Goal: Contribute content: Contribute content

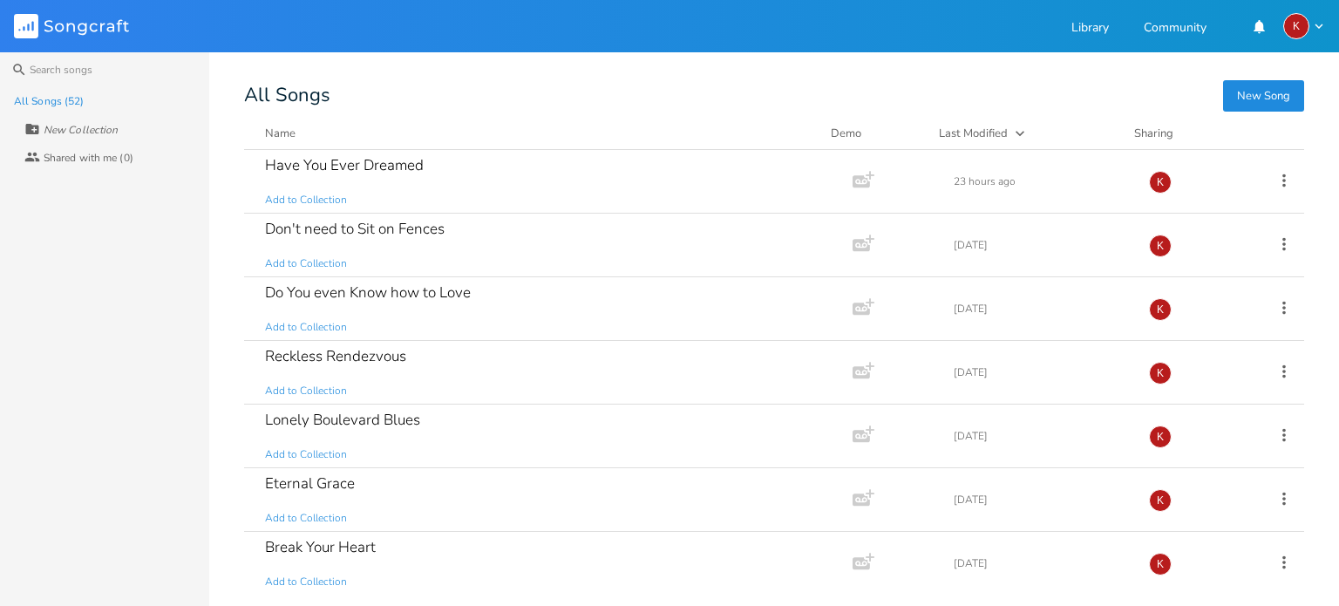
click at [1267, 95] on button "New Song" at bounding box center [1263, 95] width 81 height 31
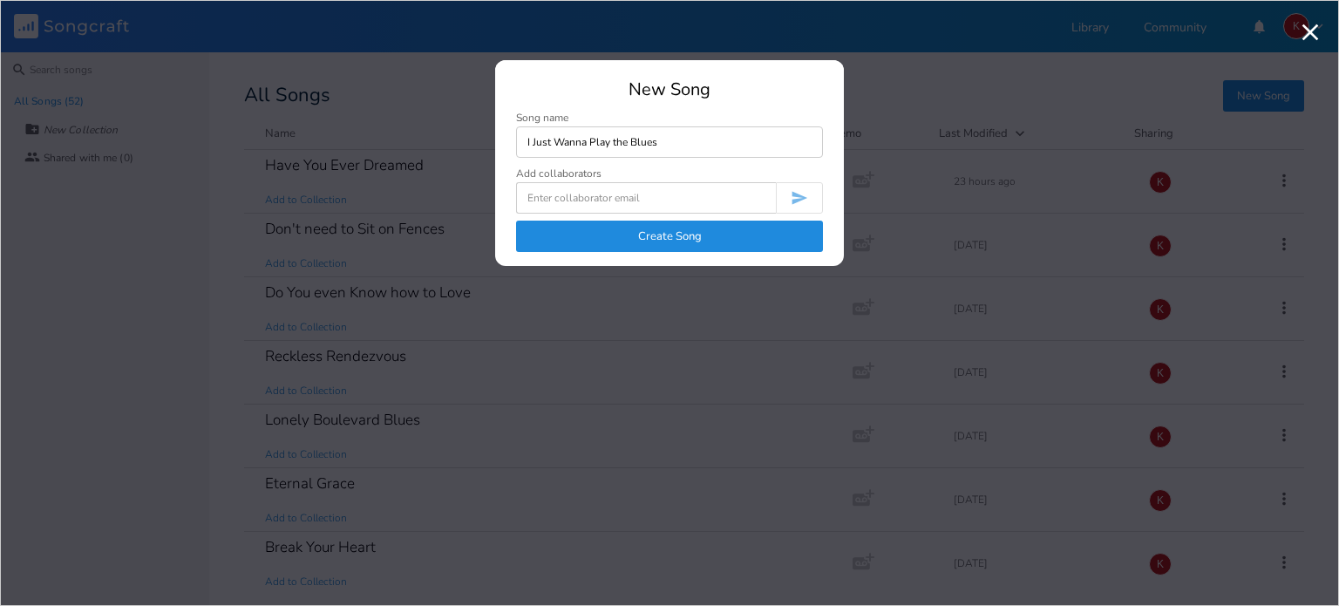
type input "I Just Wanna Play the Blues"
click at [685, 240] on button "Create Song" at bounding box center [669, 236] width 307 height 31
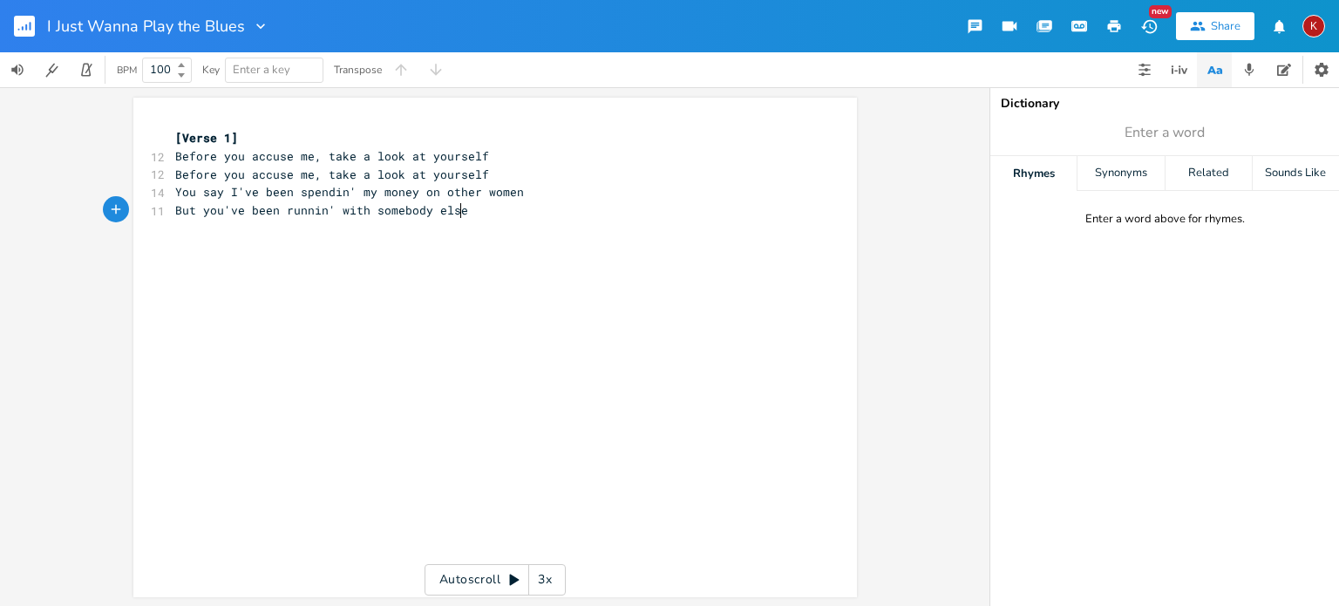
click at [462, 215] on pre "But you've been runnin' with somebody else" at bounding box center [487, 210] width 630 height 18
type textarea "I was a [PERSON_NAME]"
type textarea "gi"
type textarea "girl, when I first heard the groove"
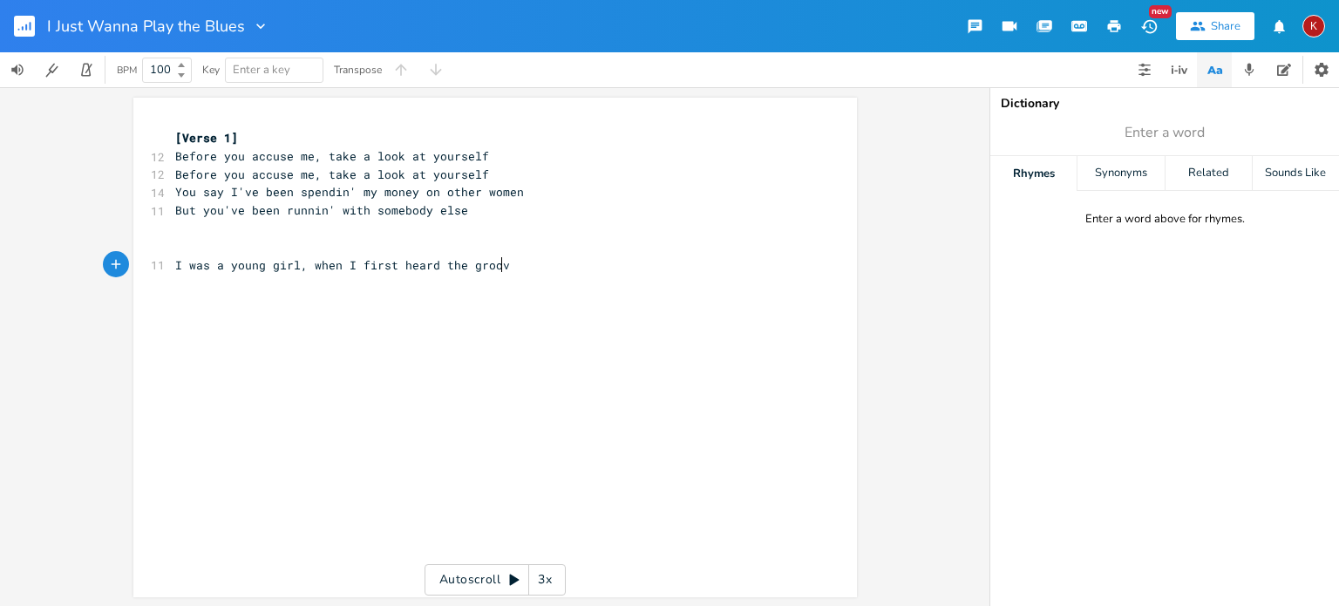
scroll to position [0, 171]
click at [431, 267] on span "I was a young girl, when I first heard the groove" at bounding box center [346, 265] width 342 height 16
type textarea "I was a young girl, when I first heard the groove"
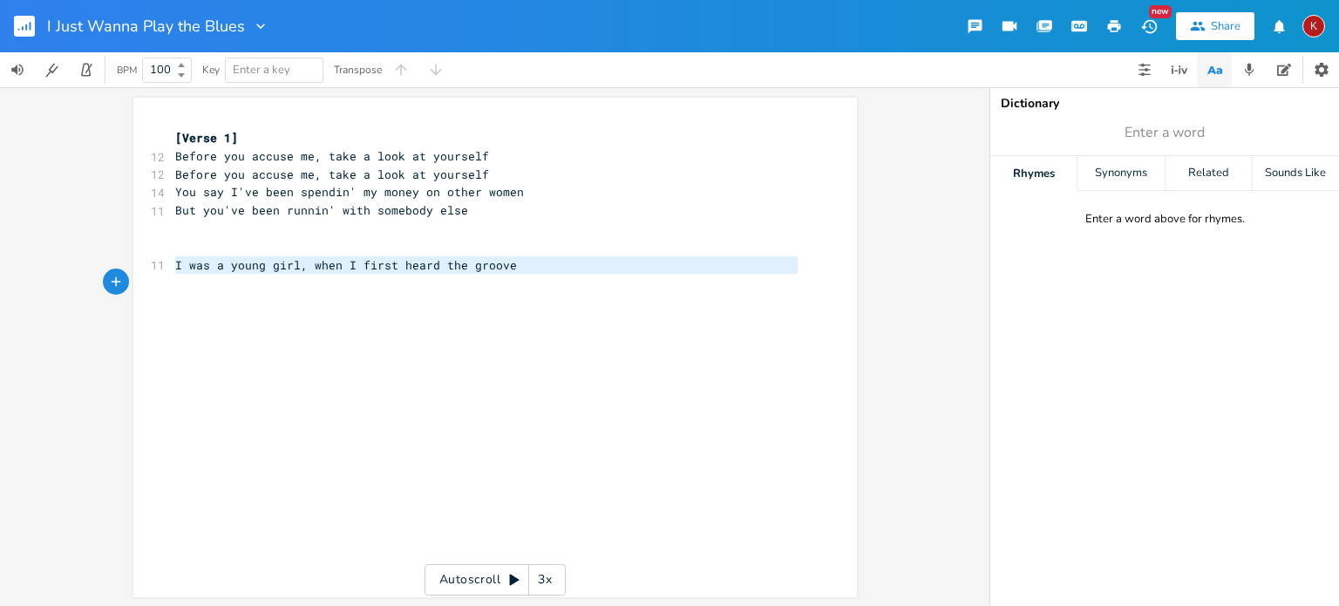
click at [431, 267] on span "I was a young girl, when I first heard the groove" at bounding box center [346, 265] width 342 height 16
paste textarea
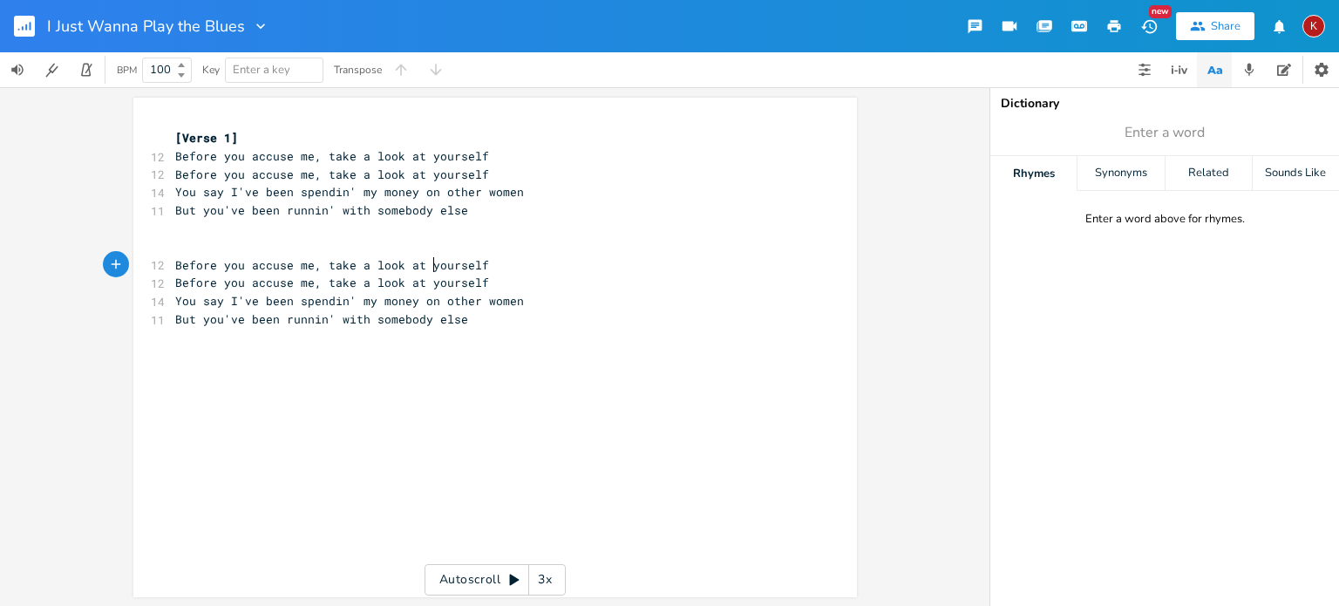
click at [431, 267] on span "Before you accuse me, take a look at yourself" at bounding box center [332, 265] width 314 height 16
type textarea "I was a young girl, when I first heard the groove"
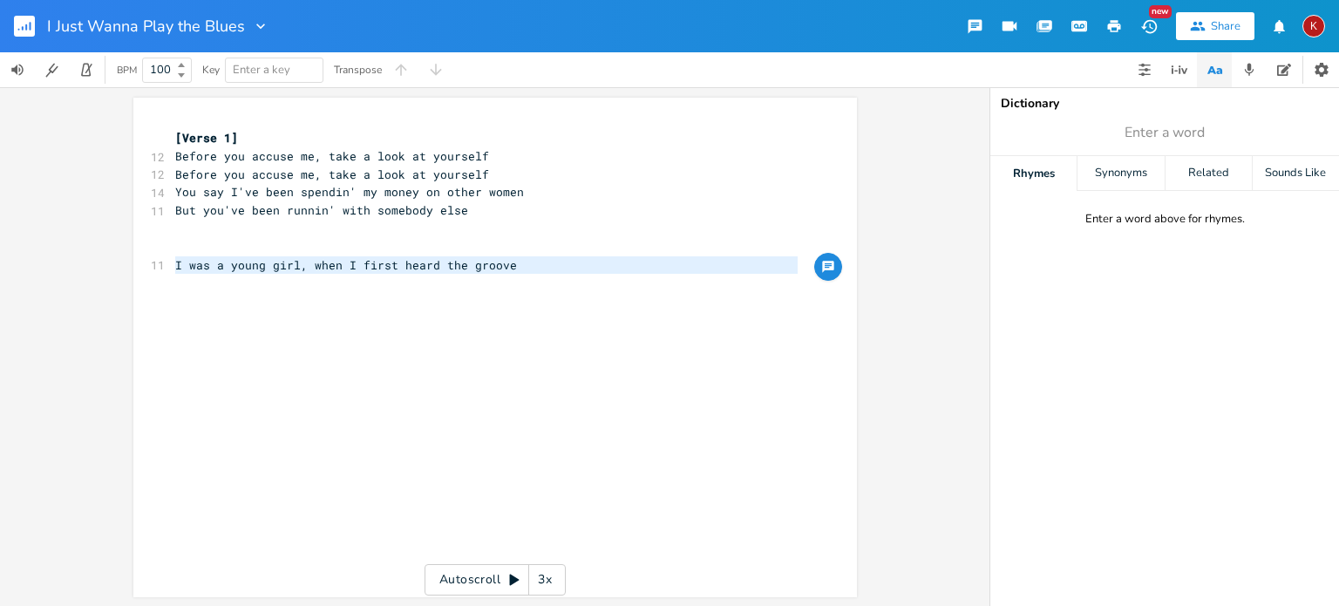
click at [204, 287] on pre "​" at bounding box center [487, 283] width 630 height 18
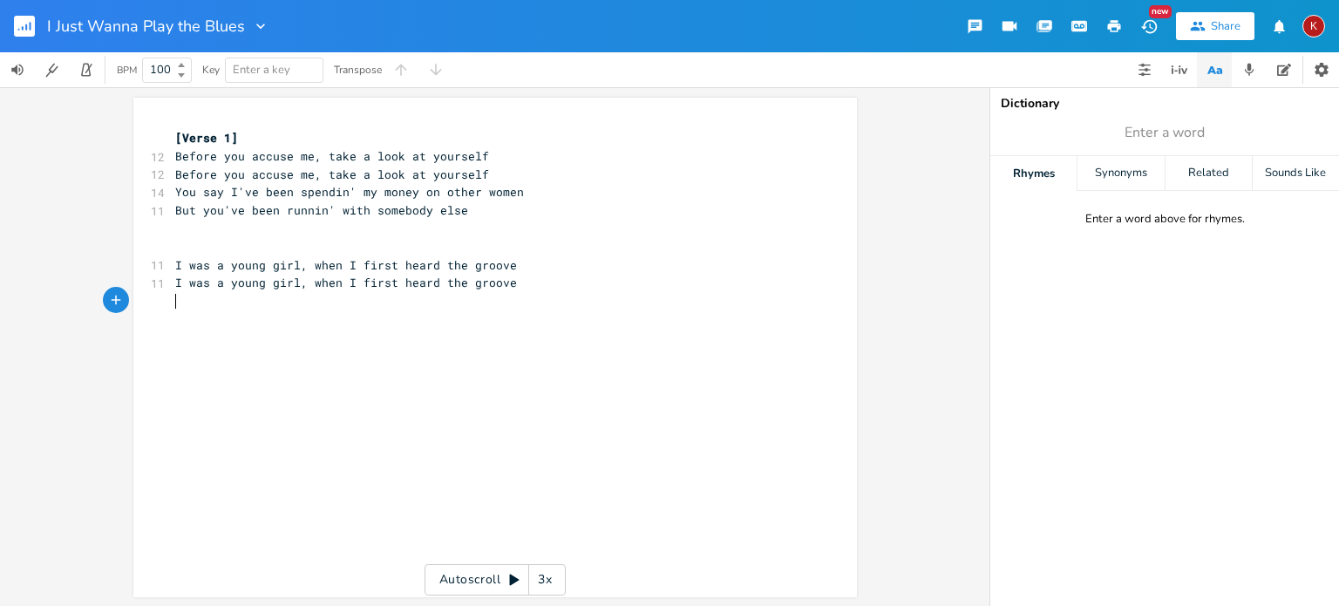
click at [513, 285] on pre "I was a young girl, when I first heard the groove" at bounding box center [487, 283] width 630 height 18
type textarea "Fats & Ray and H"
type textarea "[PERSON_NAME] [PERSON_NAME]"
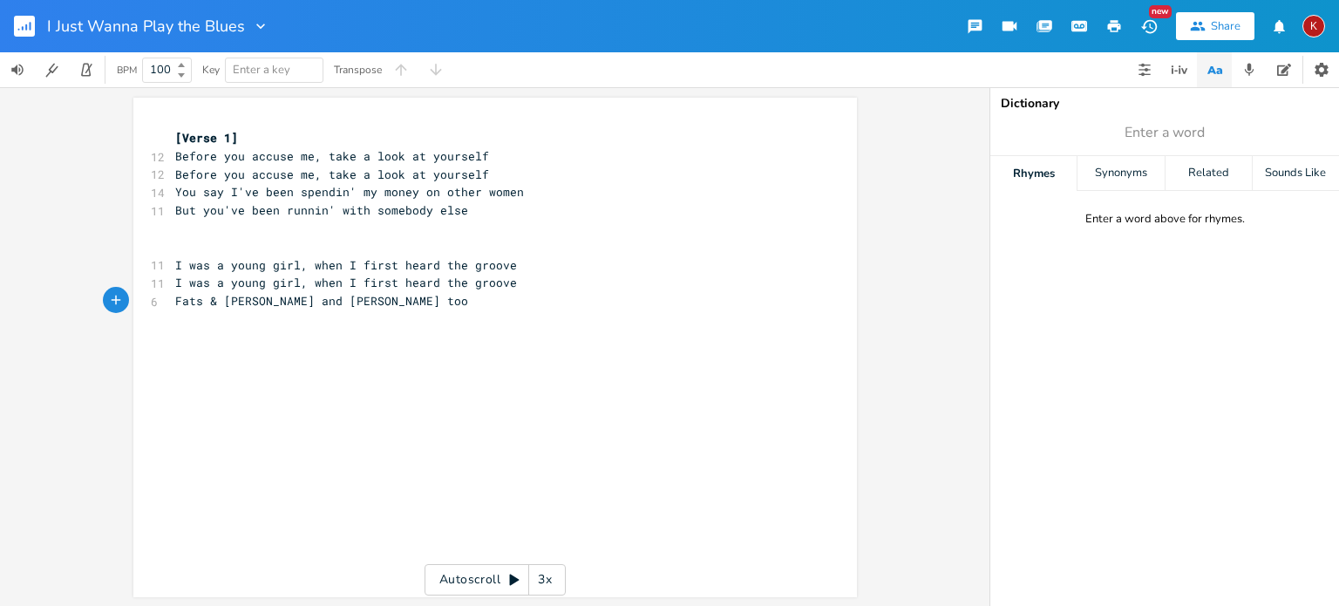
click at [172, 303] on pre "Fats & [PERSON_NAME] and [PERSON_NAME] too" at bounding box center [487, 301] width 630 height 18
type textarea "I heard"
click at [293, 302] on span "I heard Fats & [PERSON_NAME] and [PERSON_NAME] too" at bounding box center [349, 301] width 349 height 16
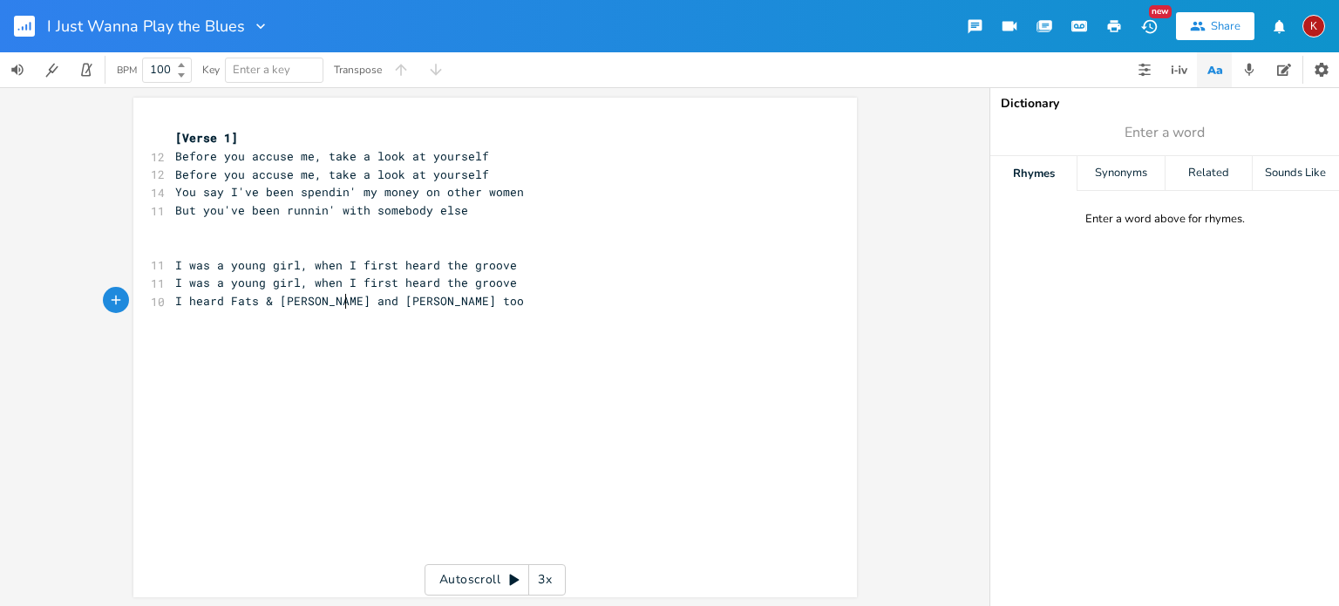
type textarea ", [PERSON_NAME]"
click at [446, 303] on pre "I heard Fats & [PERSON_NAME], [PERSON_NAME] too" at bounding box center [487, 301] width 630 height 18
type textarea "the"
type textarea "is music had soul and it spoke to"
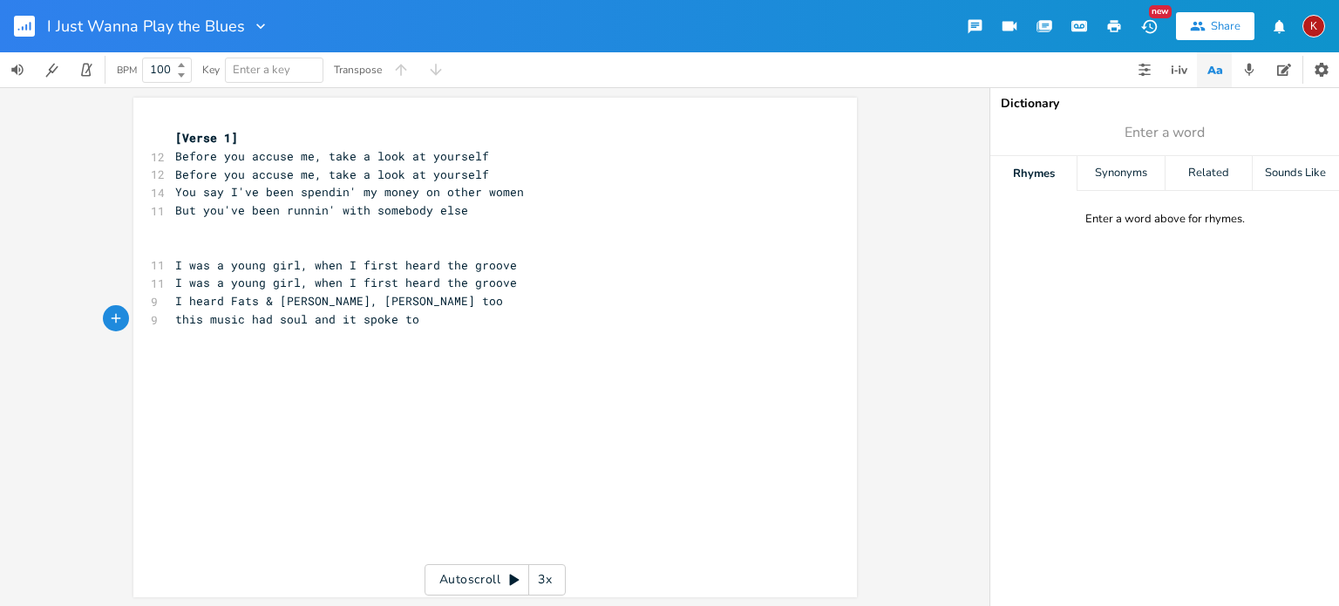
click at [283, 323] on span "this music had soul and it spoke to" at bounding box center [297, 319] width 244 height 16
type textarea "soul"
click at [283, 323] on span "this music had soul and it spoke to" at bounding box center [297, 319] width 244 height 16
click at [459, 320] on pre "this music had soul and it spoke to" at bounding box center [487, 319] width 630 height 18
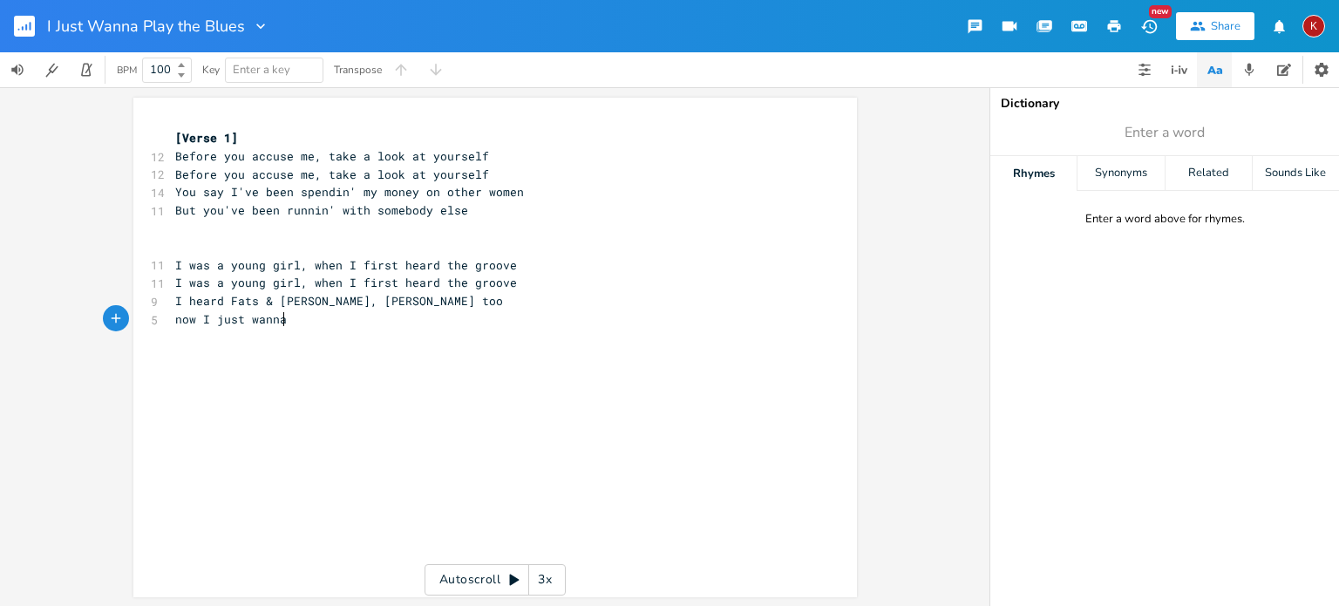
type textarea "now I just wanna"
type textarea ", play the blues"
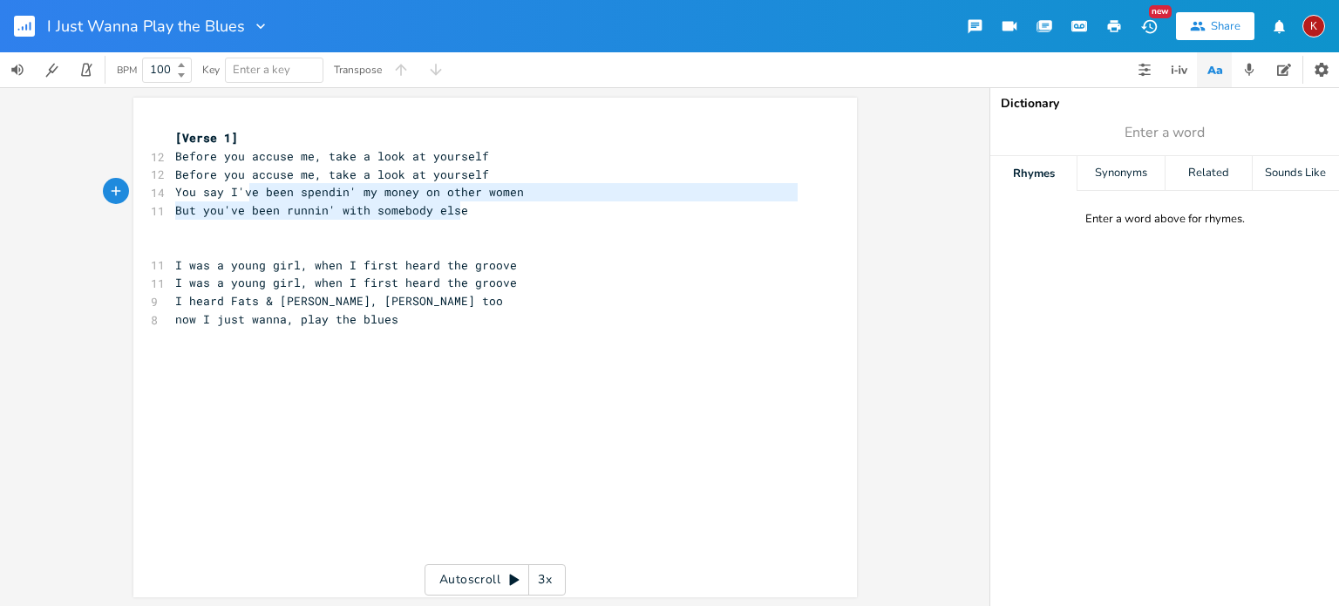
type textarea "Before you accuse me, take a look at yourself Before you accuse me, take a look…"
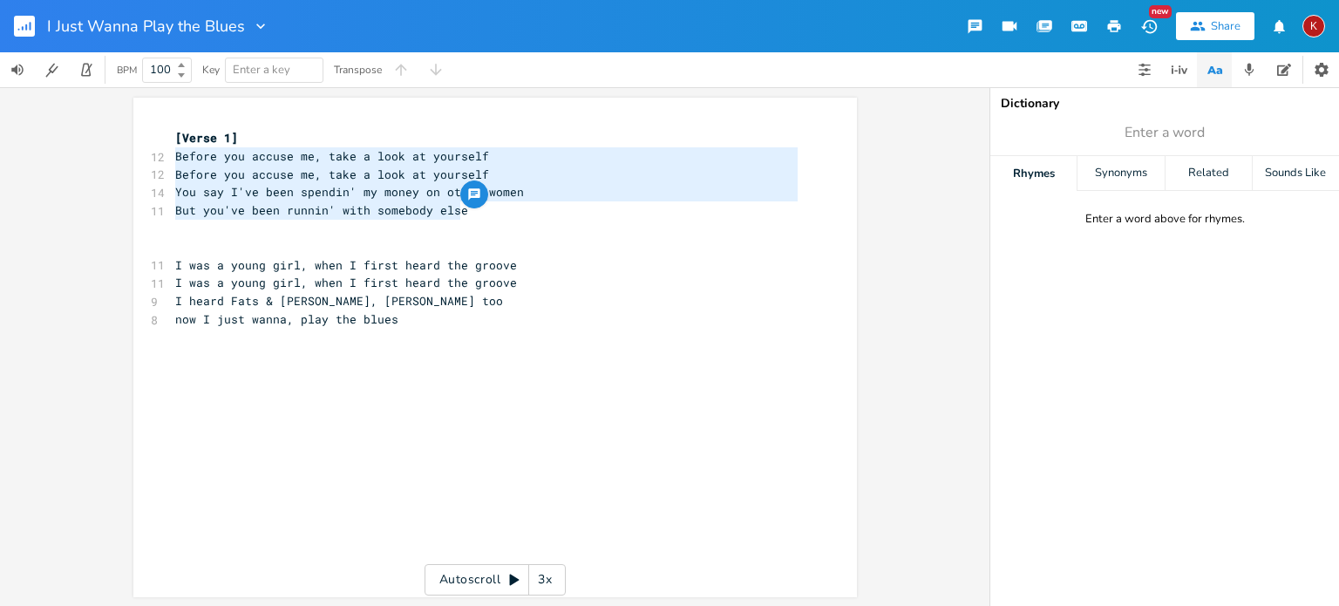
drag, startPoint x: 464, startPoint y: 214, endPoint x: 156, endPoint y: 160, distance: 312.4
click at [172, 160] on div "[Verse 1] 12 Before you accuse me, take a look at yourself 12 Before you accuse…" at bounding box center [487, 256] width 630 height 254
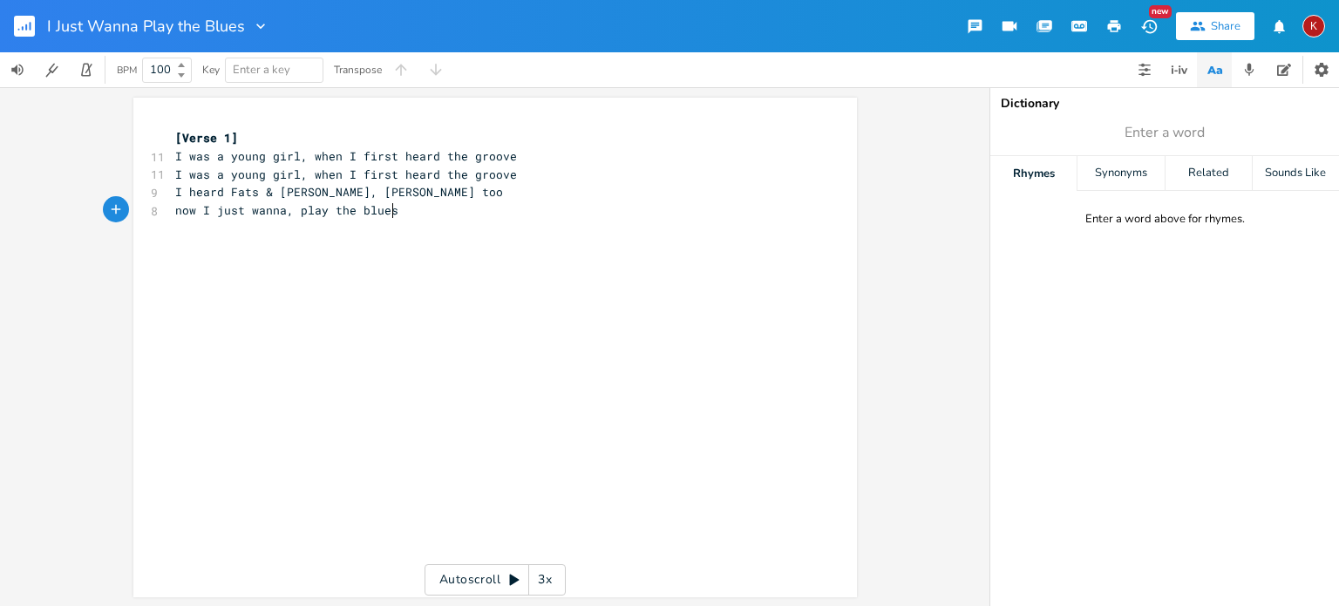
click at [398, 212] on pre "now I just wanna, play the blues" at bounding box center [487, 210] width 630 height 18
type textarea "When I left my home town,"
click at [187, 250] on span "When I left my home town," at bounding box center [262, 247] width 174 height 16
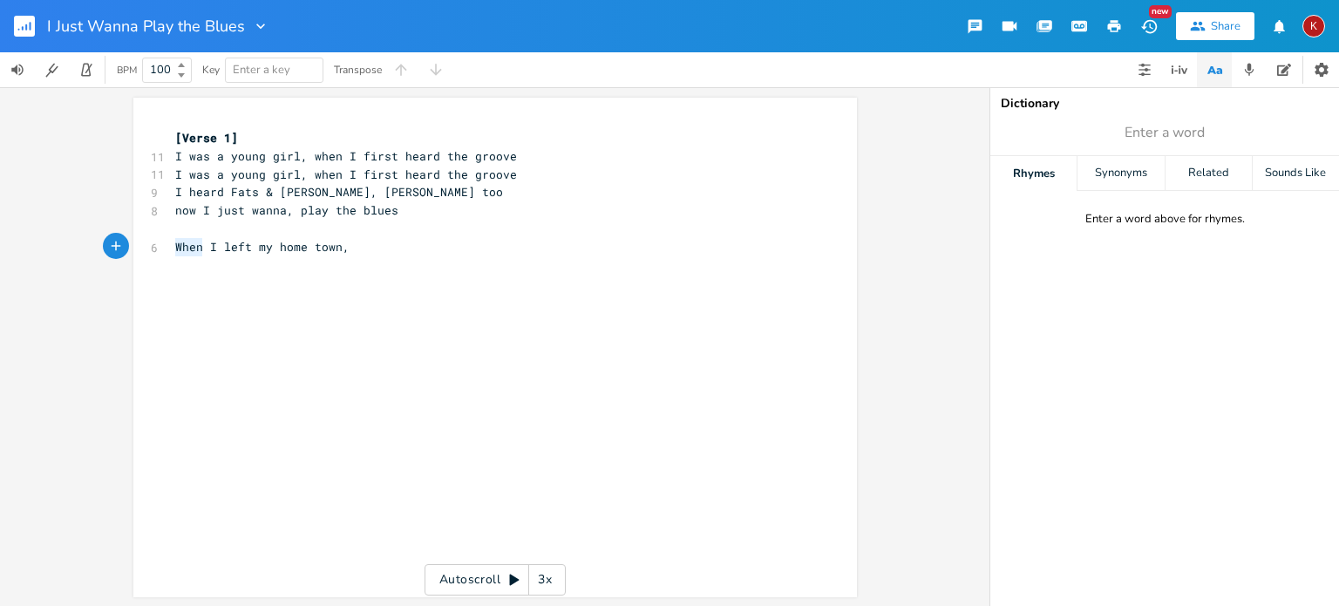
click at [187, 250] on span "When I left my home town," at bounding box center [262, 247] width 174 height 16
type textarea "Then"
click at [377, 251] on pre "Then I left my home town," at bounding box center [487, 247] width 630 height 18
type textarea "bought my first LP"
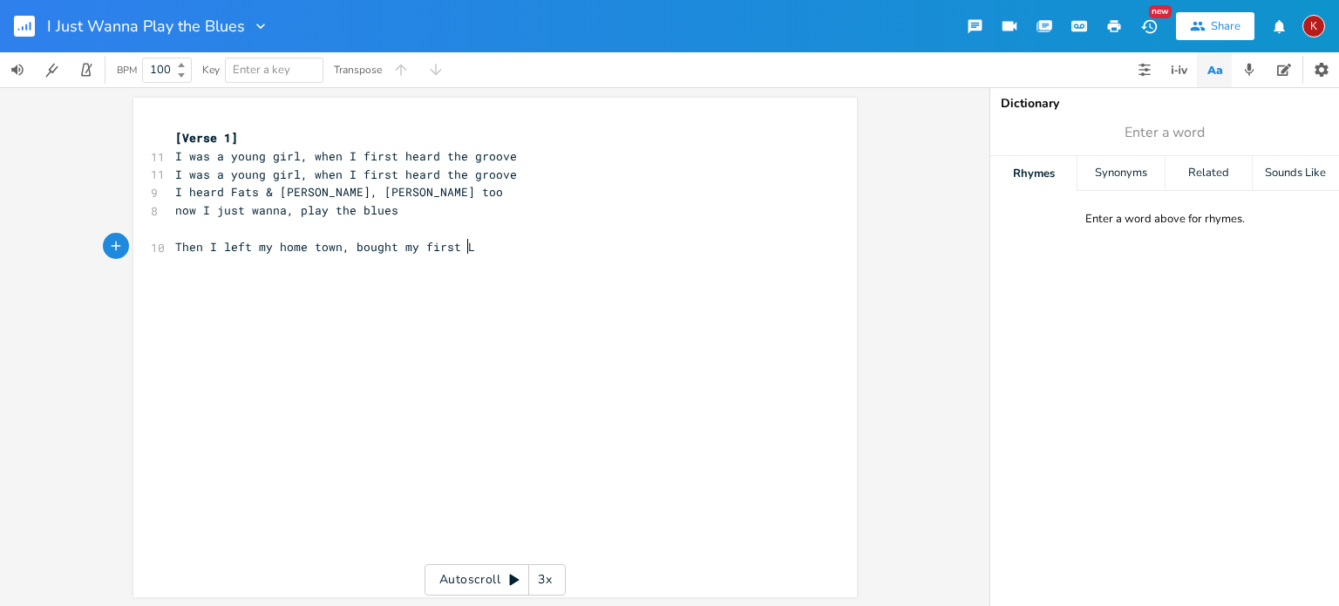
scroll to position [0, 94]
click at [457, 246] on span "Then I left my home town, bought my first LP" at bounding box center [328, 247] width 307 height 16
click at [475, 247] on pre "Then I left my home town, bought my first LP" at bounding box center [487, 247] width 630 height 18
click at [310, 255] on pre "Then I left my home town, bought my first LP" at bounding box center [487, 247] width 630 height 18
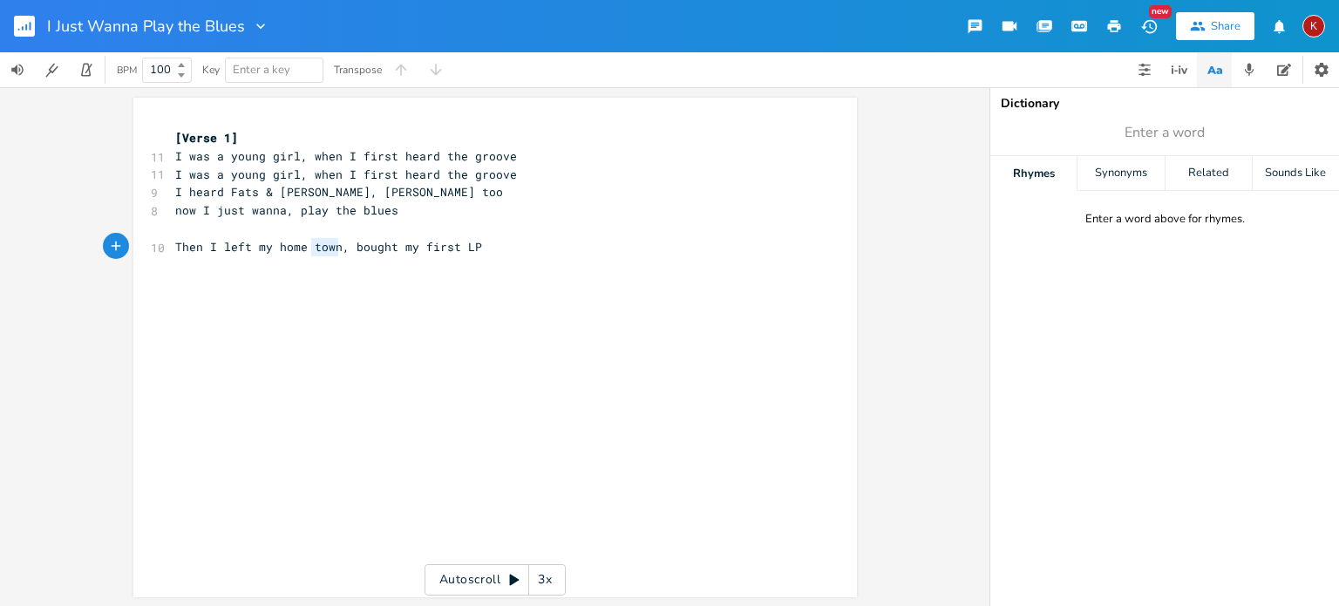
click at [310, 255] on pre "Then I left my home town, bought my first LP" at bounding box center [487, 247] width 630 height 18
type textarea "Then I left my home town, bought my first LP"
click at [310, 255] on pre "Then I left my home town, bought my first LP" at bounding box center [487, 247] width 630 height 18
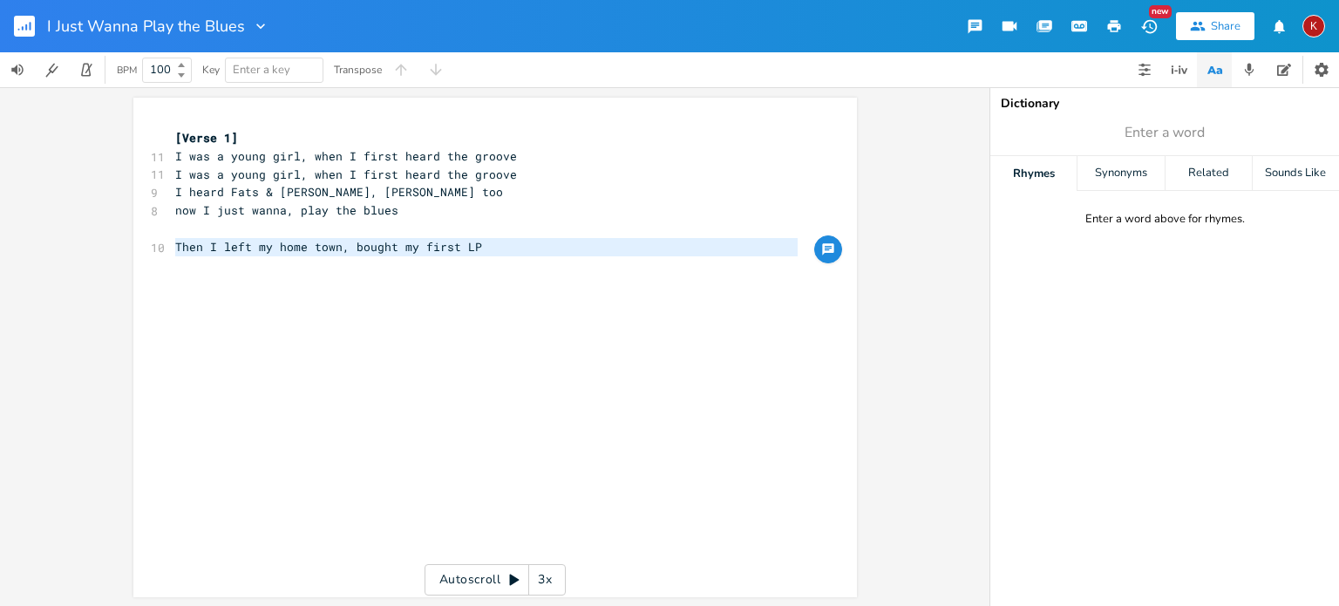
click at [237, 274] on pre "​" at bounding box center [487, 283] width 630 height 18
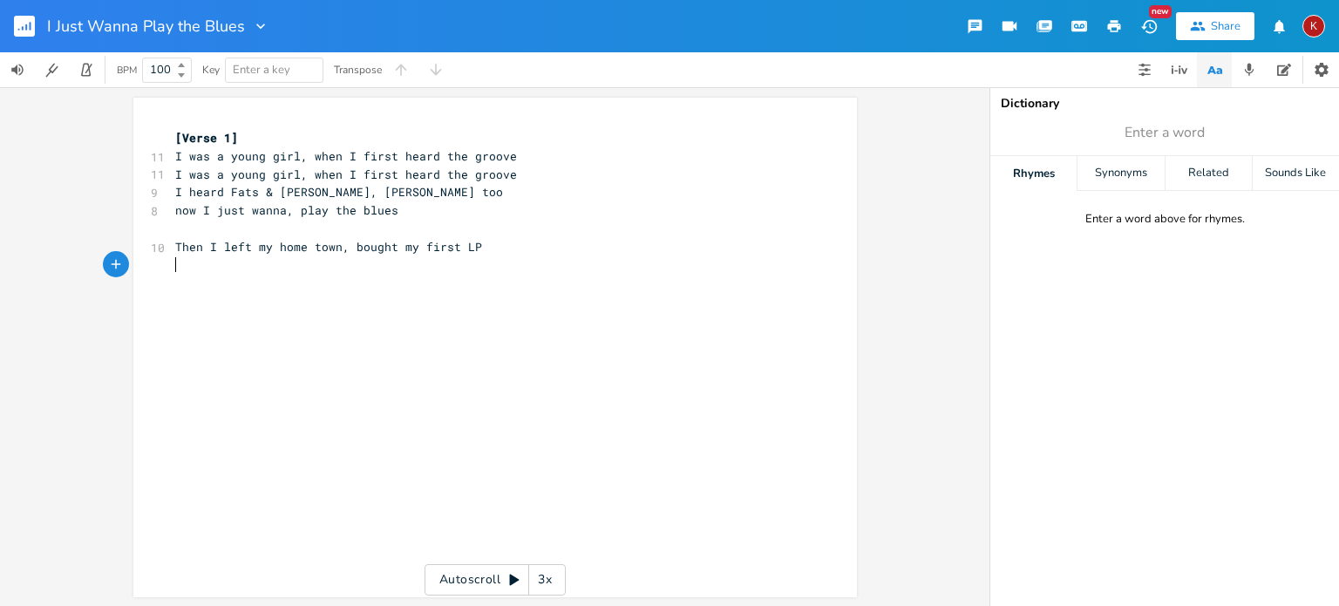
paste textarea "Then"
click at [185, 250] on span "Then I left my home town, bought my first LP" at bounding box center [328, 247] width 307 height 16
type textarea "When"
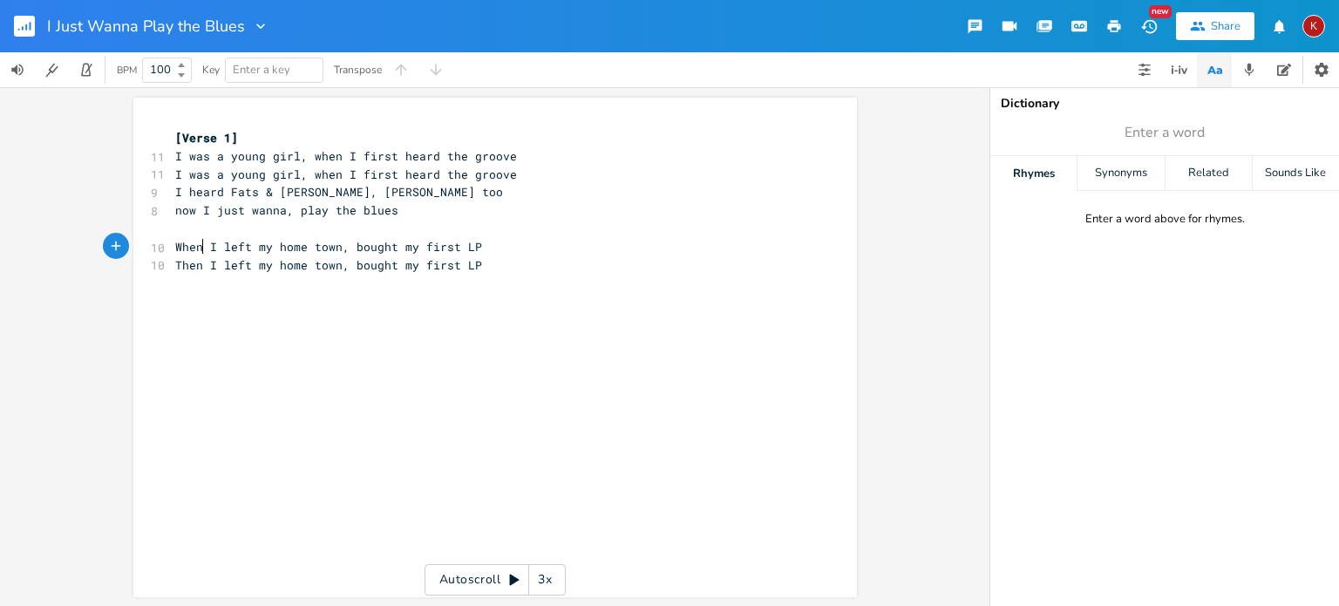
click at [180, 269] on span "Then I left my home town, bought my first LP" at bounding box center [328, 265] width 307 height 16
type textarea "When"
click at [185, 245] on span "When I left my home town, bought my first LP" at bounding box center [328, 247] width 307 height 16
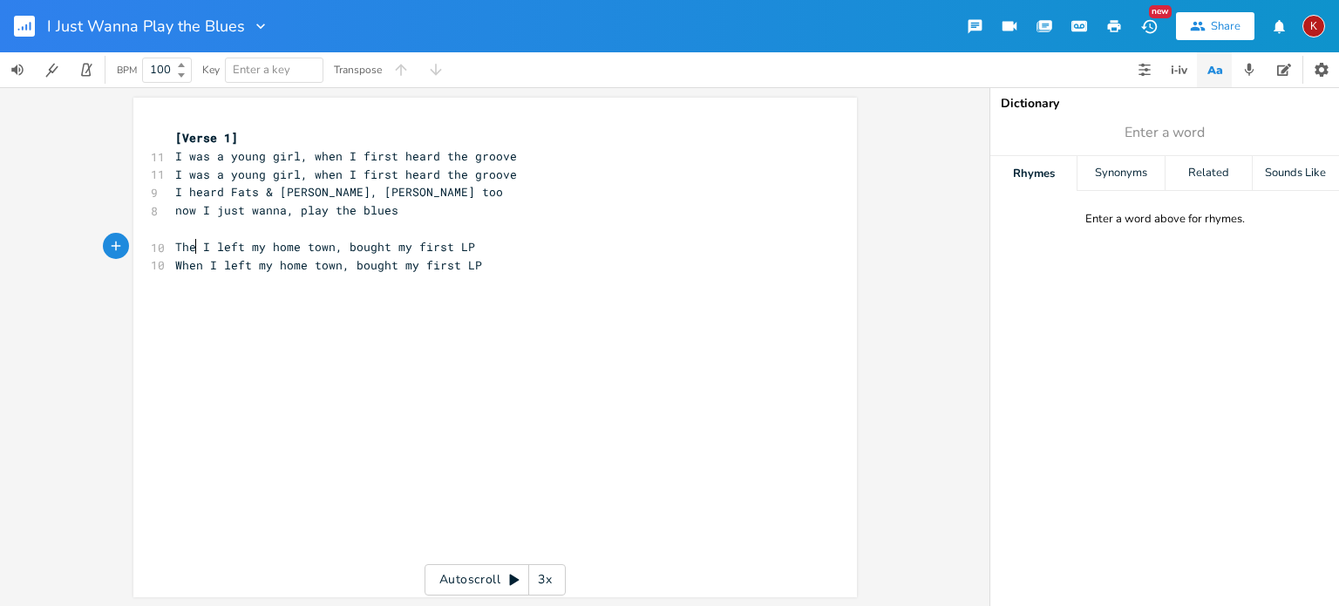
type textarea "Then"
click at [184, 264] on span "When I left my home town, bought my first LP" at bounding box center [328, 265] width 307 height 16
type textarea "Then"
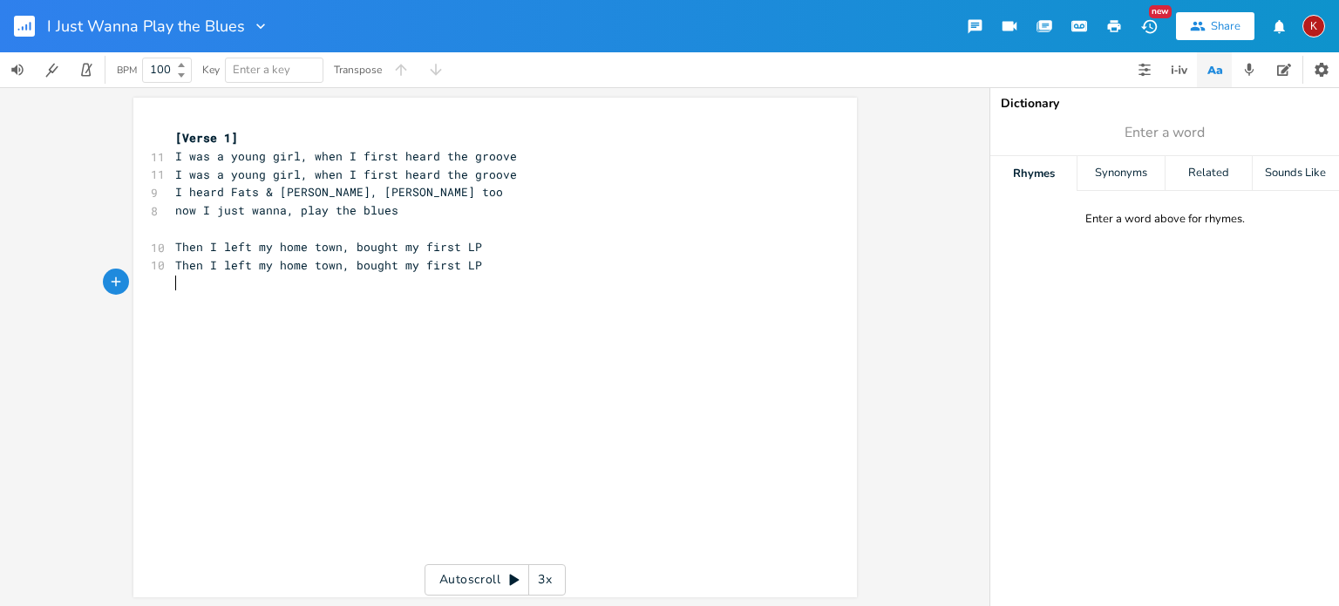
click at [194, 284] on pre "​" at bounding box center [487, 283] width 630 height 18
type textarea "Exile on [GEOGRAPHIC_DATA],"
type textarea "The [PERSON_NAME]"
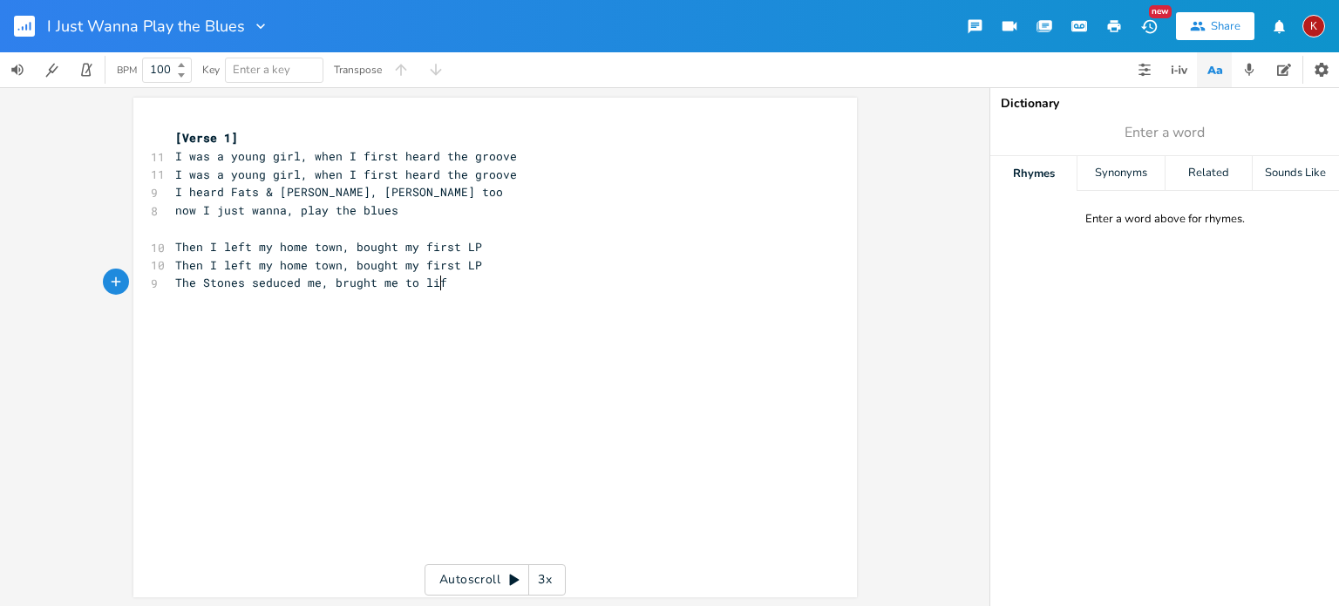
type textarea "Stones seduced me, brught me to life"
click at [338, 283] on span "The Stones seduced me, brught me to life" at bounding box center [314, 283] width 279 height 16
type textarea "o"
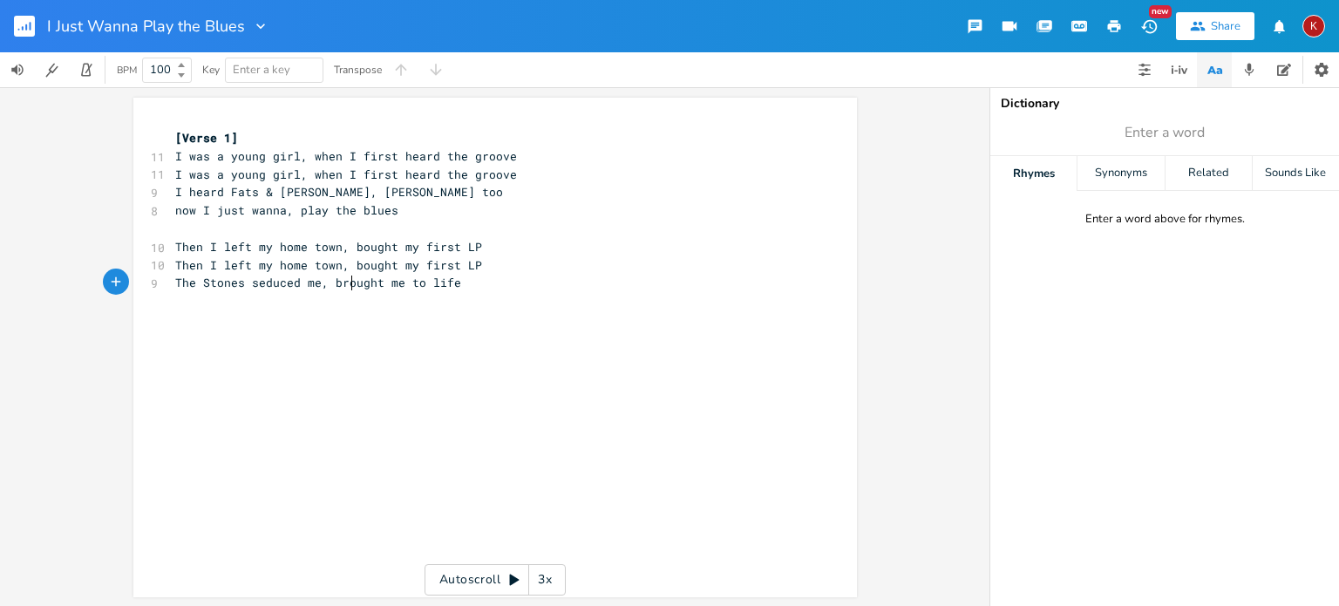
click at [477, 285] on pre "The Stones seduced me, brought me to life" at bounding box center [487, 283] width 630 height 18
click at [349, 212] on span "now I just wanna, play the blues" at bounding box center [286, 210] width 223 height 16
type textarea "now I just wanna, play the blues"
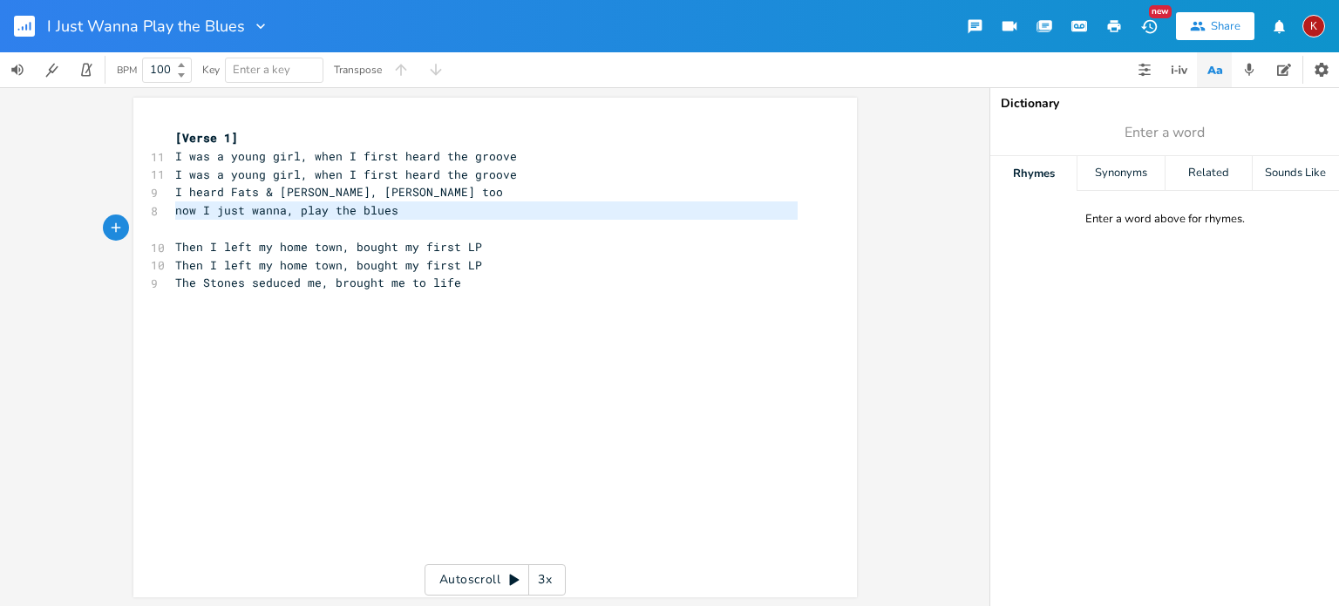
click at [349, 212] on span "now I just wanna, play the blues" at bounding box center [286, 210] width 223 height 16
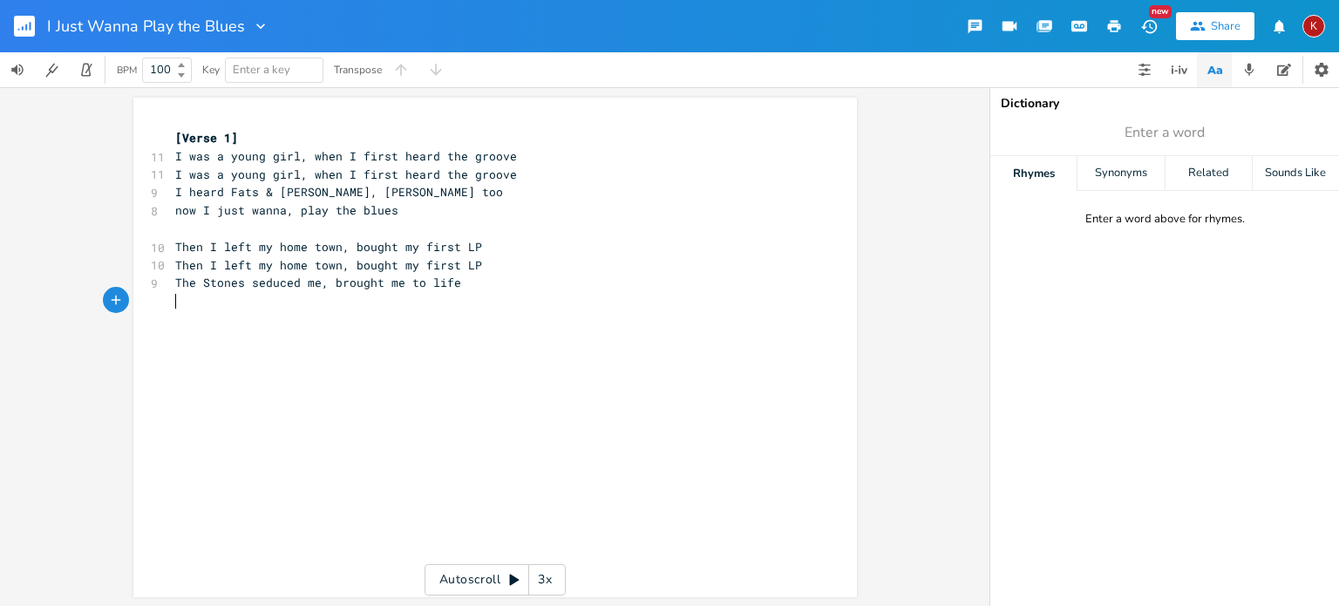
click at [248, 303] on pre "​" at bounding box center [487, 301] width 630 height 18
click at [402, 304] on pre "now I just wanna, play the blues" at bounding box center [487, 301] width 630 height 18
type textarea "When I got [PERSON_NAME], life"
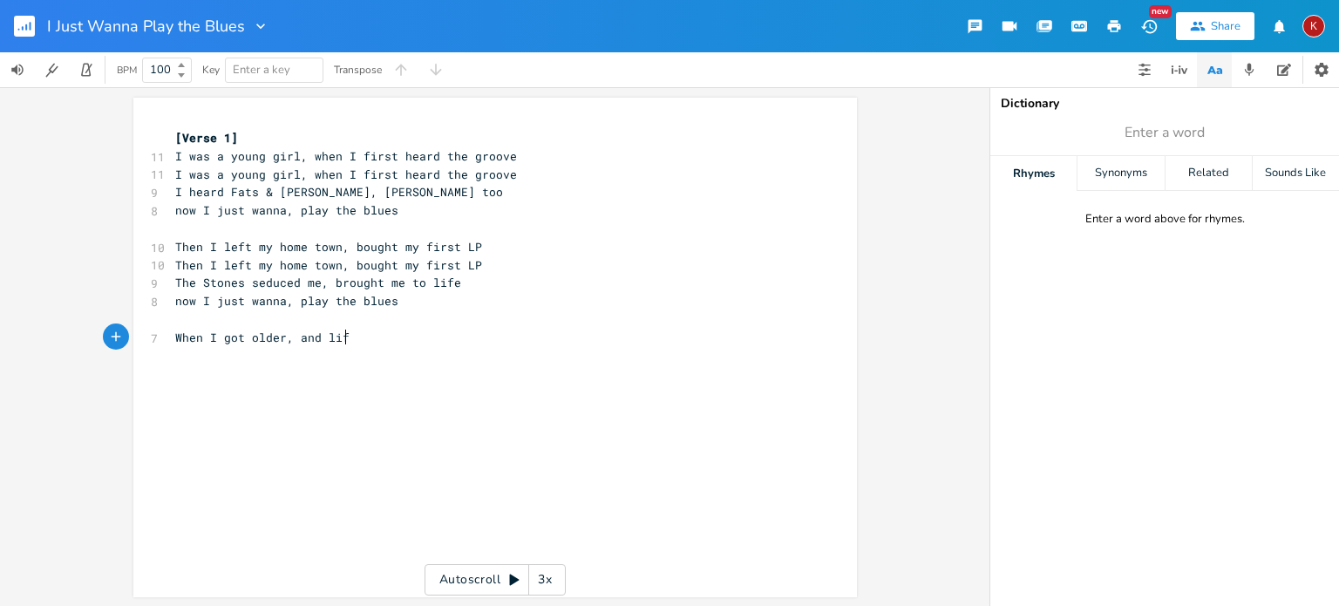
type textarea "older, and life"
type textarea "t times lost my way"
click at [251, 339] on span "When I got older, at times lost my way" at bounding box center [307, 338] width 265 height 16
type textarea "older"
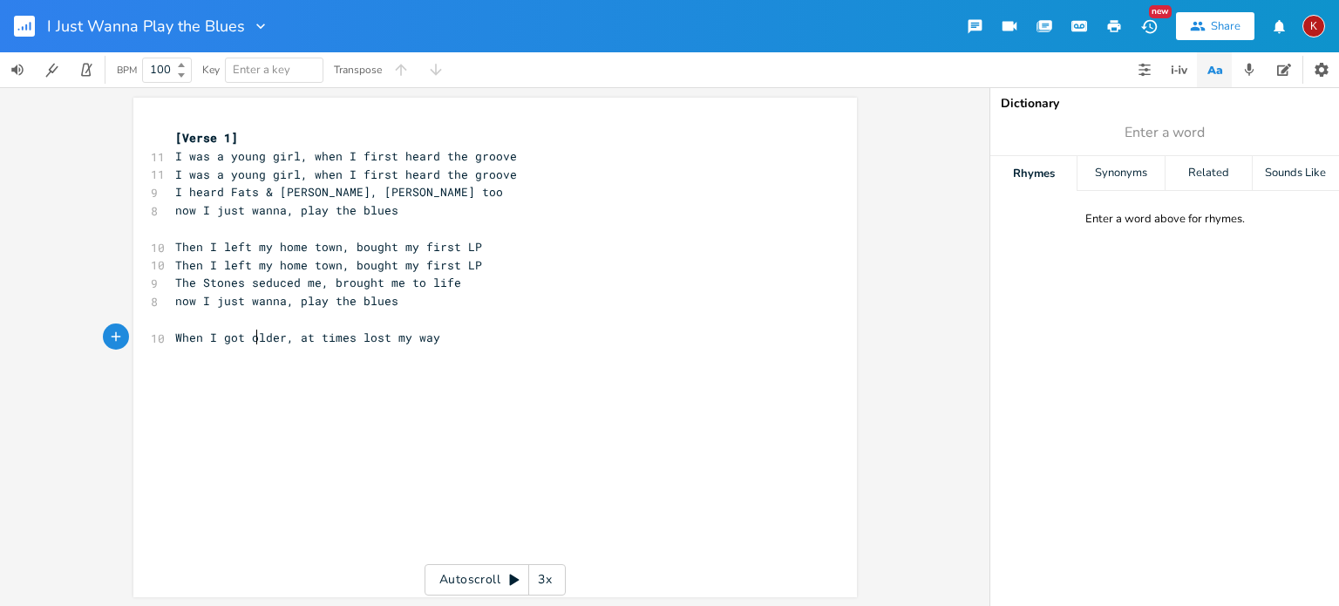
click at [251, 339] on span "When I got older, at times lost my way" at bounding box center [307, 338] width 265 height 16
type textarea "As the years passed me by"
click at [359, 338] on span "As the years passed me by, at times lost my way" at bounding box center [339, 338] width 328 height 16
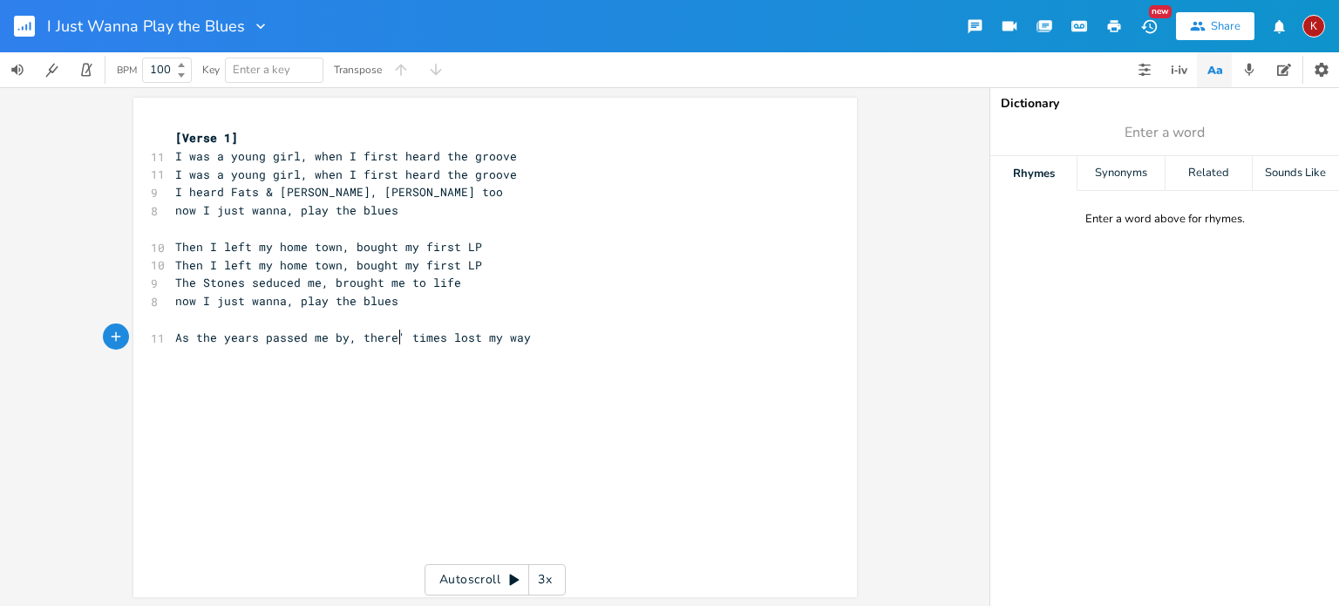
type textarea "there's"
type textarea "and I"
click at [445, 337] on span "As the years passed me by, and I lost my way" at bounding box center [328, 338] width 307 height 16
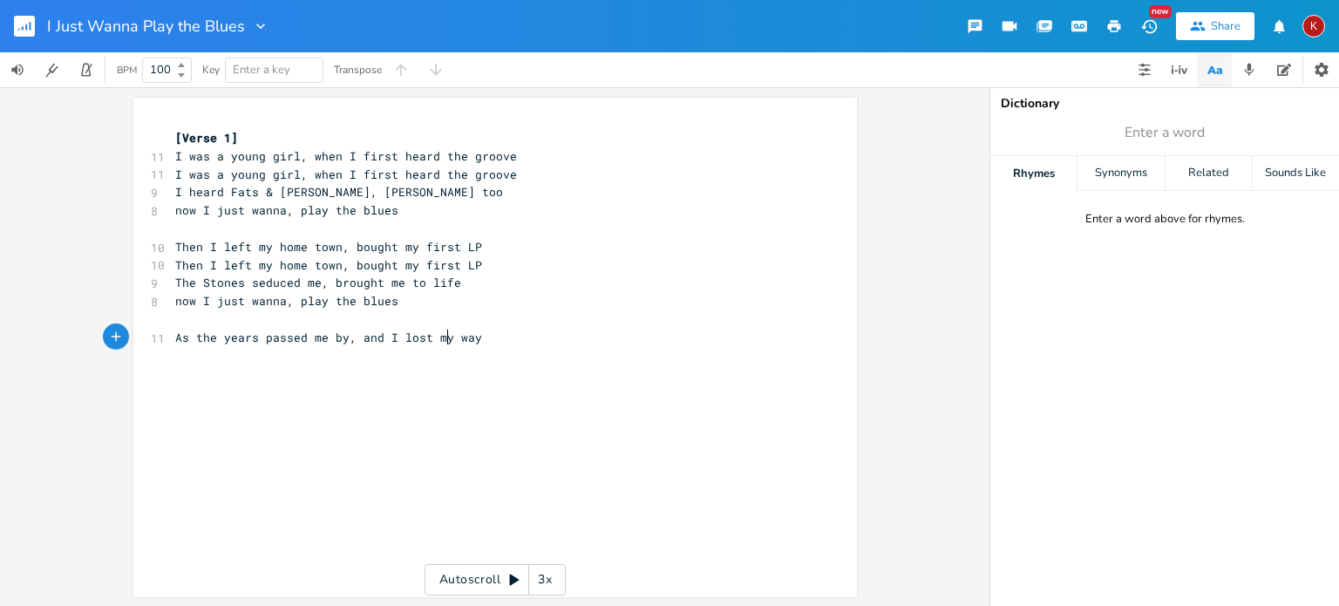
type textarea "As the years passed me by, and I lost my way"
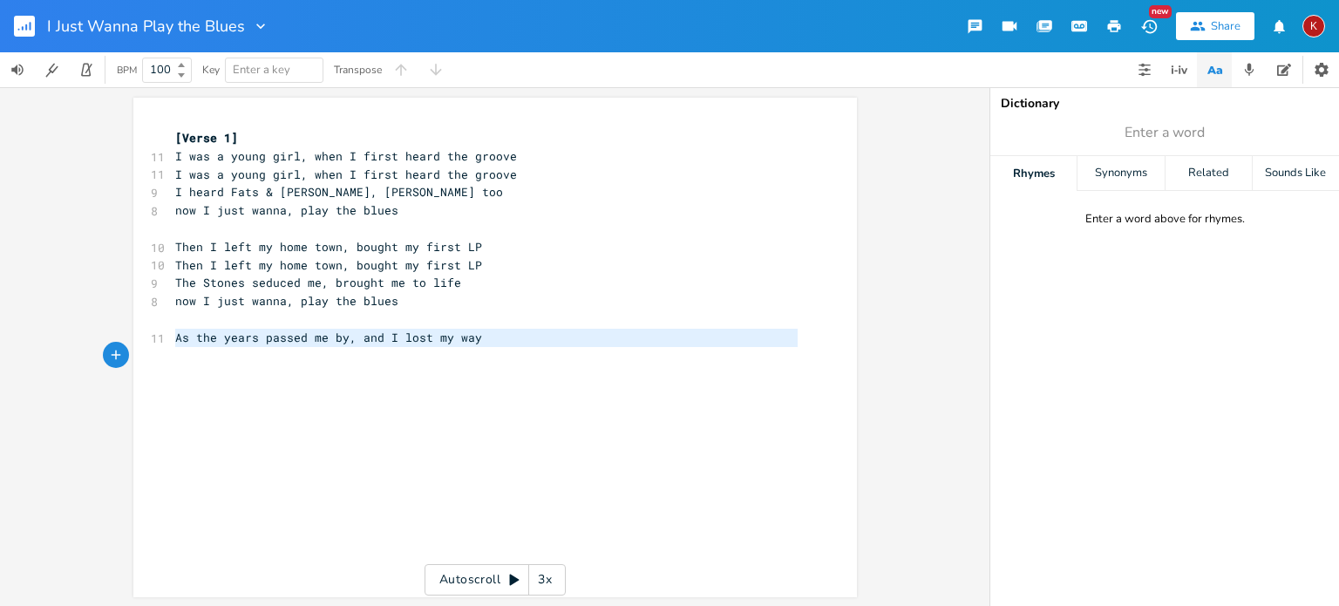
click at [445, 337] on span "As the years passed me by, and I lost my way" at bounding box center [328, 338] width 307 height 16
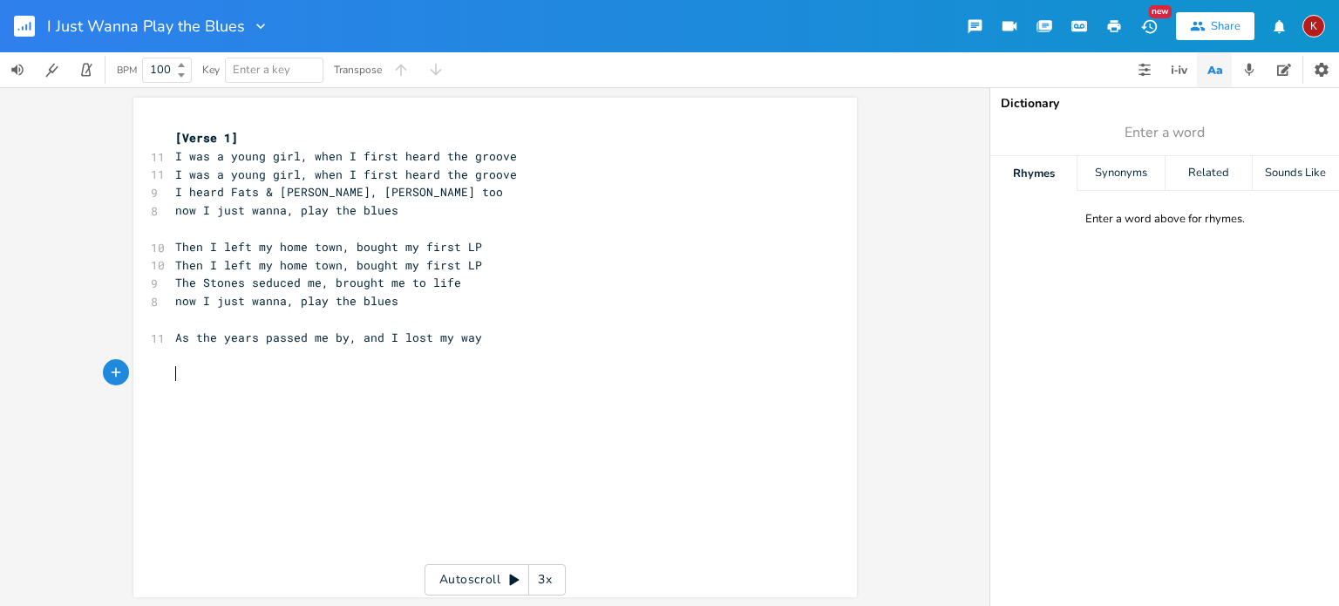
click at [294, 366] on pre "​" at bounding box center [487, 373] width 630 height 18
click at [481, 358] on pre "As the years passed me by, and I lost my way" at bounding box center [487, 356] width 630 height 18
click at [274, 339] on span "As the years passed me by, and I lost my way" at bounding box center [328, 338] width 307 height 16
type textarea "flicker"
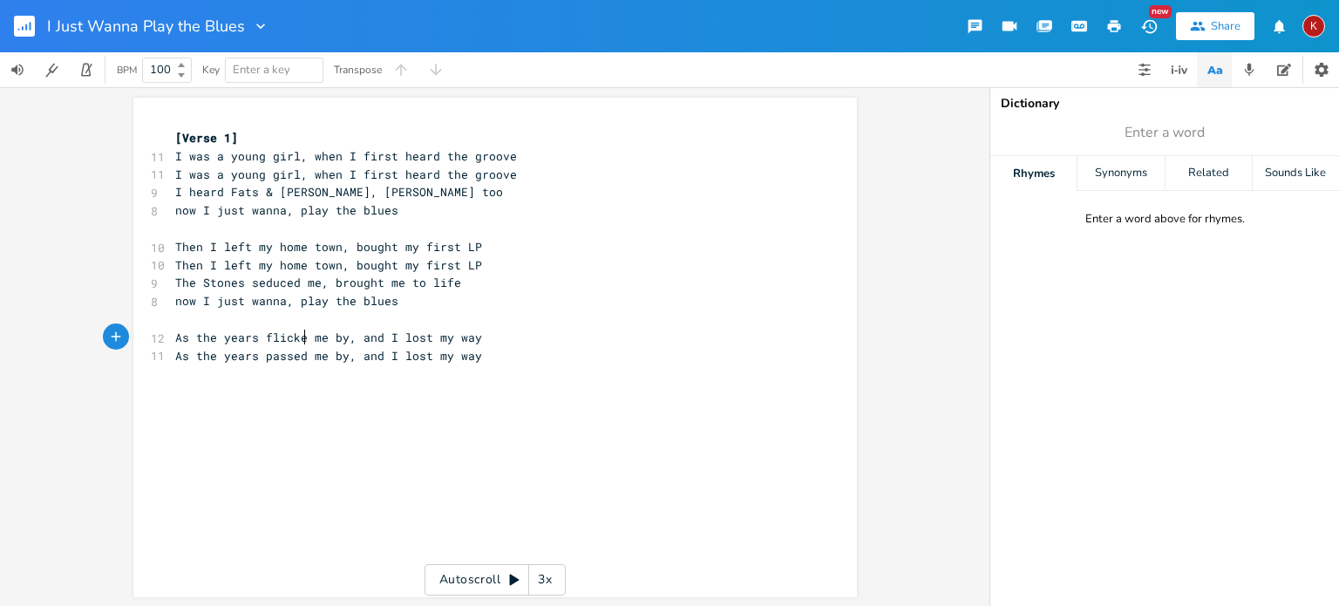
scroll to position [0, 30]
type textarea "passed"
click at [477, 355] on pre "As the years passed me by, and I lost my way" at bounding box center [487, 356] width 630 height 18
type textarea "I listenbd to"
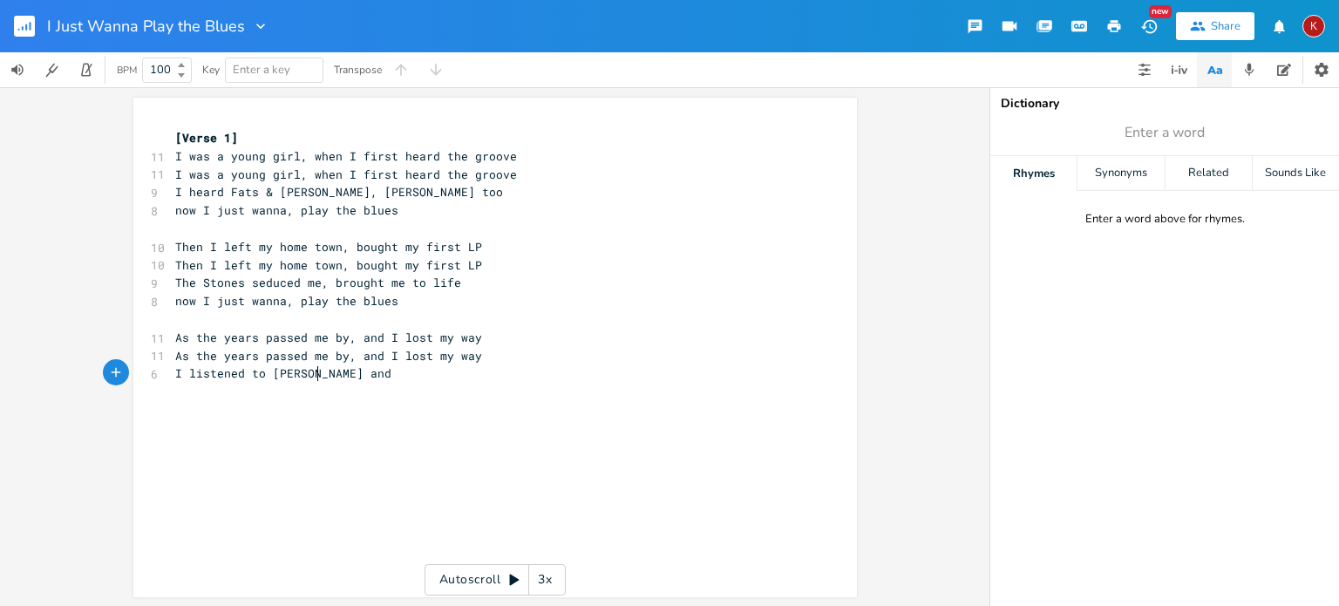
scroll to position [0, 70]
type textarea "ed to [PERSON_NAME] and"
click at [327, 190] on span "I heard Fats & [PERSON_NAME], [PERSON_NAME] too" at bounding box center [339, 192] width 328 height 16
type textarea "Ma Rainr"
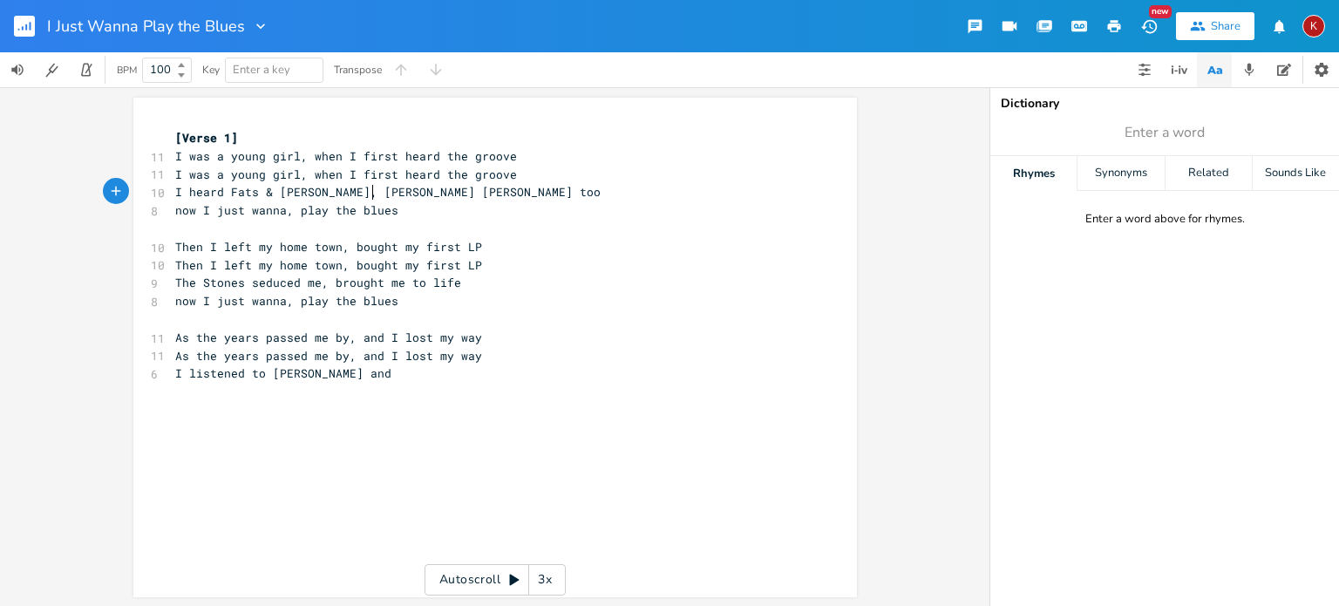
scroll to position [0, 14]
type textarea "ey"
click at [311, 204] on span "now I just wanna, play the blues" at bounding box center [286, 210] width 223 height 16
type textarea "play"
click at [311, 204] on span "now I just wanna, play the blues" at bounding box center [286, 210] width 223 height 16
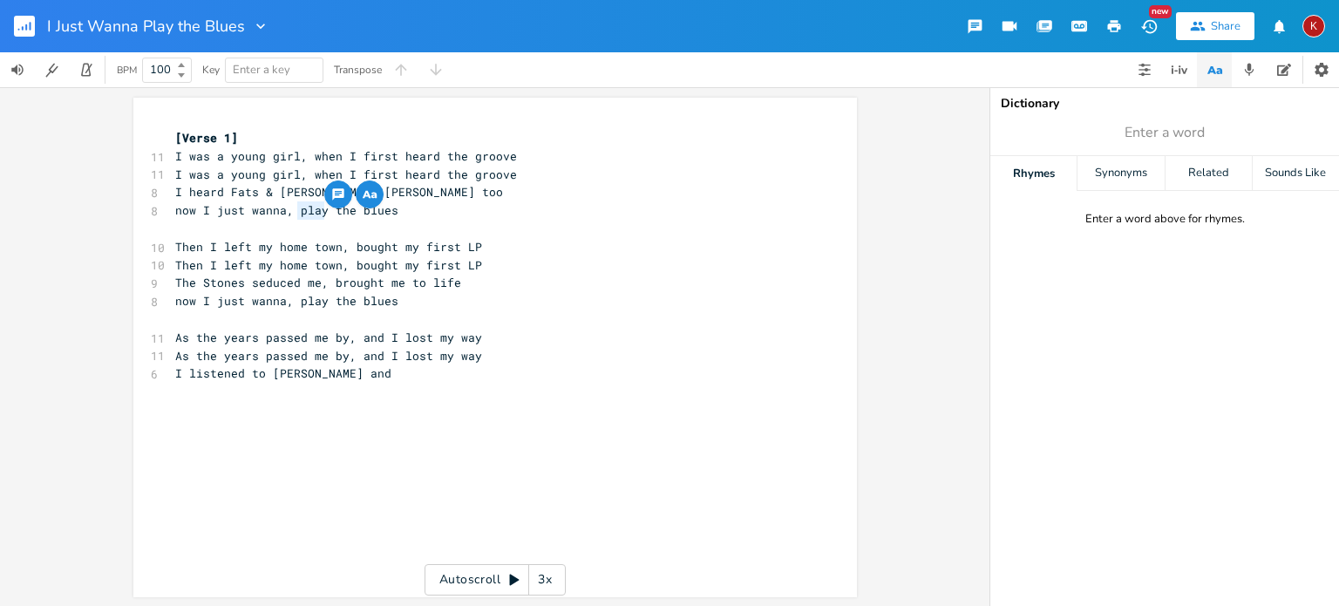
click at [310, 194] on span "I heard Fats & [PERSON_NAME], [PERSON_NAME] too" at bounding box center [339, 192] width 328 height 16
type textarea "[PERSON_NAME]"
click at [329, 381] on pre "I listened to [PERSON_NAME] and" at bounding box center [487, 373] width 630 height 18
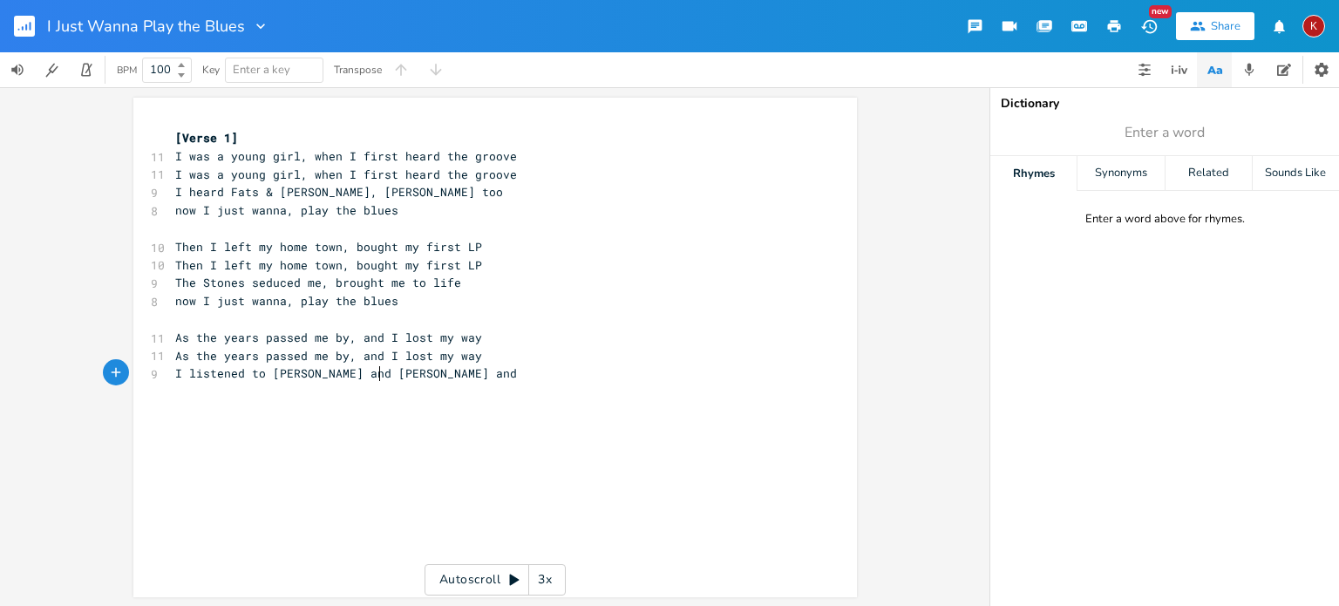
type textarea "[PERSON_NAME] and"
type textarea "too"
click at [197, 380] on span "I listened to [PERSON_NAME] and [PERSON_NAME] too" at bounding box center [346, 373] width 342 height 16
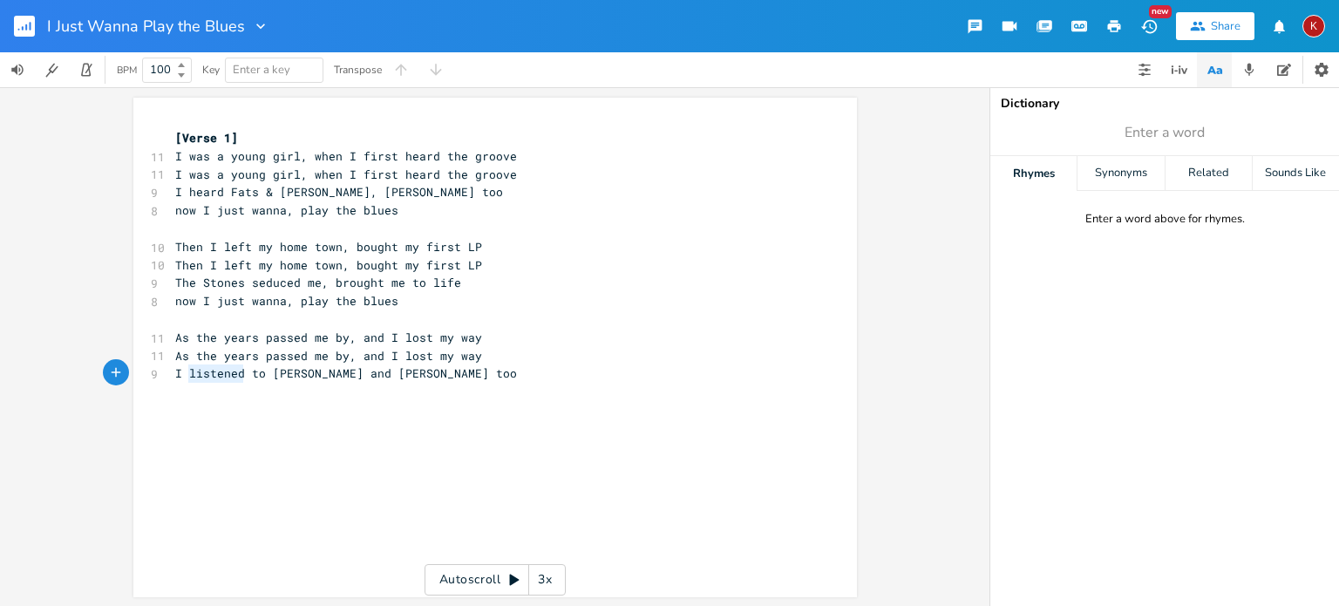
click at [197, 380] on span "I listened to [PERSON_NAME] and [PERSON_NAME] too" at bounding box center [346, 373] width 342 height 16
type textarea "heard"
click at [306, 375] on span "I [PERSON_NAME] and [PERSON_NAME] too" at bounding box center [304, 373] width 258 height 16
type textarea ","
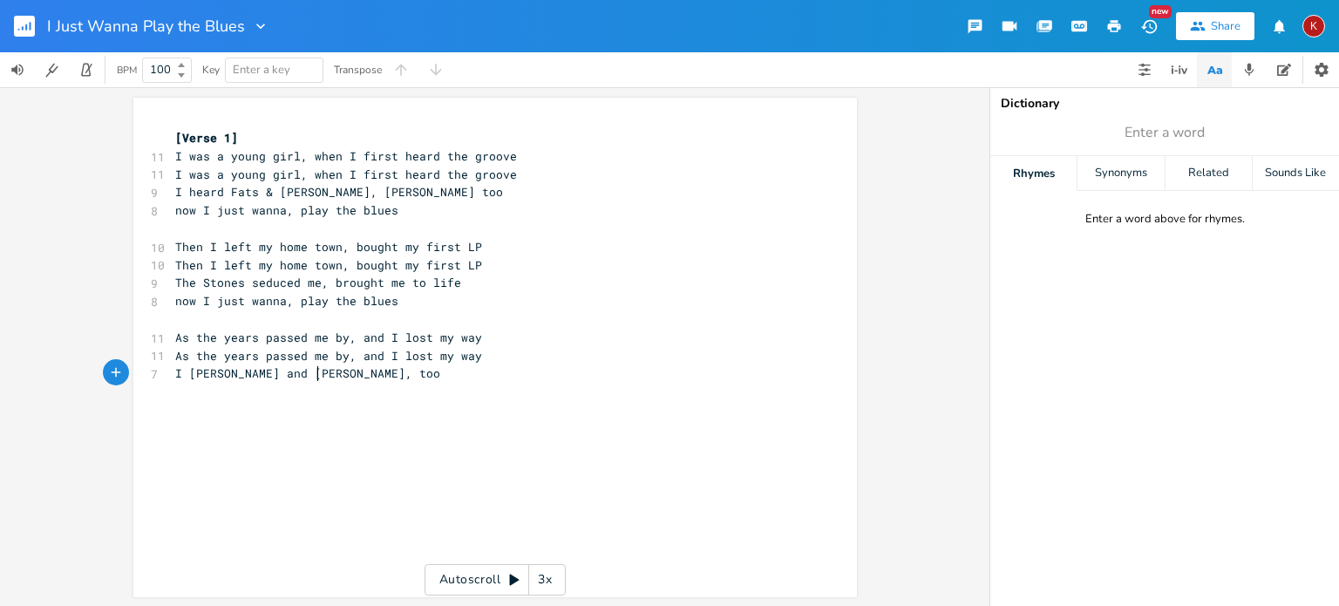
scroll to position [0, 3]
click at [254, 375] on span "I [PERSON_NAME] and [PERSON_NAME], too" at bounding box center [311, 373] width 272 height 16
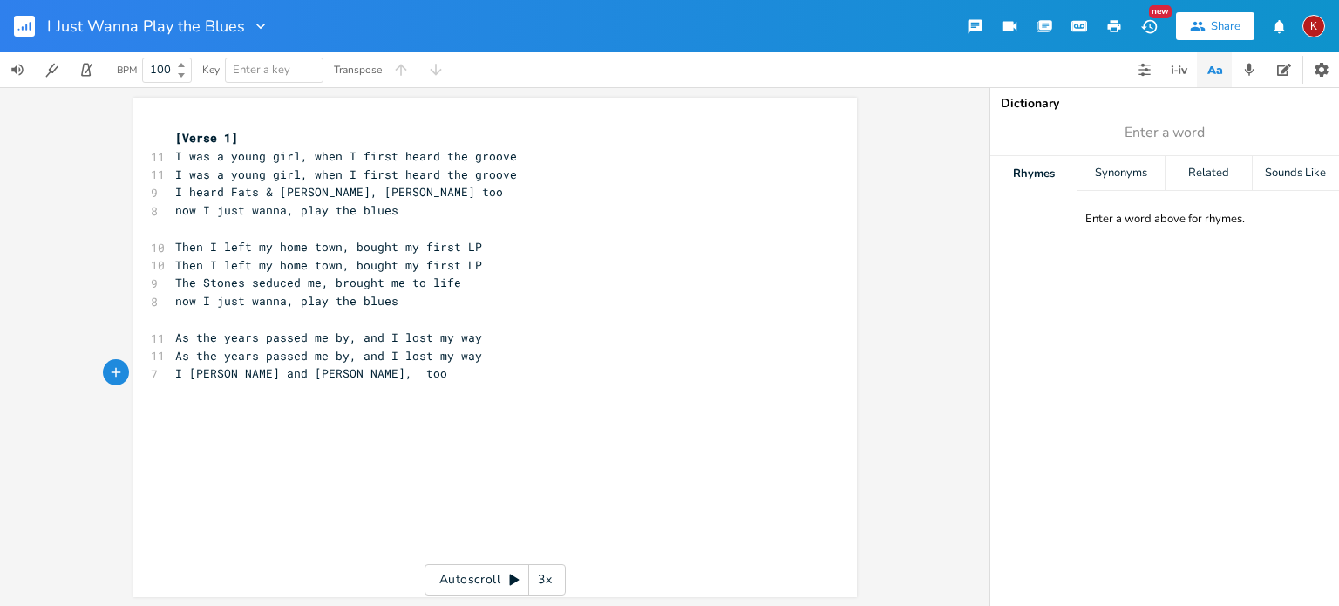
click at [254, 375] on span "I [PERSON_NAME] and [PERSON_NAME], too" at bounding box center [311, 373] width 272 height 16
click at [280, 370] on span "I [PERSON_NAME] and [PERSON_NAME], too" at bounding box center [311, 373] width 272 height 16
click at [330, 377] on span "I [PERSON_NAME] and [PERSON_NAME], too" at bounding box center [311, 373] width 272 height 16
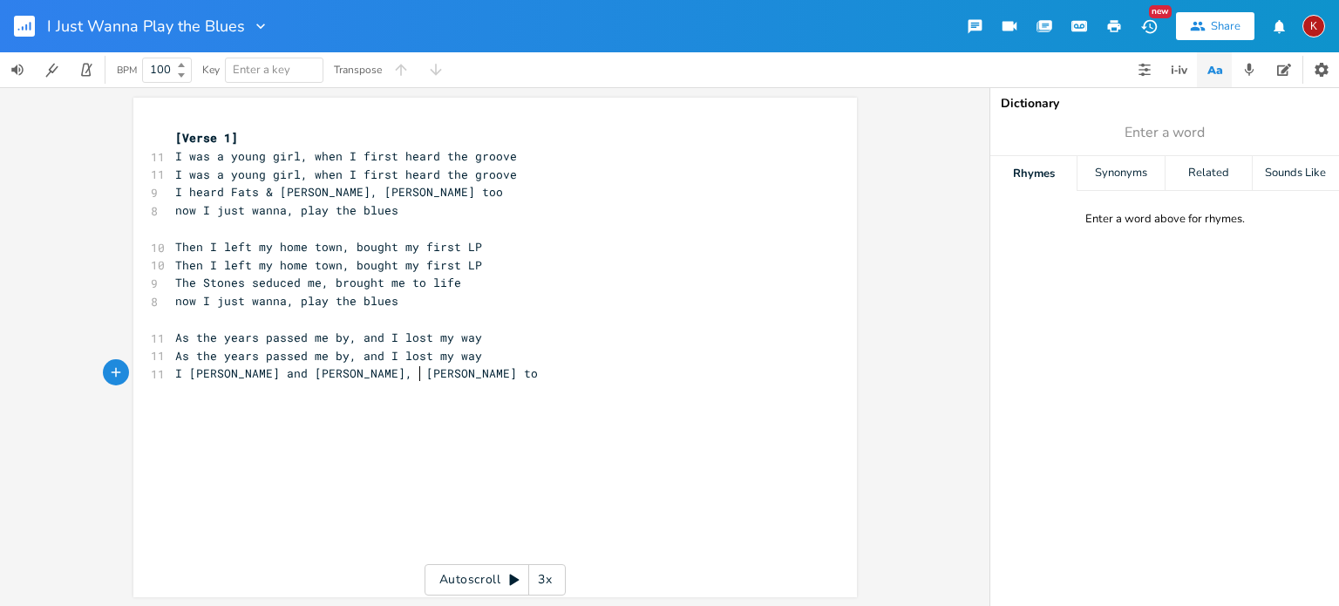
type textarea "Stevia Ray too"
click at [367, 376] on span "I [PERSON_NAME] and [PERSON_NAME], [PERSON_NAME] too" at bounding box center [360, 373] width 370 height 16
type textarea "e"
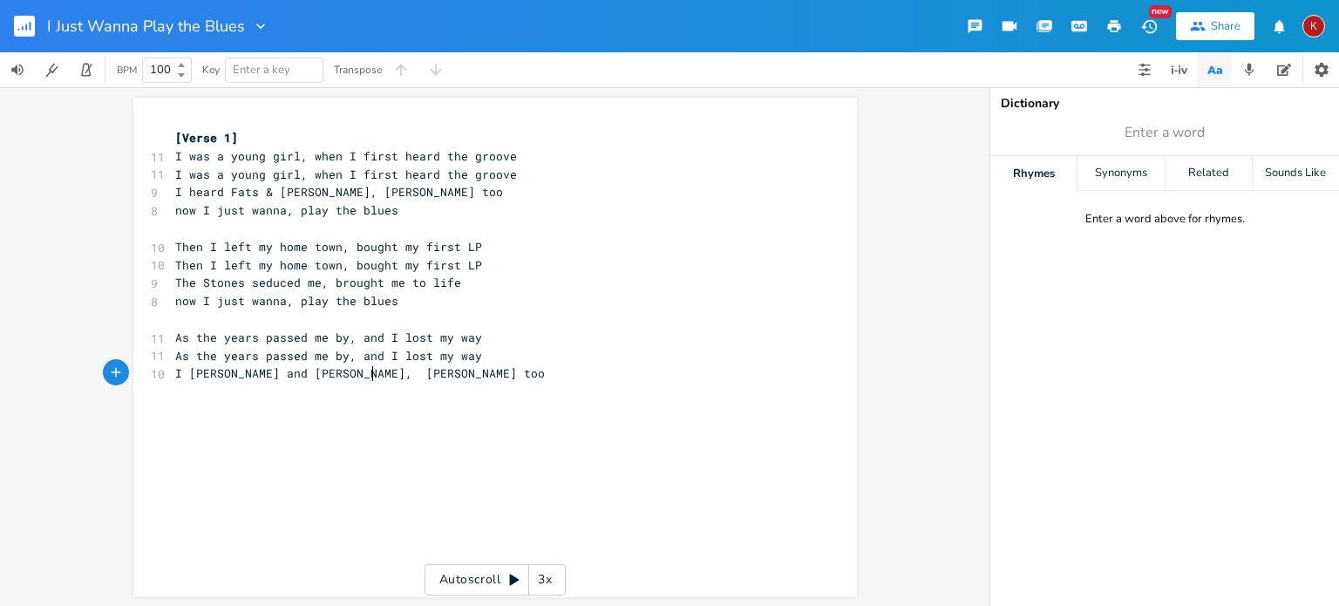
click at [315, 375] on span "I [PERSON_NAME] and [PERSON_NAME], [PERSON_NAME] too" at bounding box center [360, 373] width 370 height 16
click at [183, 376] on span "I [PERSON_NAME] and [PERSON_NAME], [PERSON_NAME] too" at bounding box center [356, 373] width 363 height 16
type textarea "now I just wanna, play the blues"
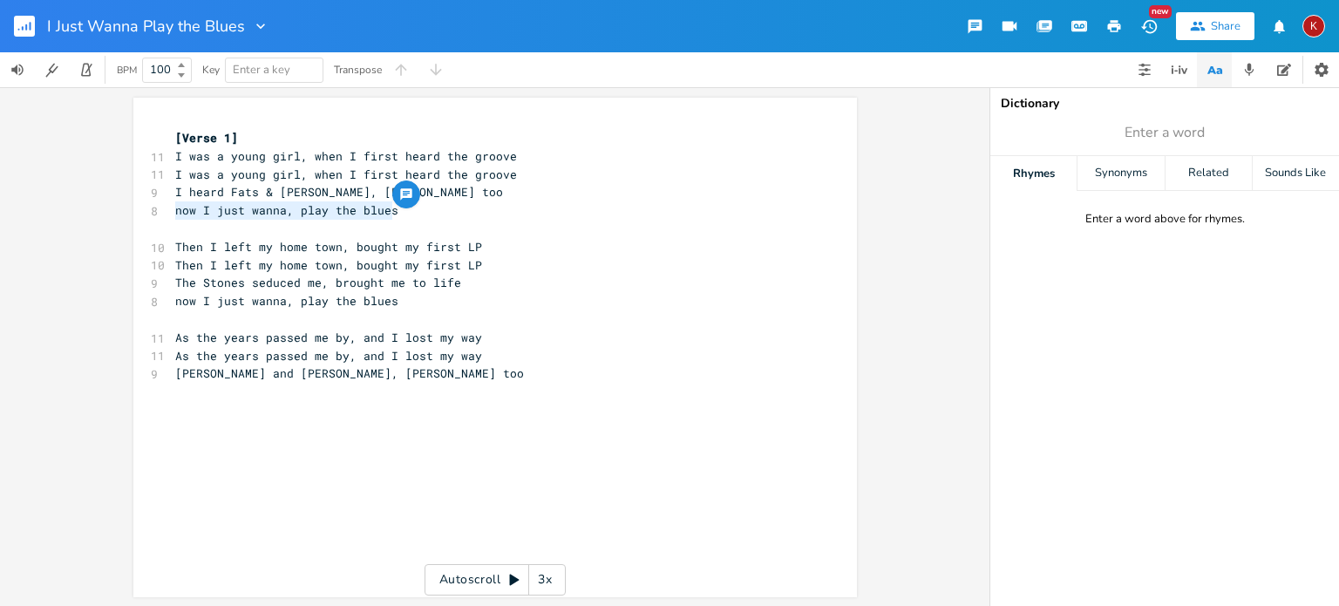
drag, startPoint x: 399, startPoint y: 212, endPoint x: 127, endPoint y: 216, distance: 271.2
click at [133, 216] on div "now I just wanna, play the blues x [Verse 1] 11 I was a young girl, when I firs…" at bounding box center [495, 348] width 724 height 500
click at [248, 393] on pre "​" at bounding box center [487, 392] width 630 height 18
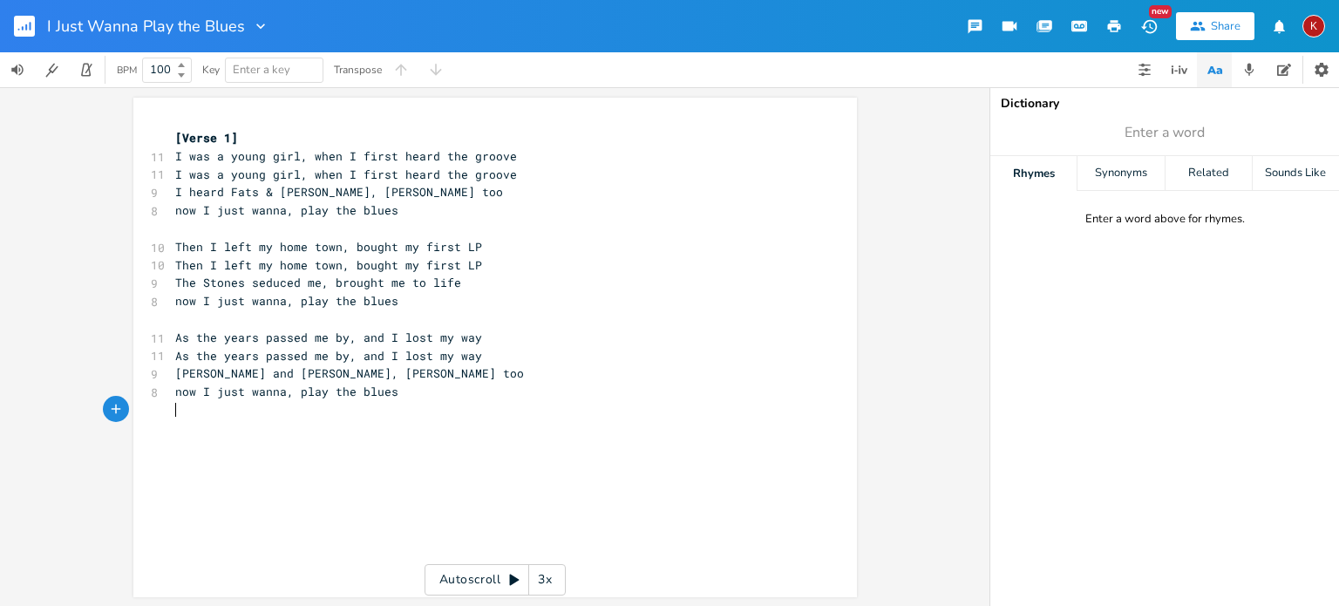
click at [426, 402] on pre "​" at bounding box center [487, 410] width 630 height 18
type textarea "I just wanna pay the bluse"
type textarea "ues"
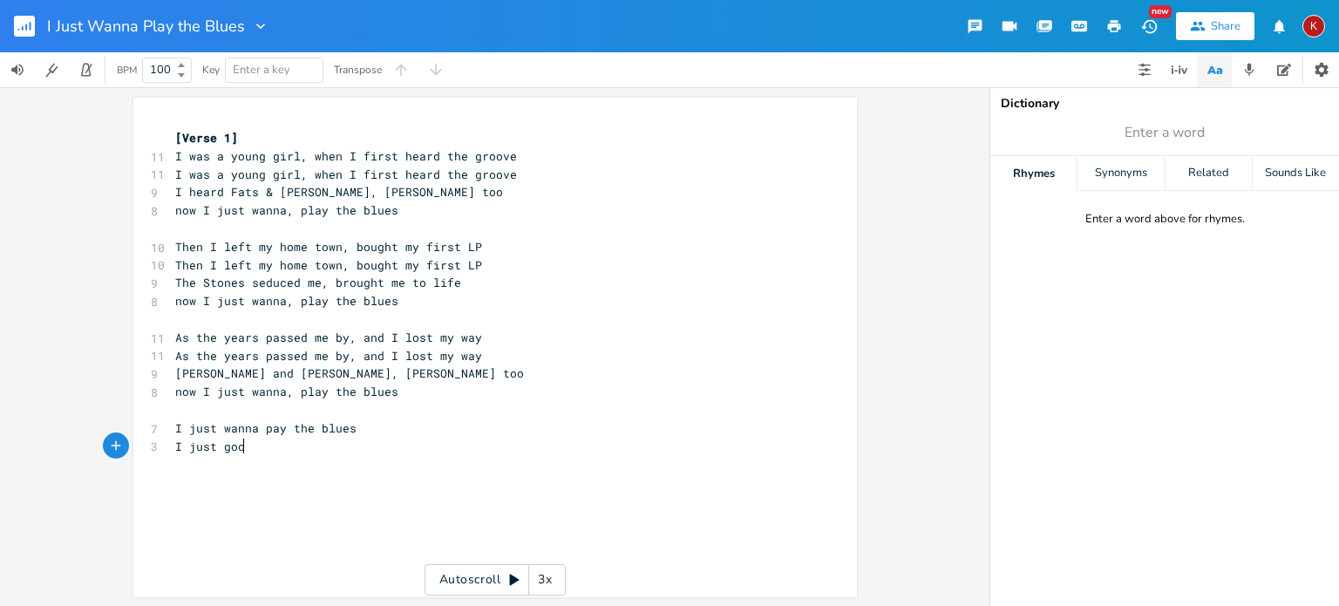
type textarea "I just goot"
type textarea "tta play the blues"
type textarea "I just need to a"
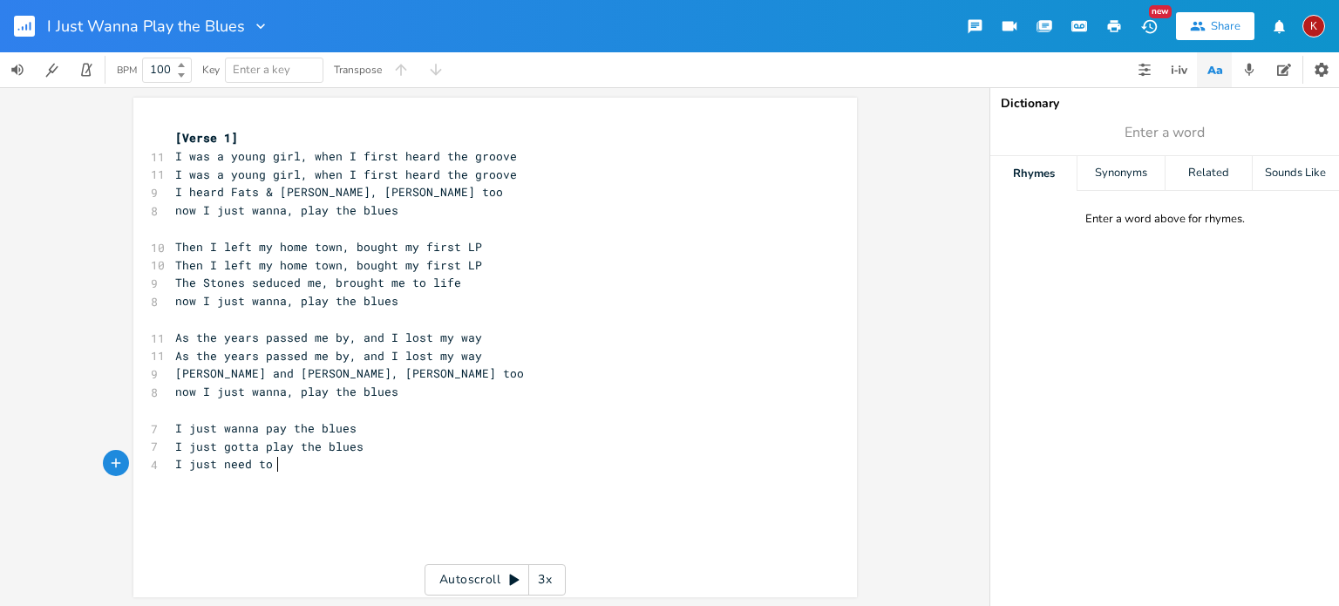
scroll to position [0, 75]
type textarea "play the blues"
click at [175, 335] on span "As the years passed me by, and I lost my way" at bounding box center [328, 338] width 307 height 16
type textarea "nd"
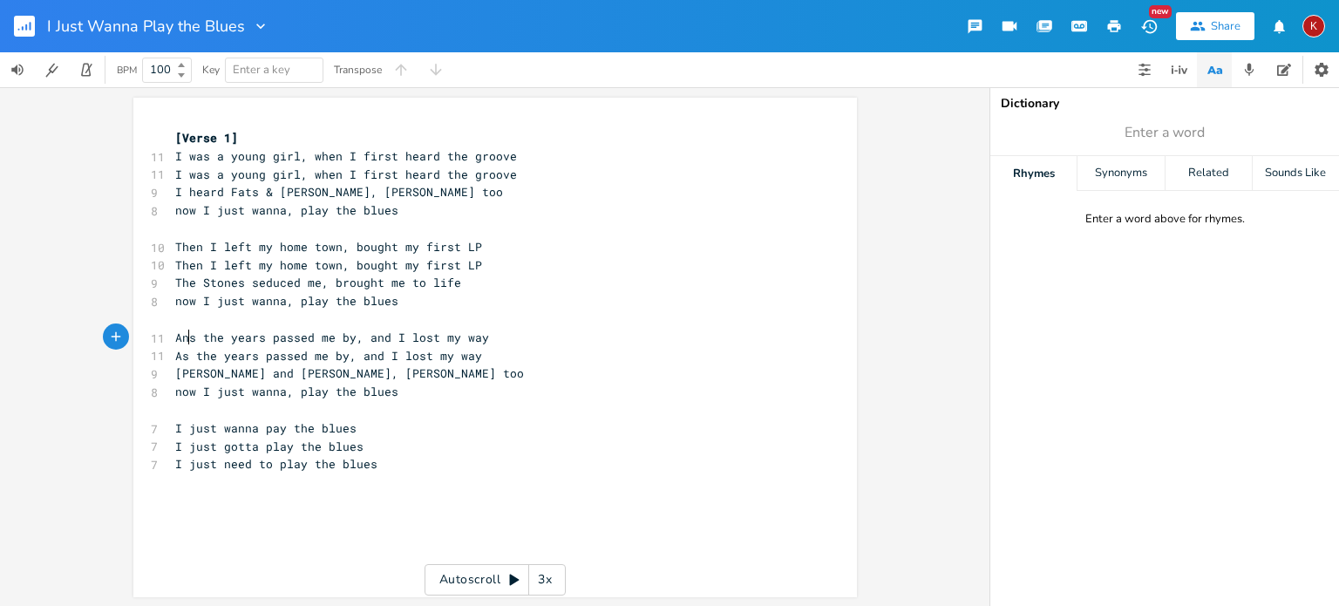
scroll to position [0, 12]
click at [177, 356] on span "As the years passed me by, and I lost my way" at bounding box center [328, 356] width 307 height 16
type textarea "nd"
click at [367, 341] on span "And the years passed me by, and I lost my way" at bounding box center [332, 338] width 314 height 16
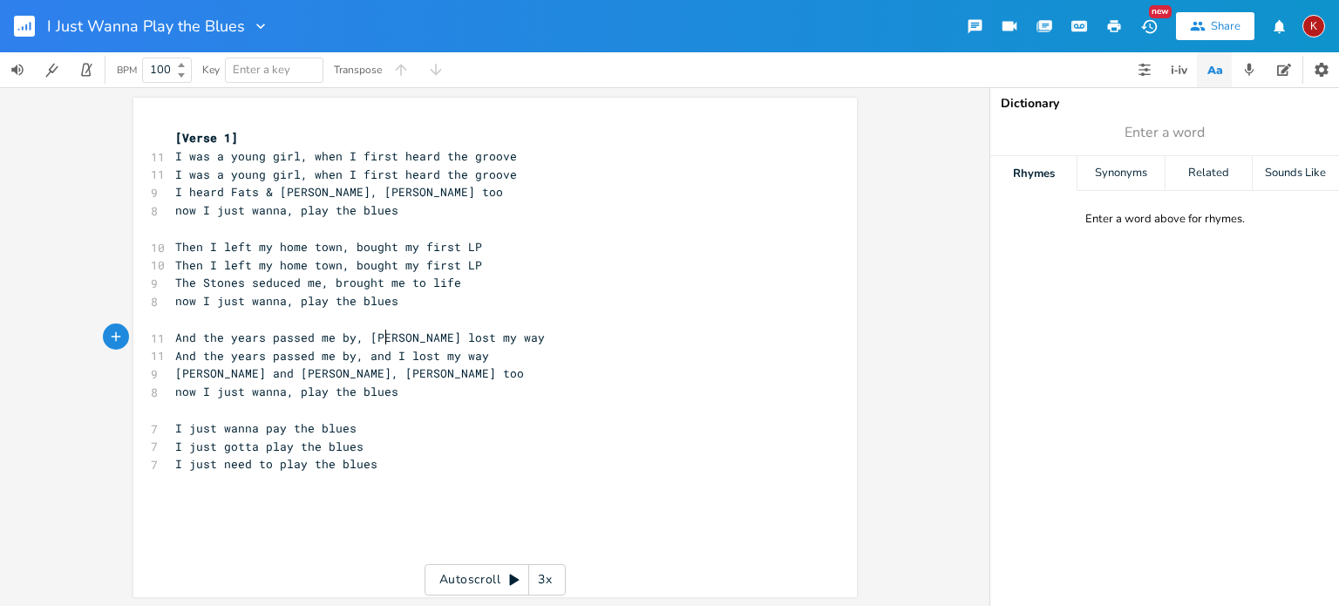
scroll to position [0, 21]
type textarea "times"
click at [371, 355] on span "And the years passed me by, and I lost my way" at bounding box center [332, 356] width 314 height 16
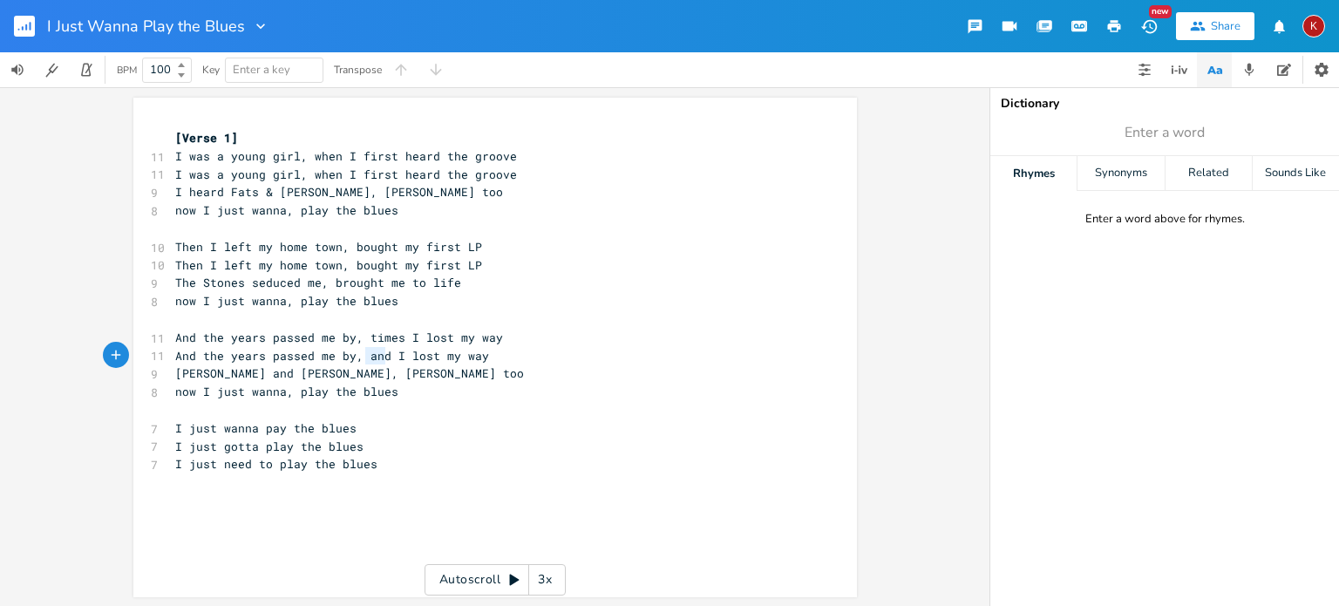
click at [371, 355] on span "And the years passed me by, and I lost my way" at bounding box center [332, 356] width 314 height 16
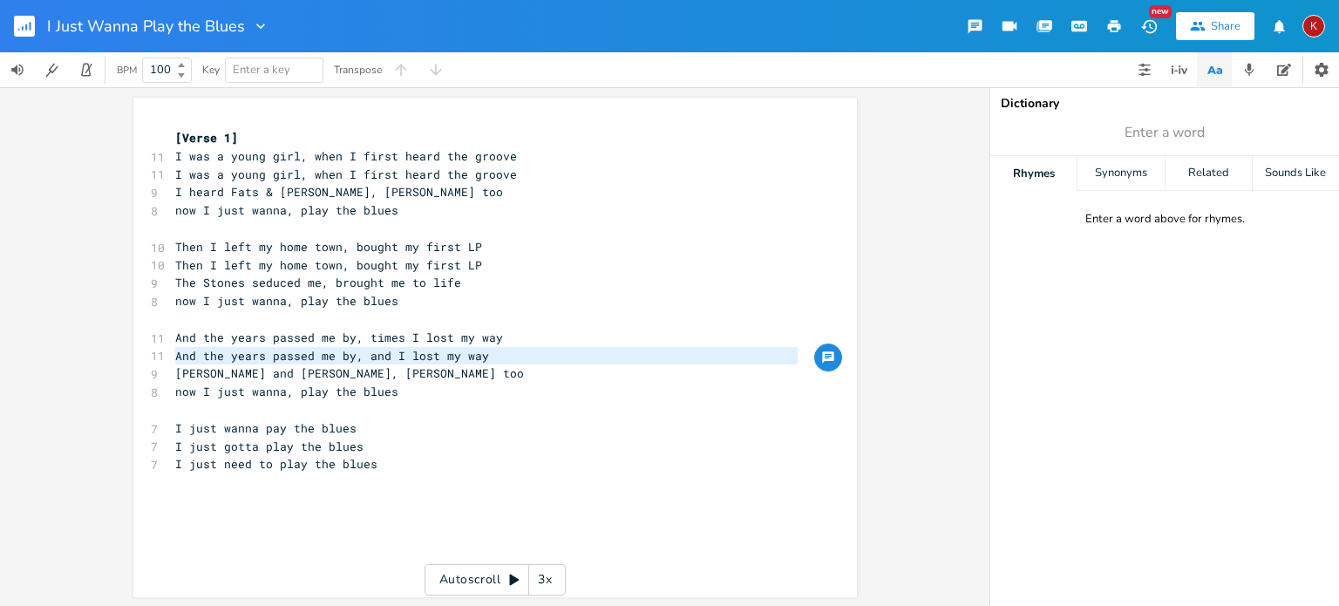
type textarea "And the years passed me by, and I lost my way"
click at [371, 355] on span "And the years passed me by, and I lost my way" at bounding box center [332, 356] width 314 height 16
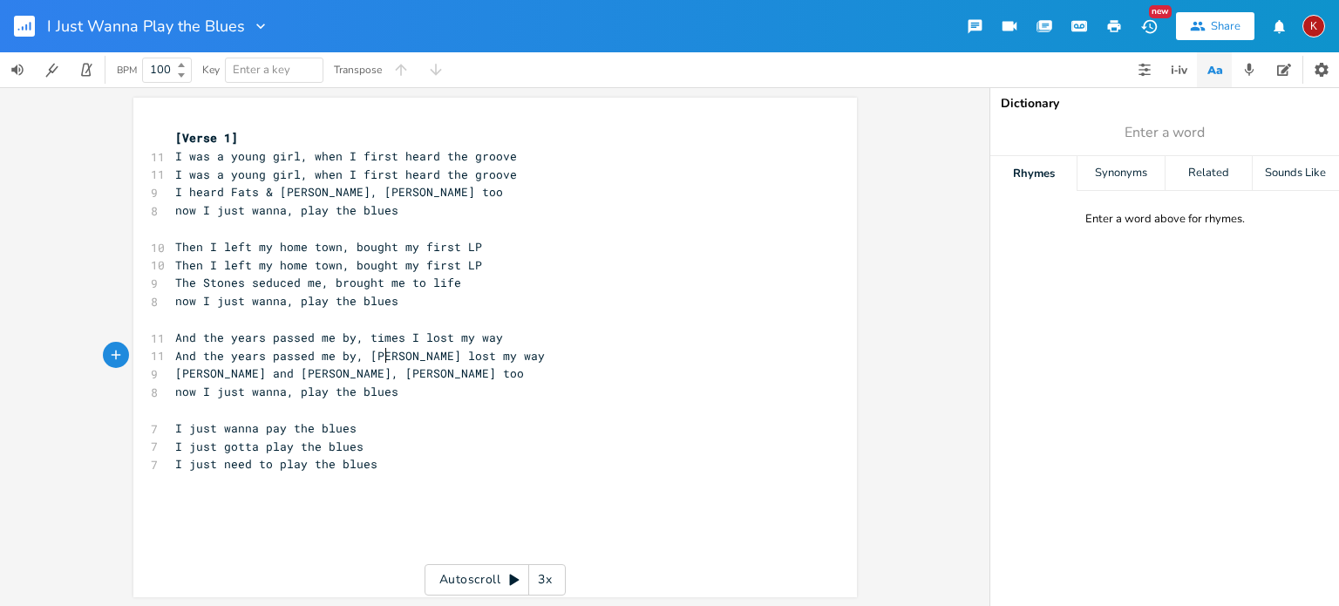
scroll to position [0, 21]
type textarea "times"
click at [202, 334] on span "And the years passed me by, times I lost my way" at bounding box center [339, 338] width 328 height 16
type textarea "T"
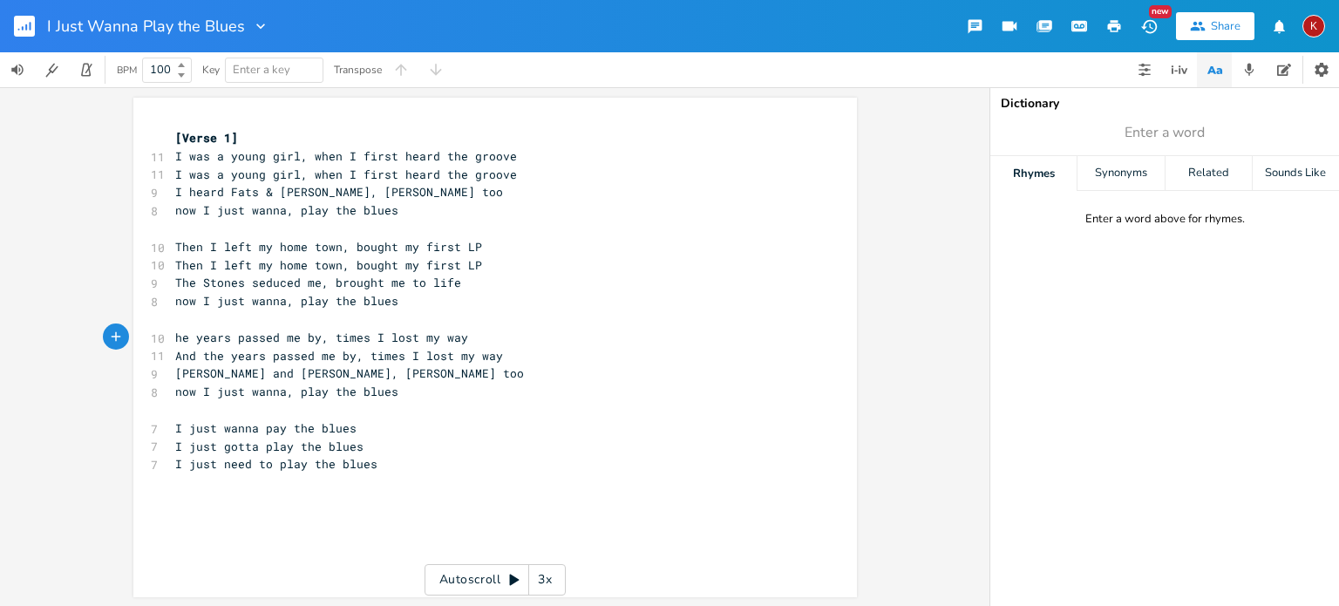
scroll to position [0, 7]
click at [202, 351] on span "And the years passed me by, times I lost my way" at bounding box center [339, 356] width 328 height 16
type textarea "t"
click at [331, 337] on span "The years passed me by, times I lost my way" at bounding box center [325, 338] width 300 height 16
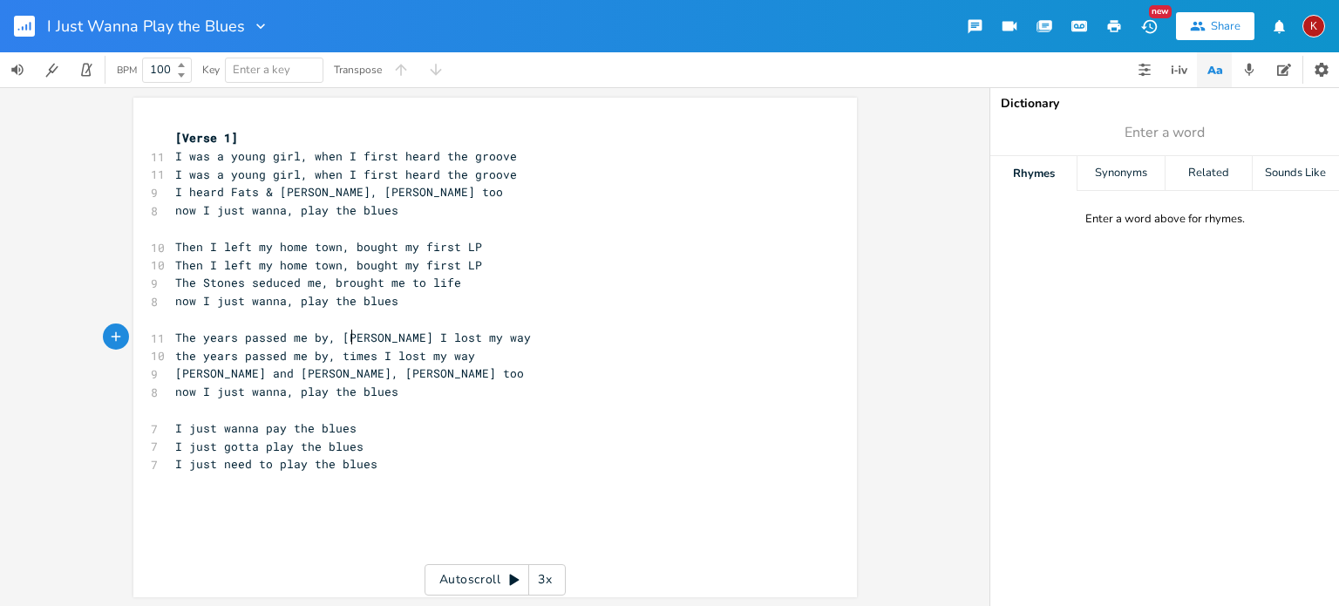
scroll to position [0, 27]
type textarea "some"
click at [334, 355] on span "the years passed me by, times I lost my way" at bounding box center [325, 356] width 300 height 16
type textarea "some"
click at [358, 341] on span "The years passed me by, sometimes I lost my way" at bounding box center [339, 338] width 328 height 16
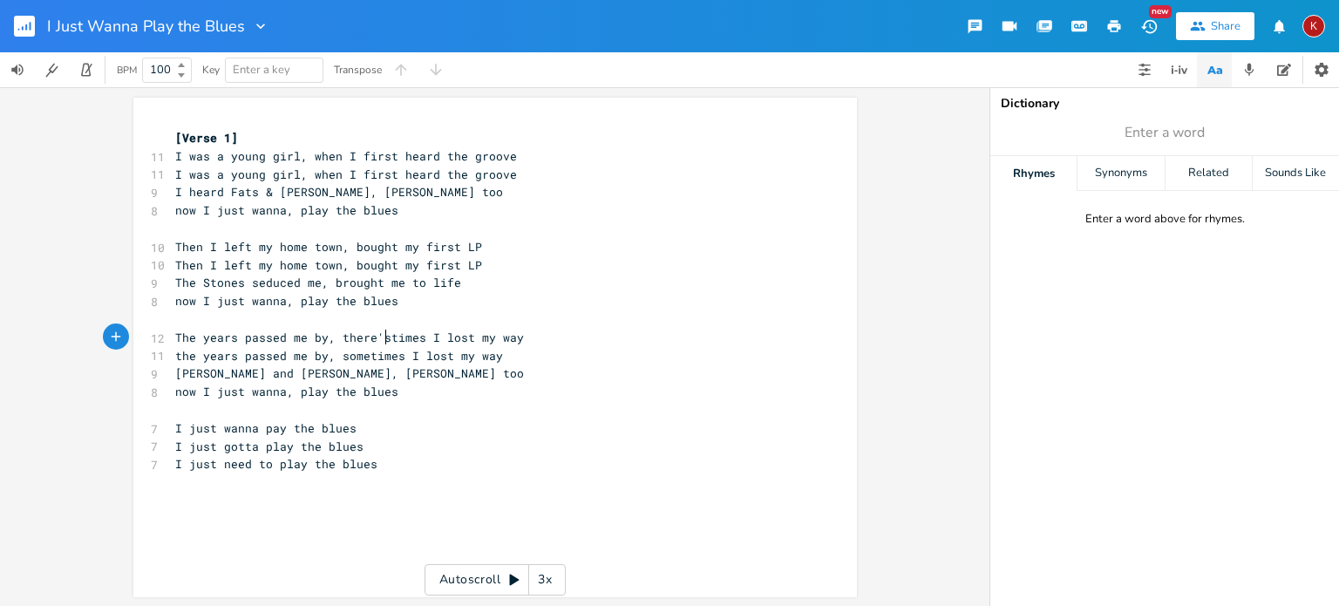
type textarea "there's"
click at [360, 362] on span "the years passed me by, sometimes I lost my way" at bounding box center [339, 356] width 328 height 16
type textarea "theres"
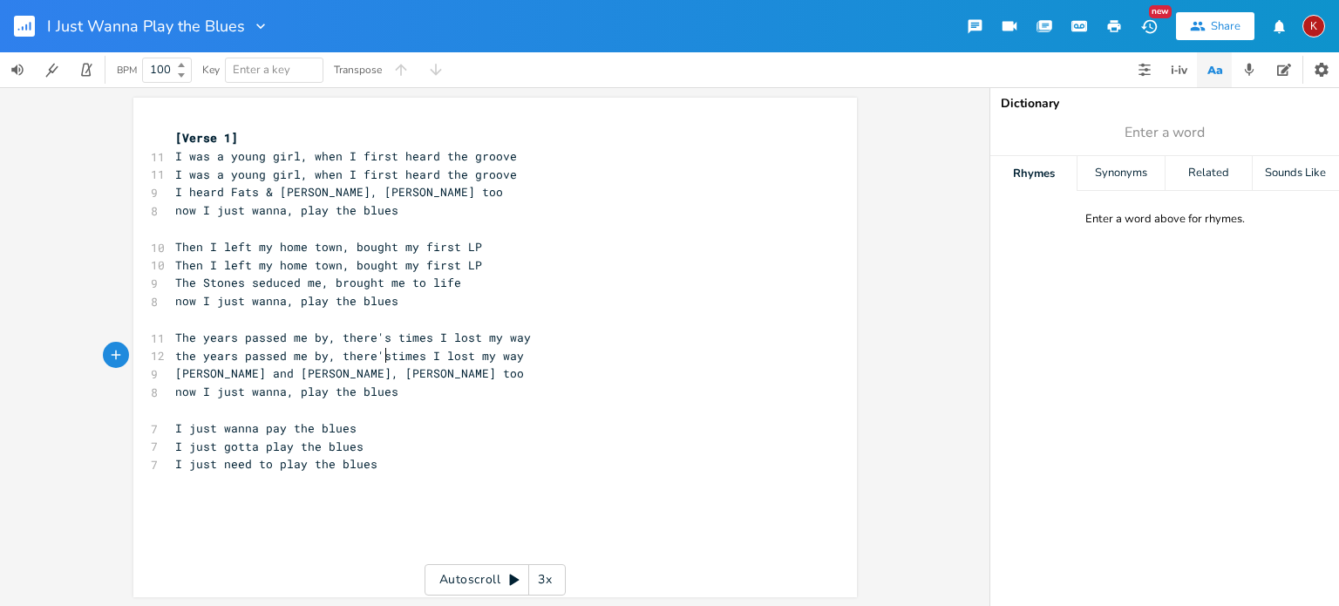
type textarea "'s"
click at [175, 353] on span "the years passed me by, there's times I lost my way" at bounding box center [353, 356] width 356 height 16
type textarea "T"
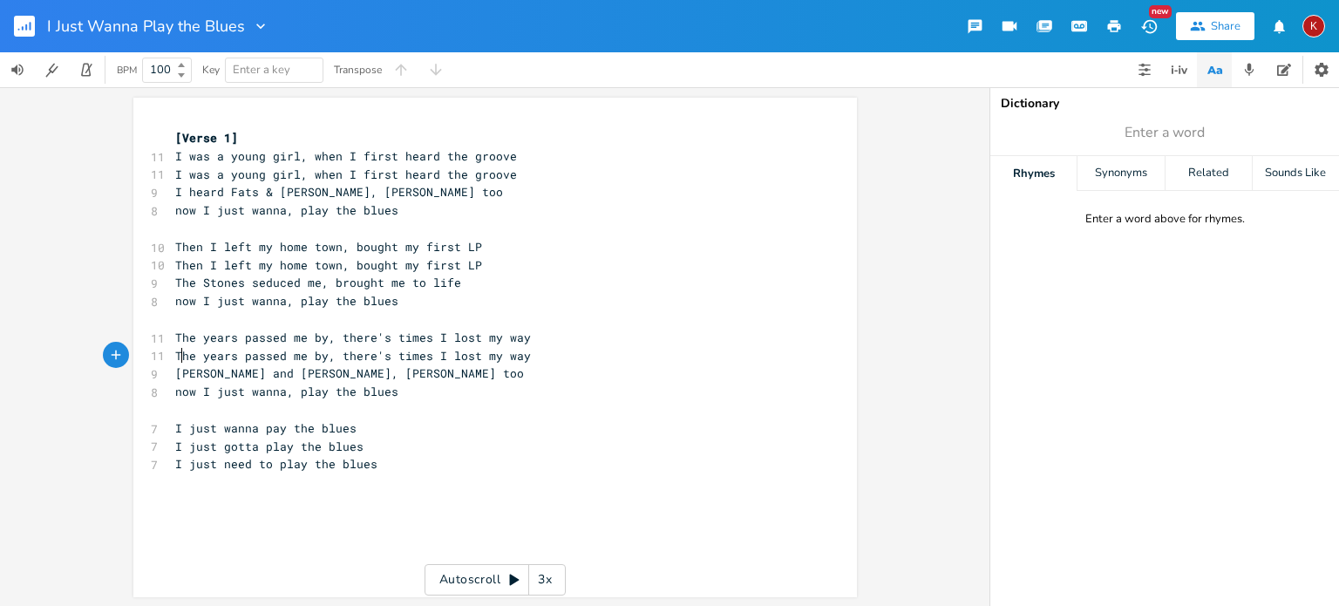
click at [175, 375] on span "[PERSON_NAME] and [PERSON_NAME], [PERSON_NAME] too" at bounding box center [349, 373] width 349 height 16
type textarea "listened to [PERSON_NAME] and"
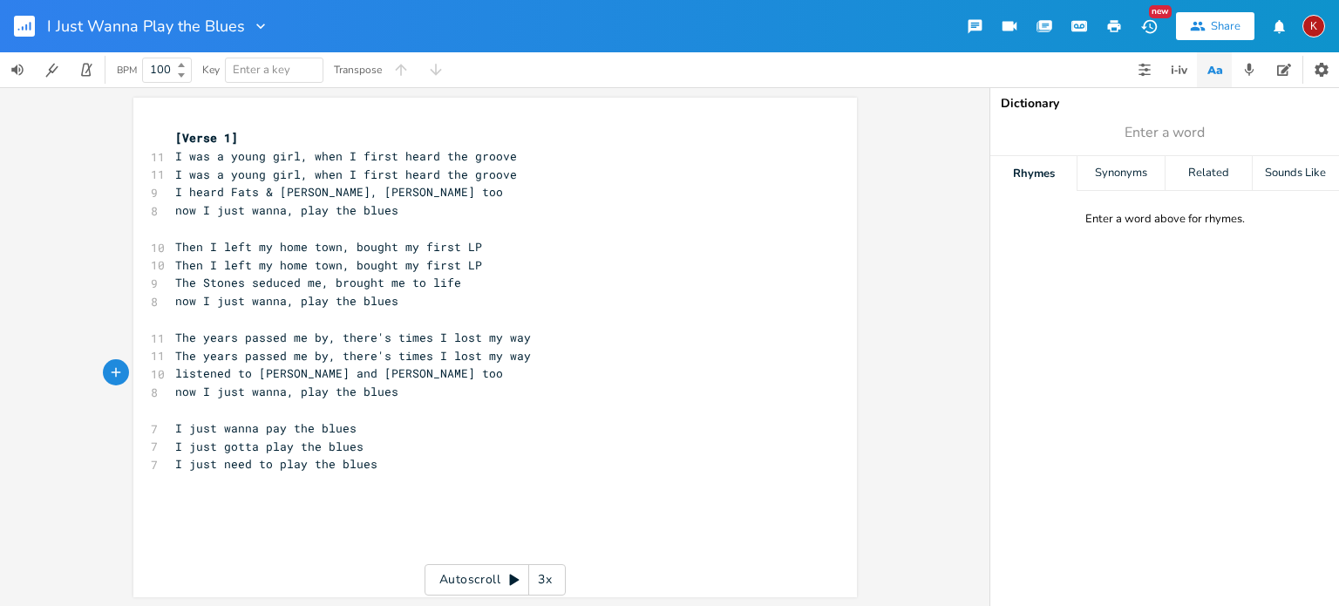
click at [279, 372] on span "listened to [PERSON_NAME] and [PERSON_NAME] too" at bounding box center [339, 373] width 328 height 16
type textarea ","
click at [321, 372] on span "listened to [PERSON_NAME], and [PERSON_NAME] too" at bounding box center [342, 373] width 335 height 16
type input "blues"
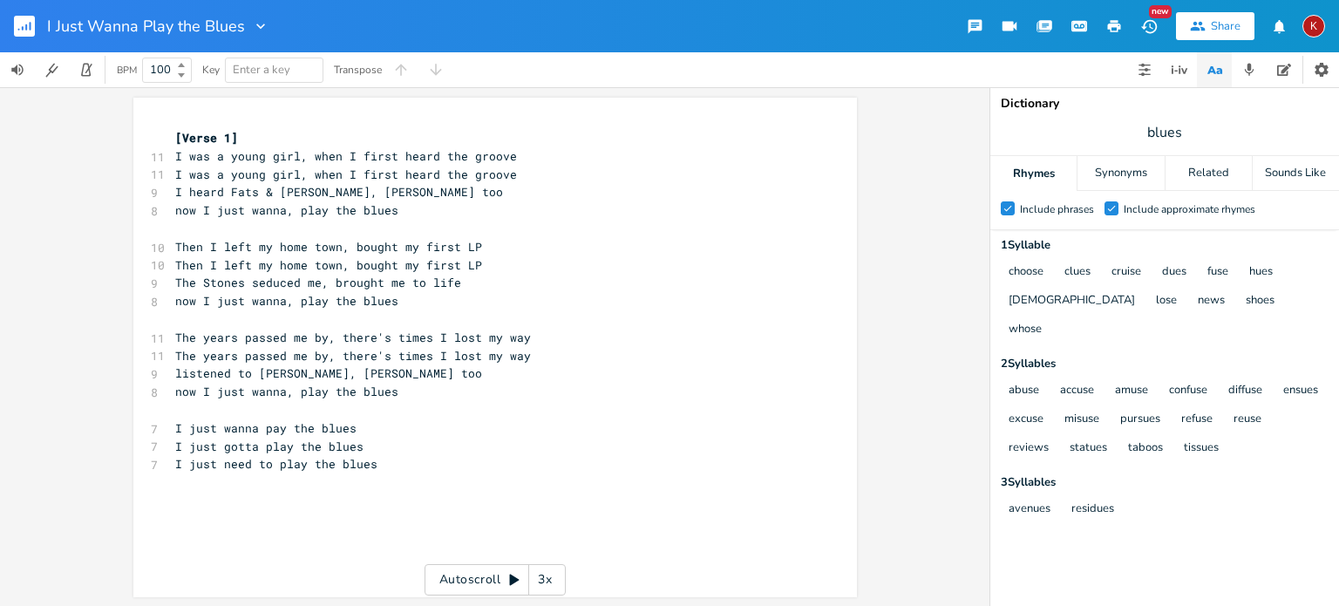
scroll to position [0, 0]
drag, startPoint x: 460, startPoint y: 281, endPoint x: 326, endPoint y: 281, distance: 134.3
click at [326, 281] on pre "The Stones seduced me, brought me to life" at bounding box center [487, 283] width 630 height 18
type textarea "I couldn't refuse"
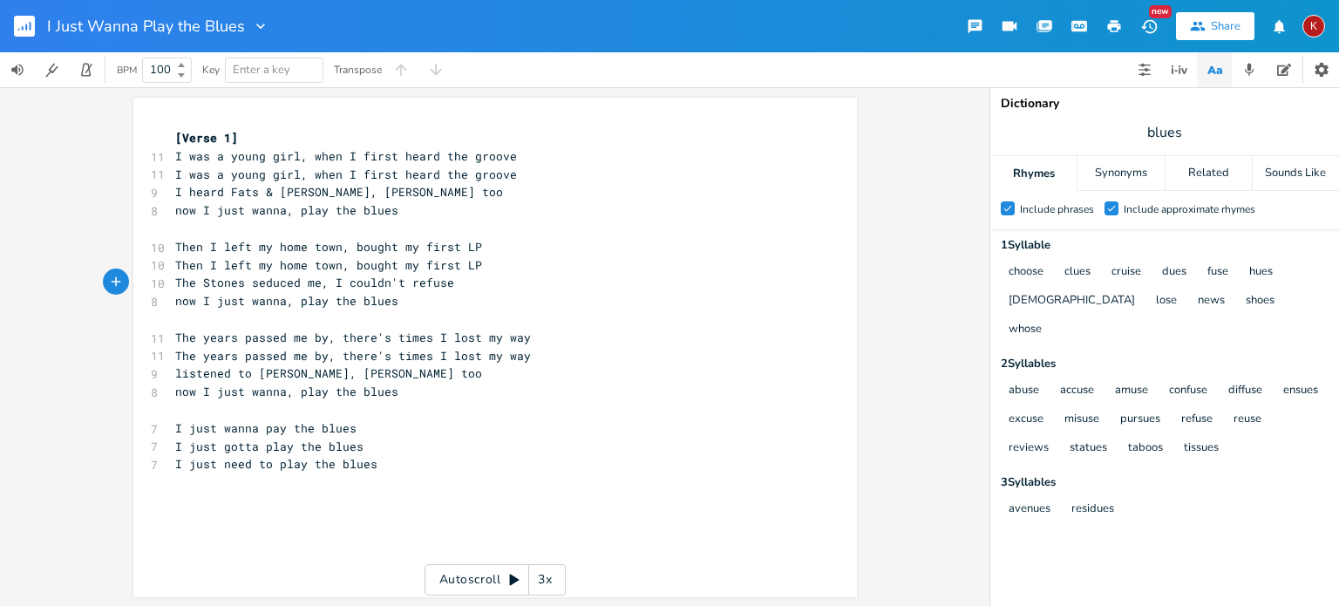
click at [410, 405] on pre "​" at bounding box center [487, 410] width 630 height 18
click at [185, 228] on pre "​" at bounding box center [487, 229] width 630 height 18
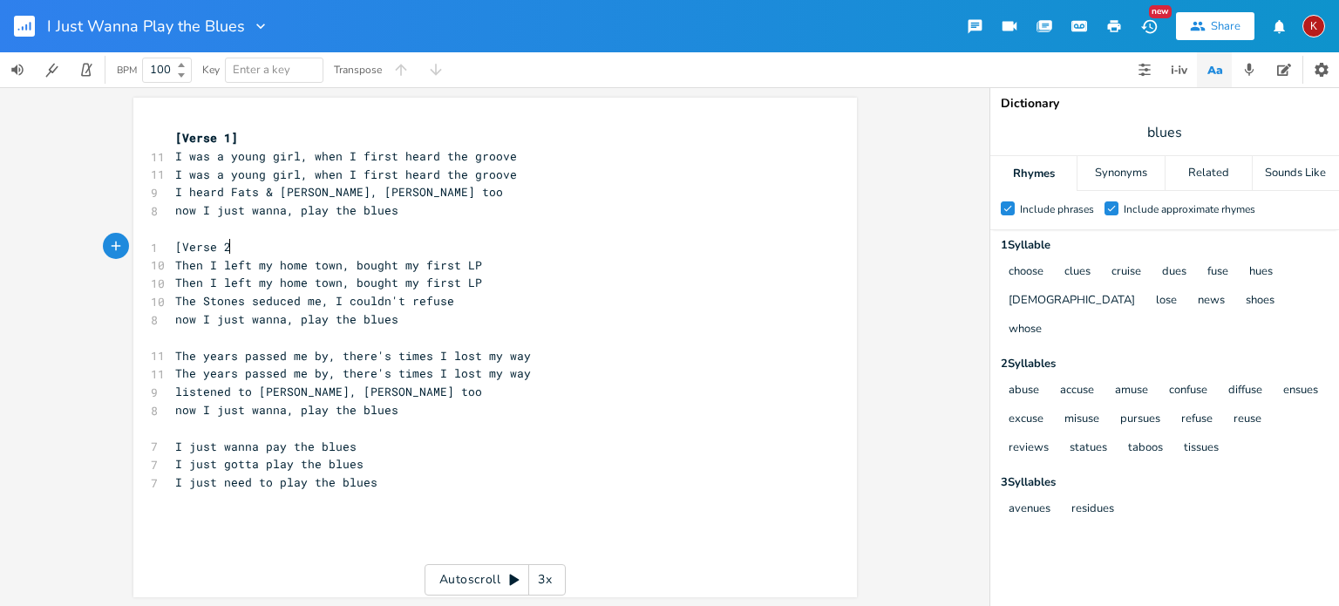
type textarea "[Verse 2]"
click at [178, 339] on pre "​" at bounding box center [487, 338] width 630 height 18
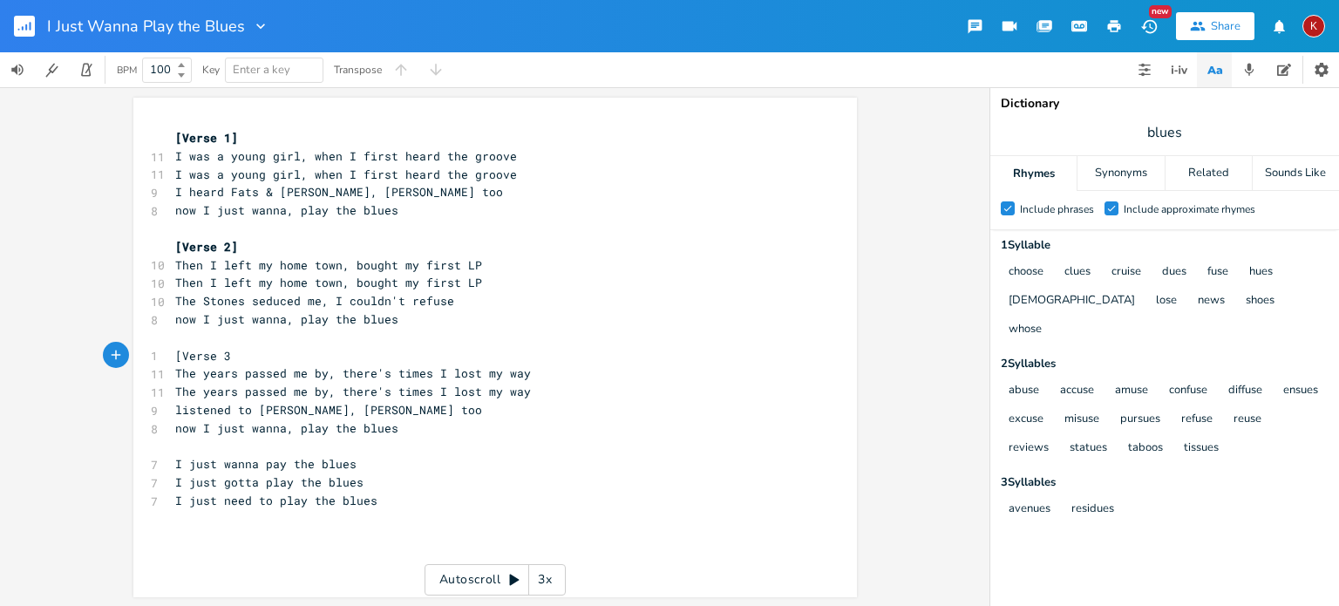
type textarea "[Verse 3]"
click at [174, 450] on pre "​" at bounding box center [487, 447] width 630 height 18
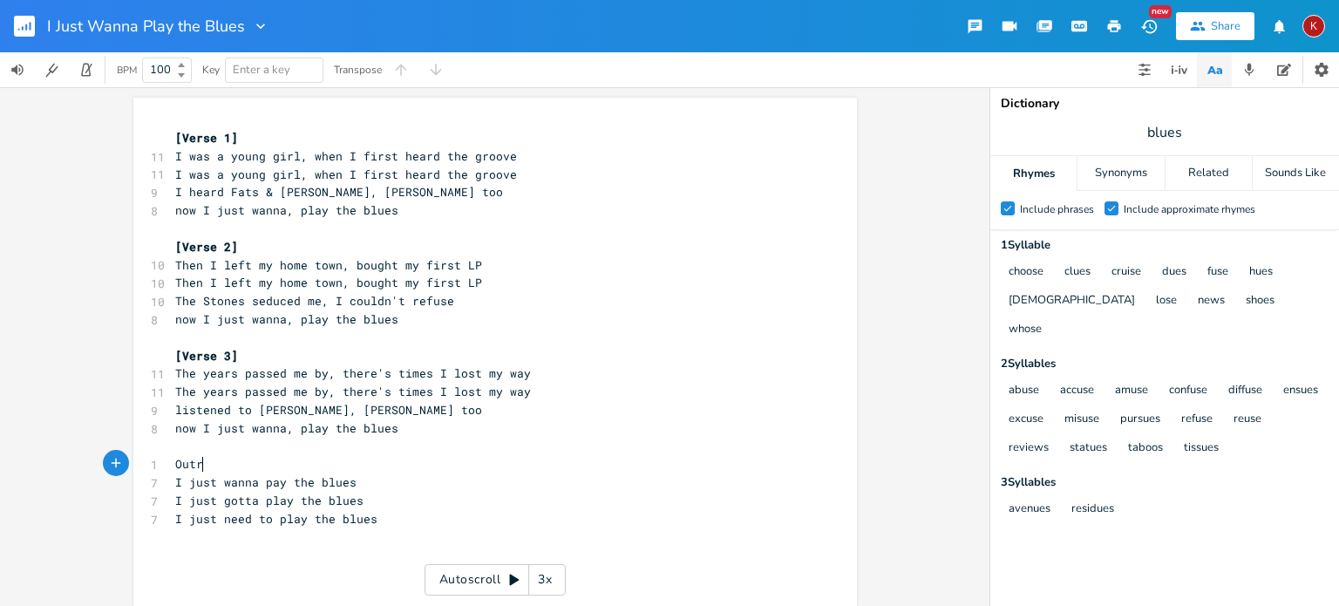
scroll to position [0, 28]
type textarea "Outro]"
type textarea "["
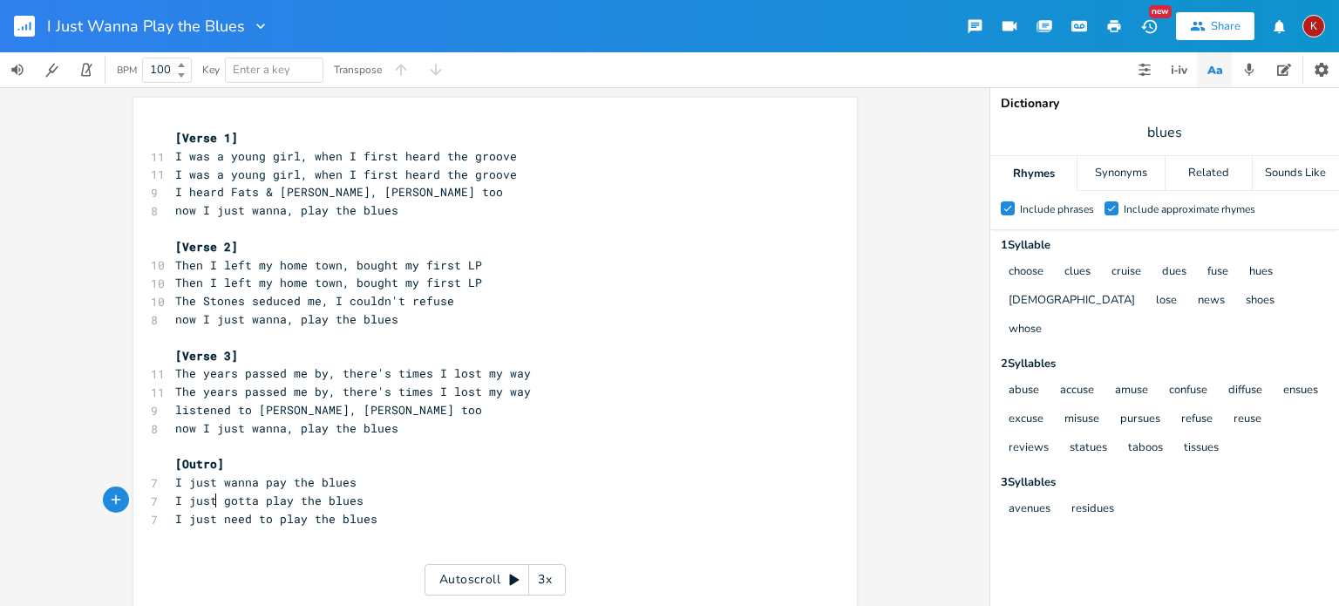
click at [213, 503] on span "I just gotta play the blues" at bounding box center [269, 501] width 188 height 16
drag, startPoint x: 507, startPoint y: 176, endPoint x: 169, endPoint y: 180, distance: 337.5
click at [172, 180] on pre "I was a young girl, when I first heard the groove" at bounding box center [487, 175] width 630 height 18
type textarea "it rattled my soul, inspired me to move"
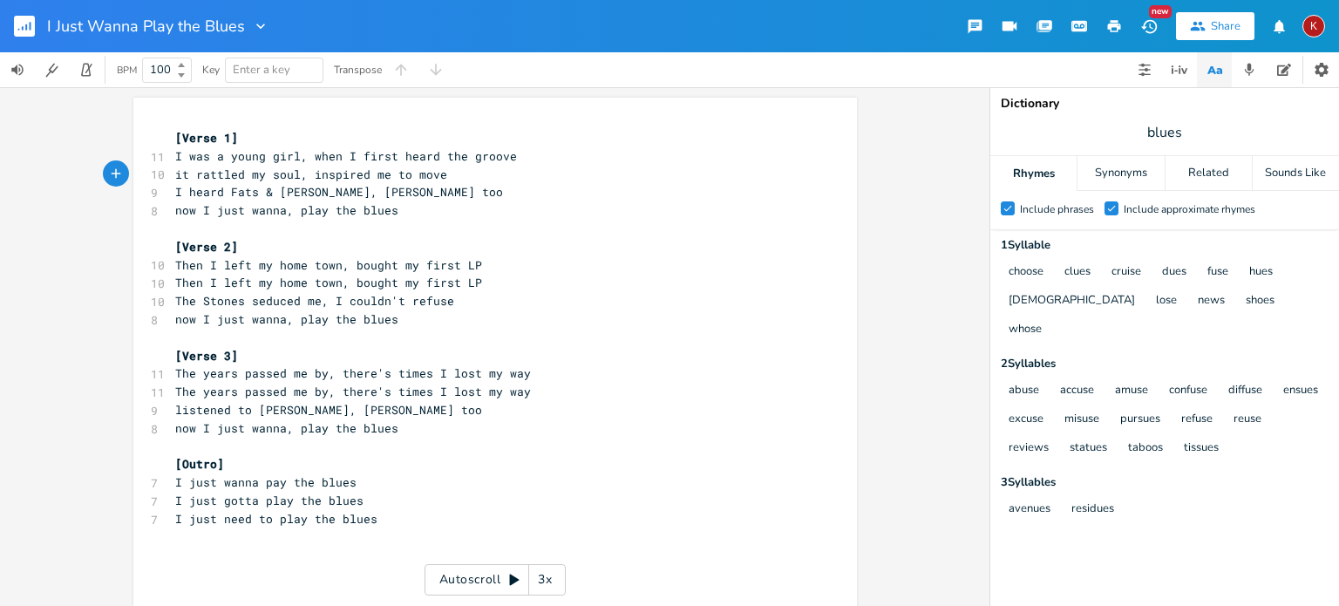
click at [302, 176] on span "it rattled my soul, inspired me to move" at bounding box center [311, 175] width 272 height 16
type textarea "and"
click at [184, 283] on span "Then I left my home town, bought my first LP" at bounding box center [328, 283] width 307 height 16
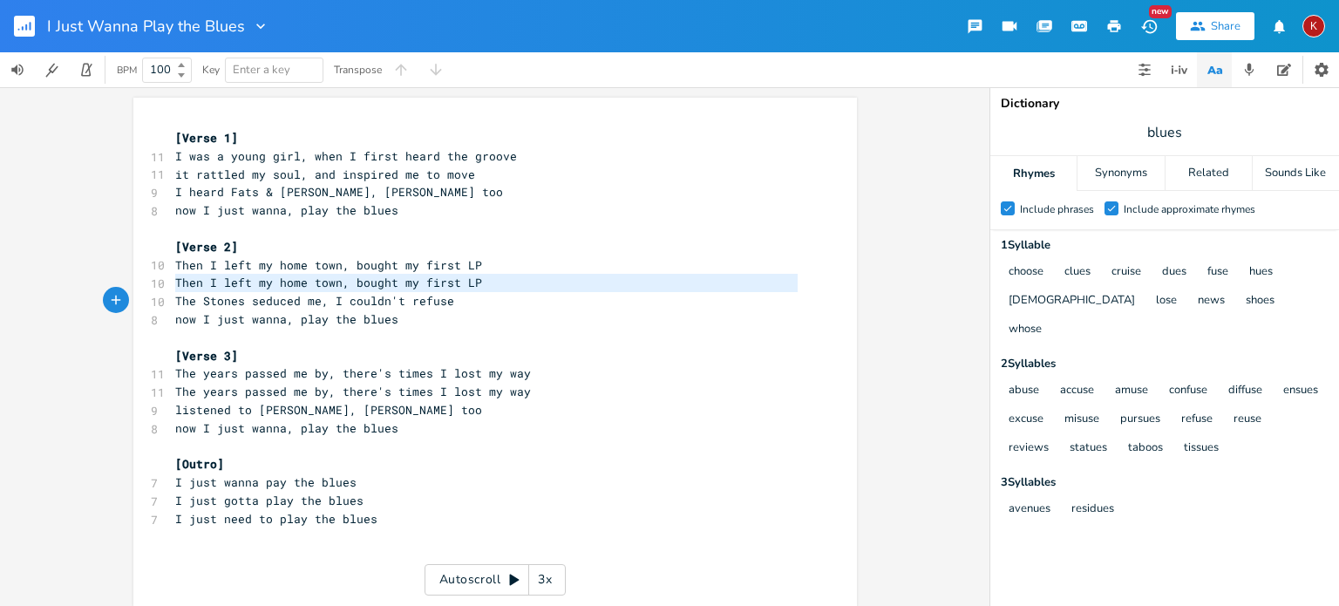
click at [184, 283] on span "Then I left my home town, bought my first LP" at bounding box center [328, 283] width 307 height 16
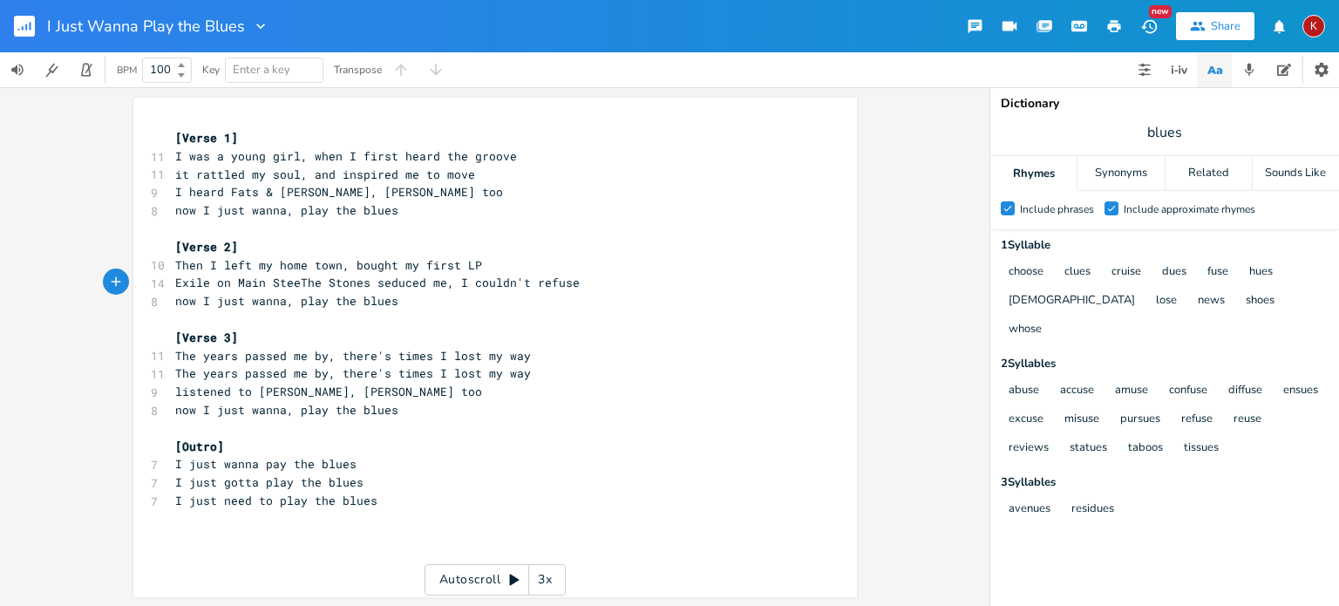
type textarea "Exile on Main Stee=="
type textarea "reet"
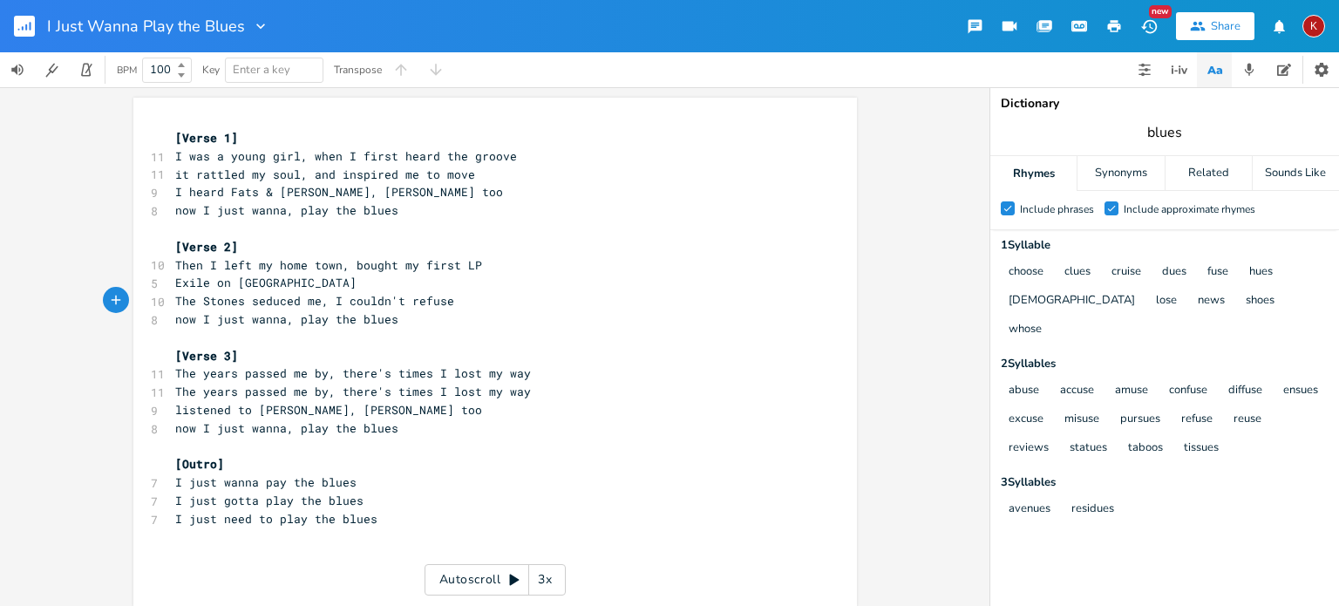
click at [1161, 129] on input "blues" at bounding box center [1165, 132] width 35 height 19
type input "me"
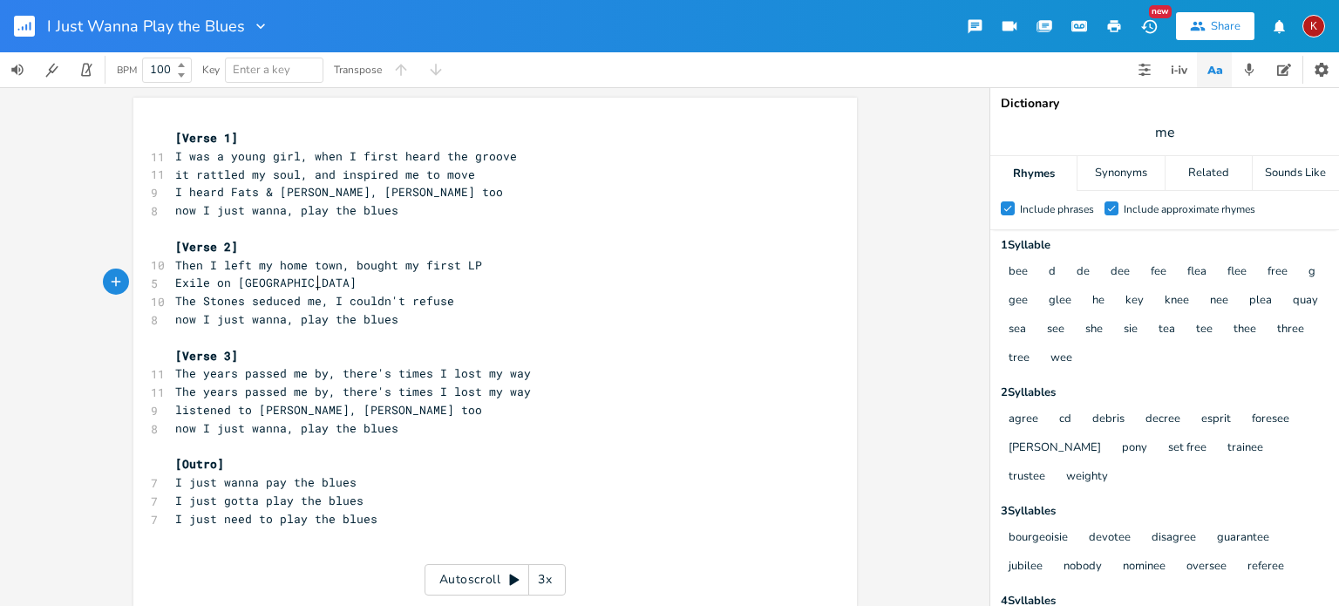
scroll to position [0, 0]
click at [328, 282] on pre "Exile on [GEOGRAPHIC_DATA]" at bounding box center [487, 283] width 630 height 18
type textarea ","
click at [279, 263] on span "Then I left my home town, bought my first LP" at bounding box center [328, 265] width 307 height 16
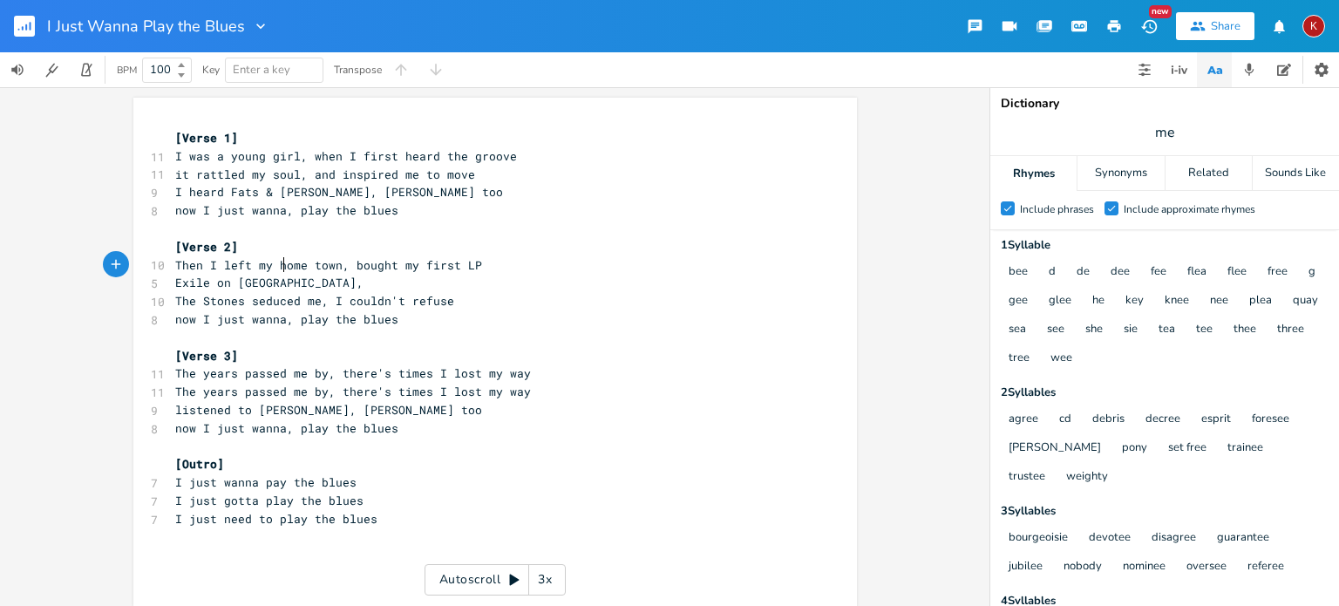
click at [279, 263] on span "Then I left my home town, bought my first LP" at bounding box center [328, 265] width 307 height 16
click at [240, 264] on span "Then I left my home town, bought my first LP" at bounding box center [328, 265] width 307 height 16
type textarea "set out alone"
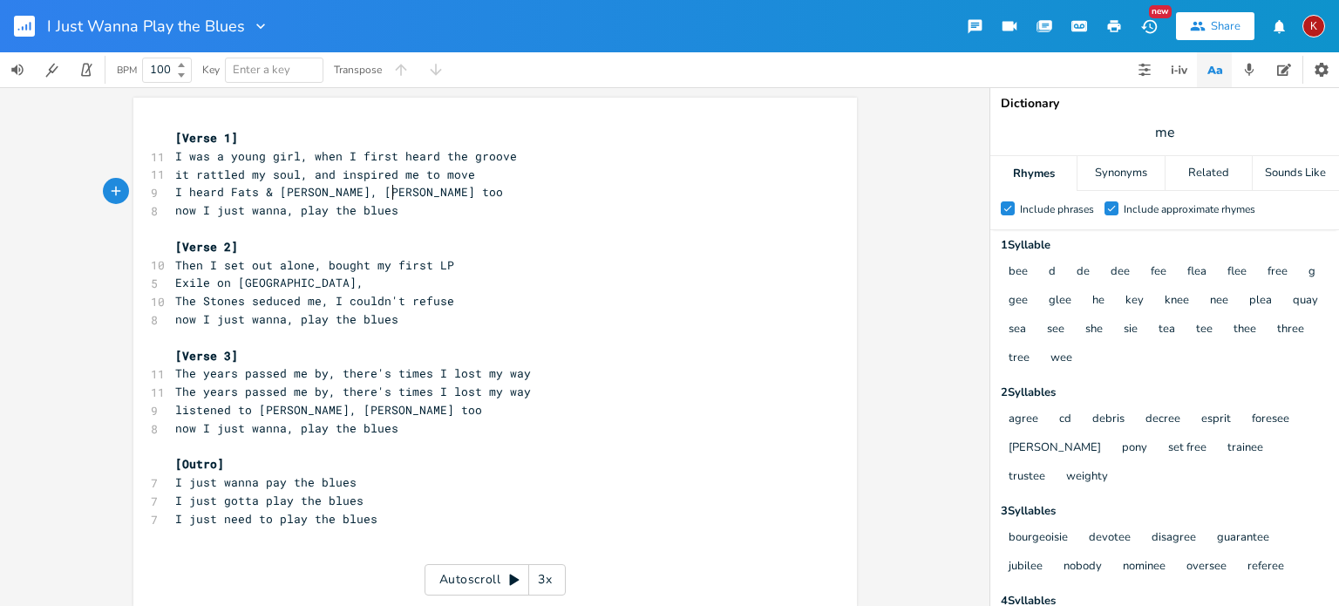
click at [387, 186] on span "I heard Fats & [PERSON_NAME], [PERSON_NAME] too" at bounding box center [339, 192] width 328 height 16
click at [205, 265] on span "Then I set out alone, bought my first LP" at bounding box center [314, 265] width 279 height 16
click at [283, 267] on span "I set out alone, bought my first LP" at bounding box center [297, 265] width 244 height 16
type textarea "anf"
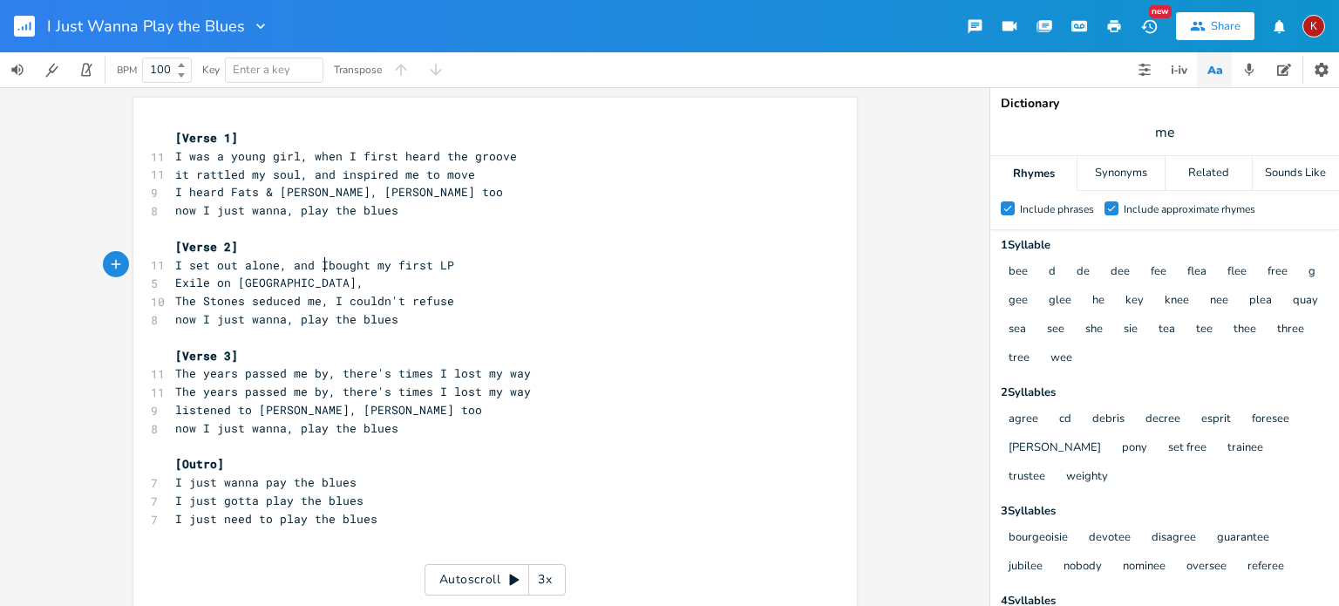
scroll to position [0, 14]
type textarea "d I"
click at [342, 282] on pre "Exile on [GEOGRAPHIC_DATA]," at bounding box center [487, 283] width 630 height 18
type textarea "spoke just to me"
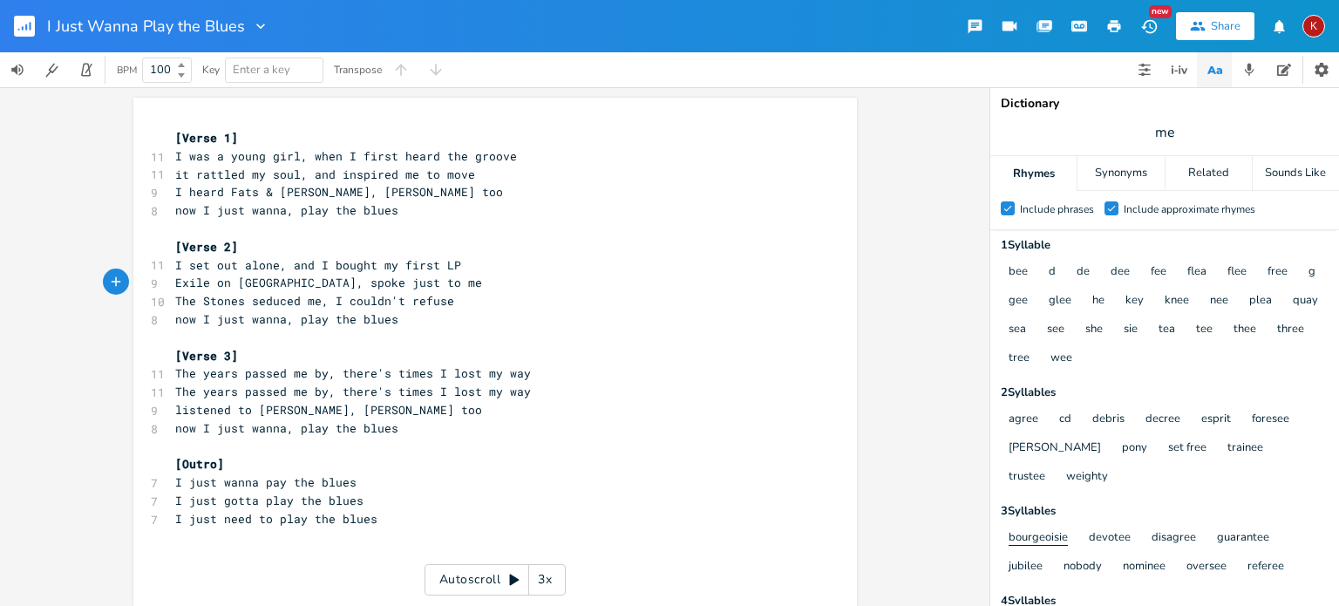
click at [1046, 533] on button "bourgeoisie" at bounding box center [1038, 538] width 59 height 15
click at [433, 282] on pre "Exile on [GEOGRAPHIC_DATA], spoke just to me" at bounding box center [487, 283] width 630 height 18
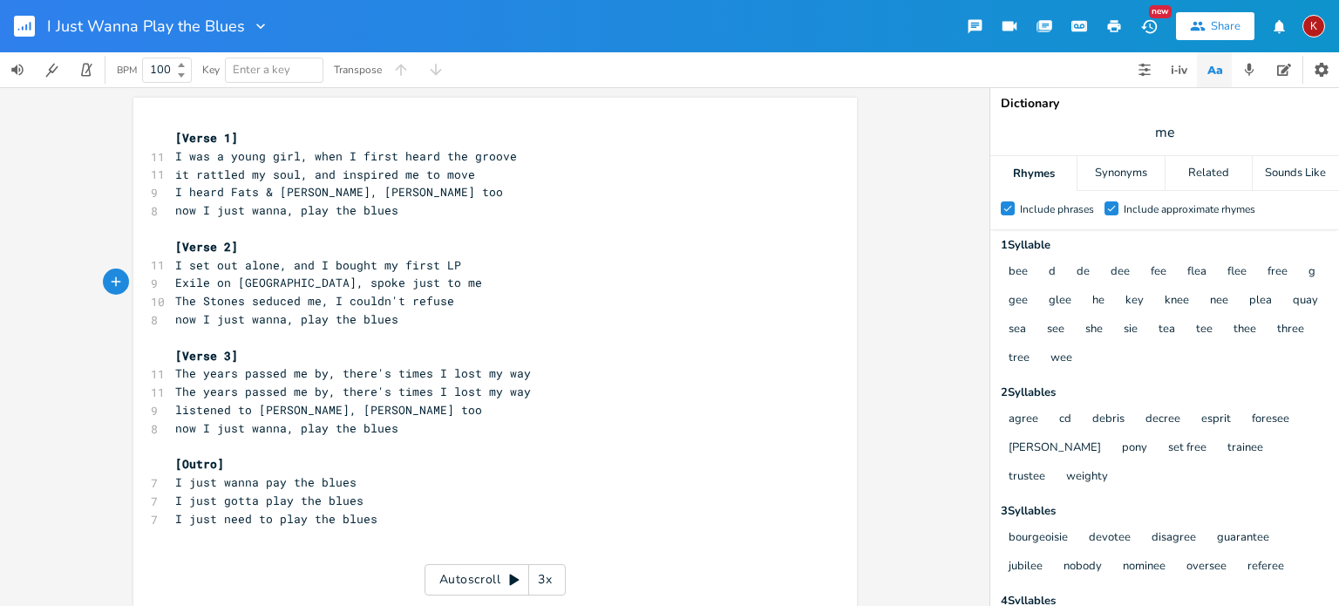
click at [433, 282] on pre "Exile on [GEOGRAPHIC_DATA], spoke just to me" at bounding box center [487, 283] width 630 height 18
click at [427, 274] on pre "Exile on [GEOGRAPHIC_DATA], spoke just to me" at bounding box center [487, 283] width 630 height 18
type textarea "first"
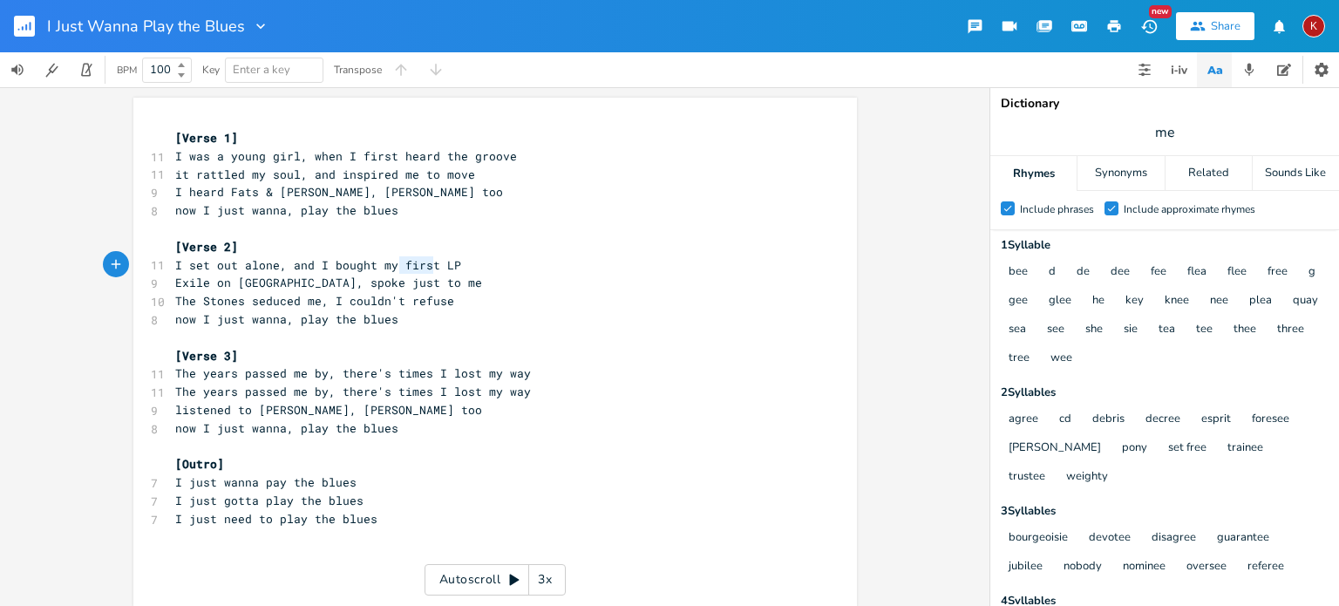
click at [427, 274] on pre "Exile on [GEOGRAPHIC_DATA], spoke just to me" at bounding box center [487, 283] width 630 height 18
type textarea "first"
click at [427, 274] on pre "Exile on [GEOGRAPHIC_DATA], spoke just to me" at bounding box center [487, 283] width 630 height 18
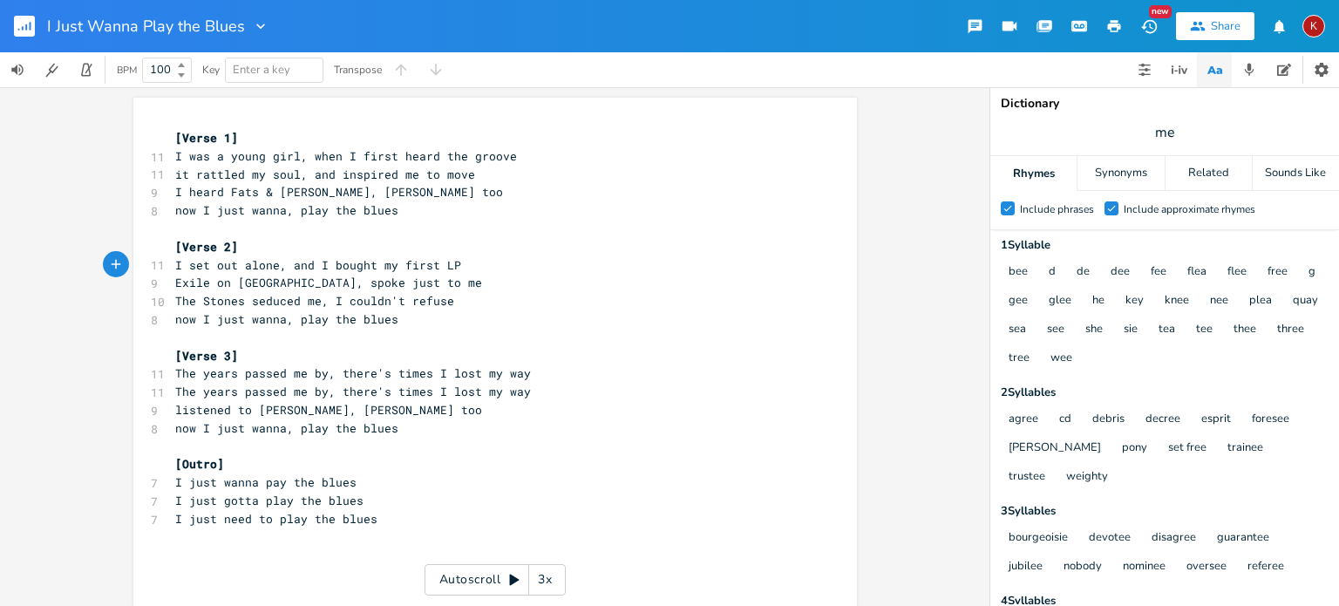
click at [427, 274] on pre "Exile on [GEOGRAPHIC_DATA], spoke just to me" at bounding box center [487, 283] width 630 height 18
type textarea "first"
click at [427, 274] on pre "Exile on [GEOGRAPHIC_DATA], spoke just to me" at bounding box center [487, 283] width 630 height 18
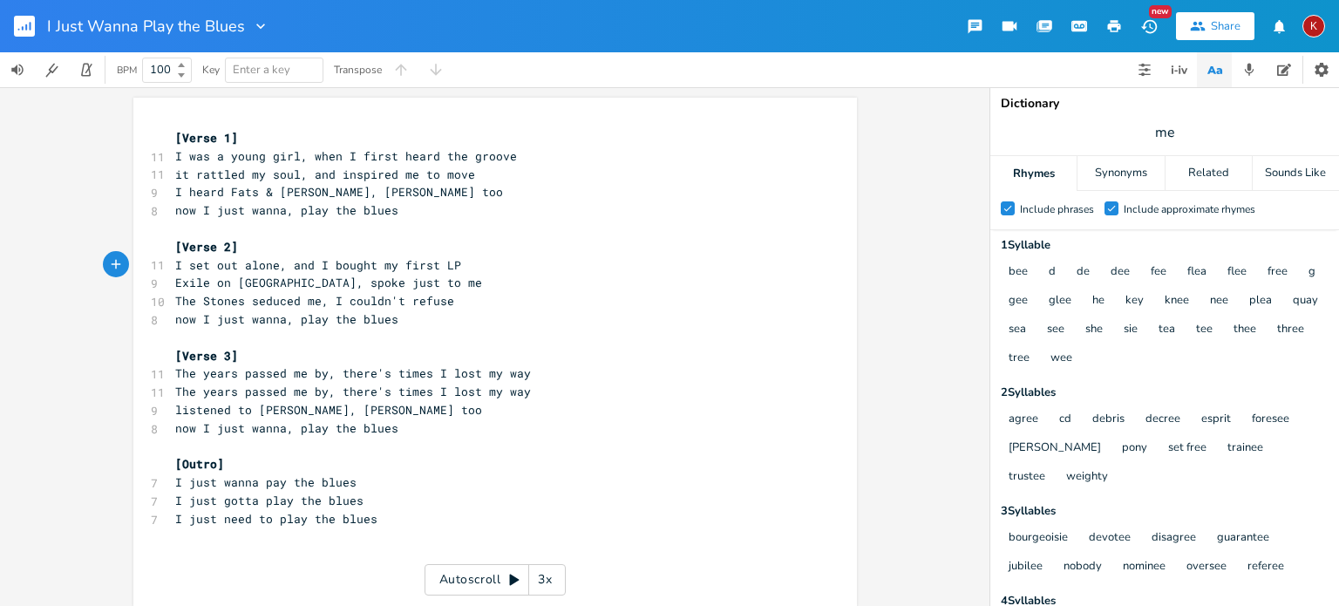
click at [426, 273] on pre "I set out alone, and I bought my first LP" at bounding box center [487, 265] width 630 height 18
type textarea "first"
click at [426, 273] on pre "I set out alone, and I bought my first LP" at bounding box center [487, 265] width 630 height 18
click at [332, 281] on span "Exile on [GEOGRAPHIC_DATA], spoke just to me" at bounding box center [328, 283] width 307 height 16
type textarea "spoke"
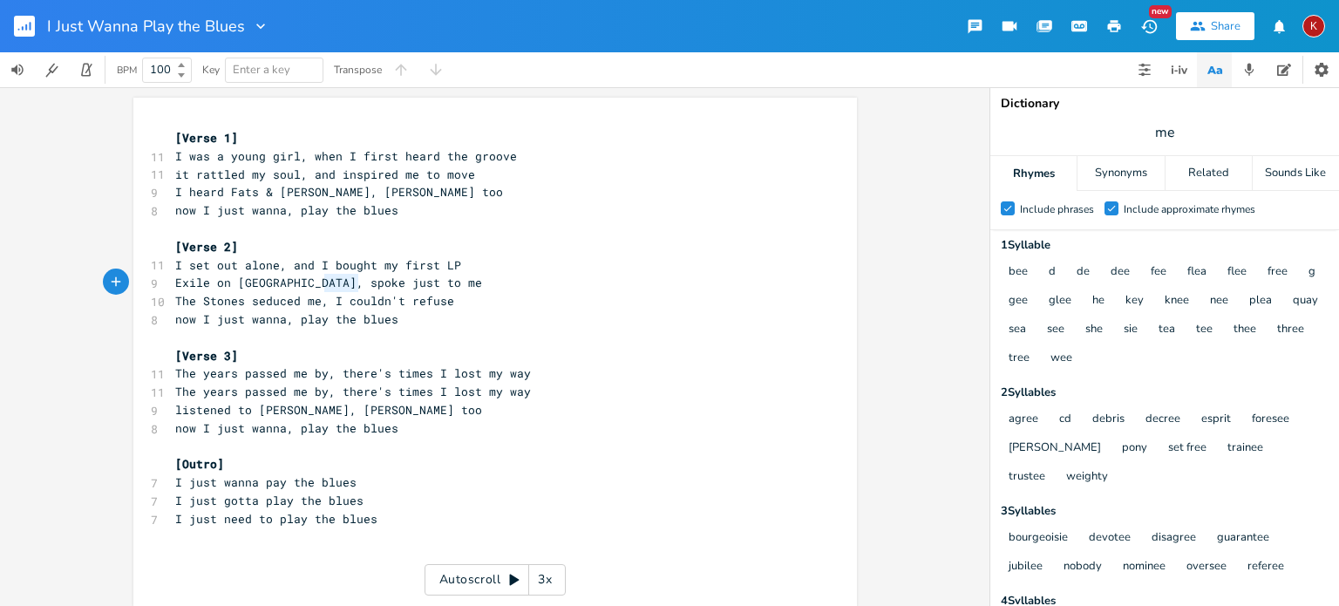
click at [332, 281] on span "Exile on [GEOGRAPHIC_DATA], spoke just to me" at bounding box center [328, 283] width 307 height 16
click at [439, 282] on pre "Exile on [GEOGRAPHIC_DATA], spoke just to me" at bounding box center [487, 283] width 630 height 18
drag, startPoint x: 446, startPoint y: 283, endPoint x: 323, endPoint y: 283, distance: 123.8
click at [323, 283] on pre "Exile on [GEOGRAPHIC_DATA], spoke just to me" at bounding box center [487, 283] width 630 height 18
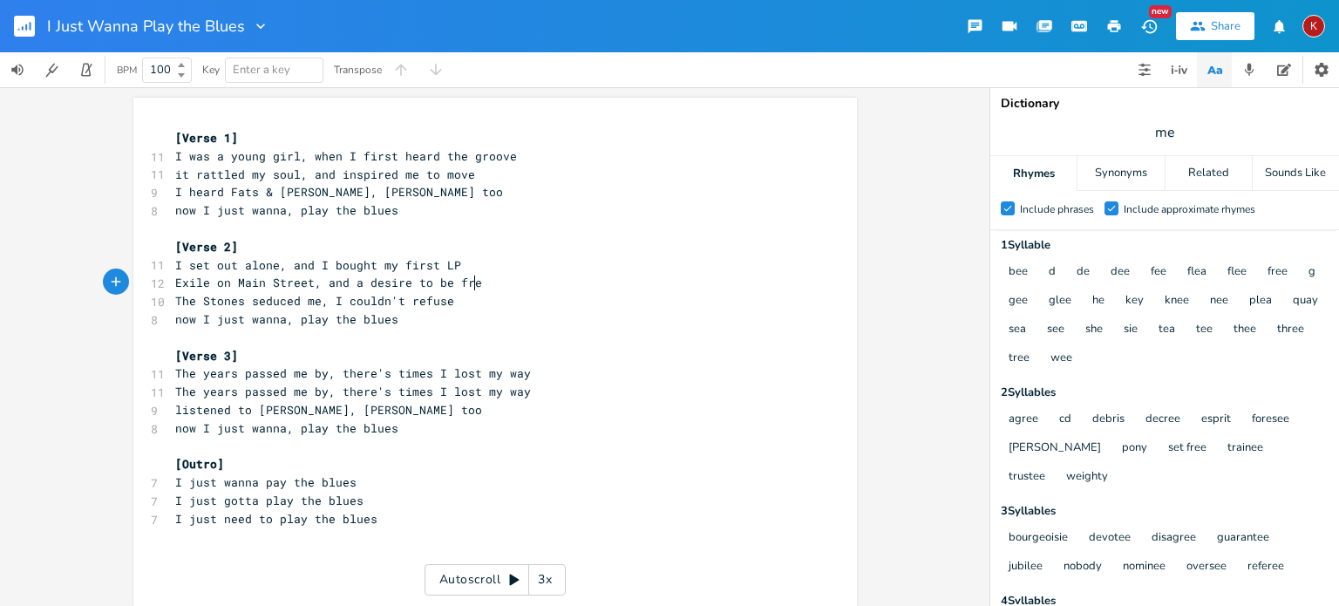
type textarea "and a desire to be free"
click at [352, 284] on span "Exile on Main Street, and a desire to be free" at bounding box center [332, 283] width 314 height 16
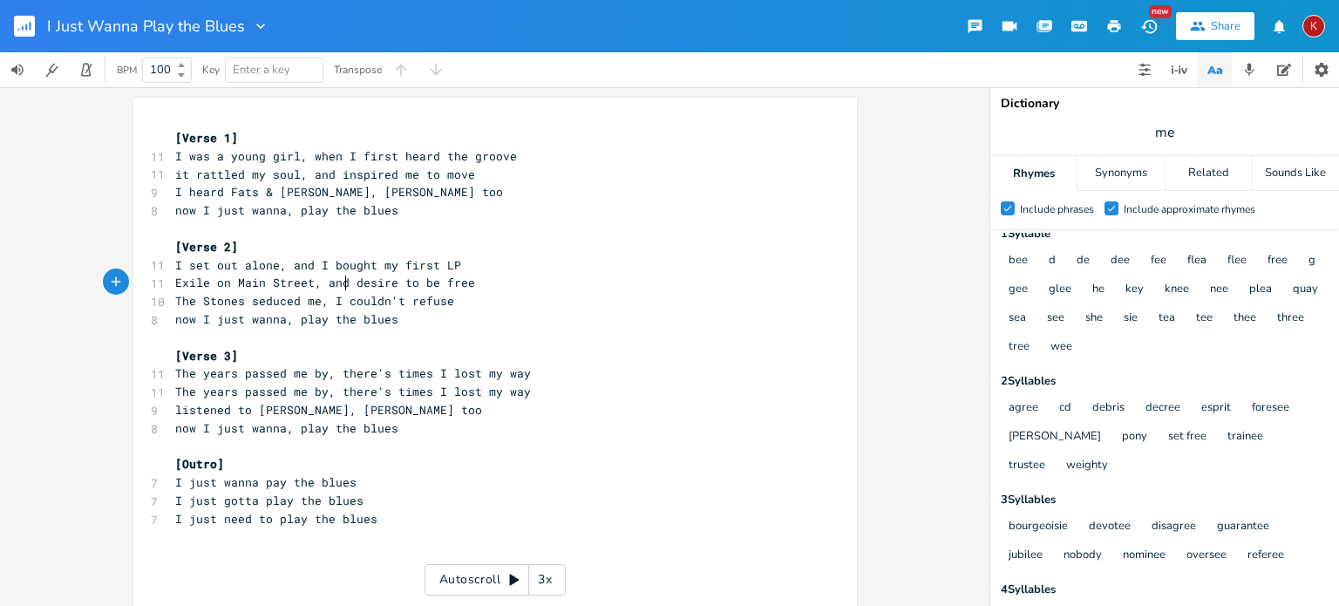
scroll to position [0, 0]
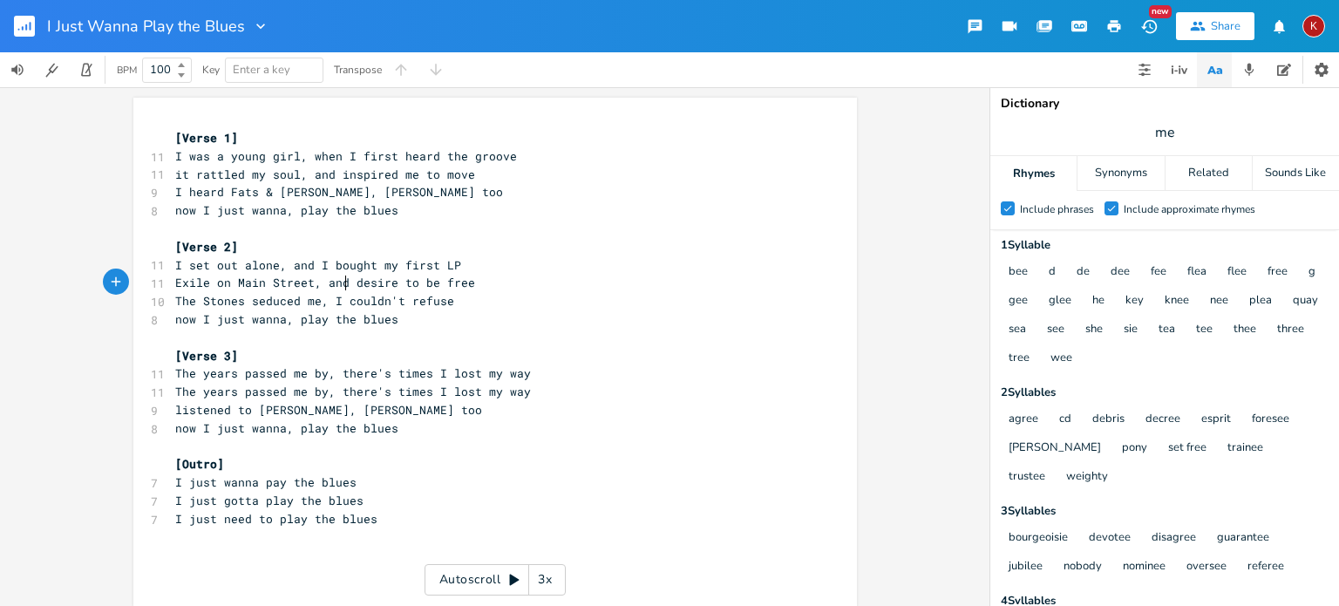
click at [364, 279] on span "Exile on Main Street, and desire to be free" at bounding box center [325, 283] width 300 height 16
type textarea "and unspokn"
type textarea "[PERSON_NAME]"
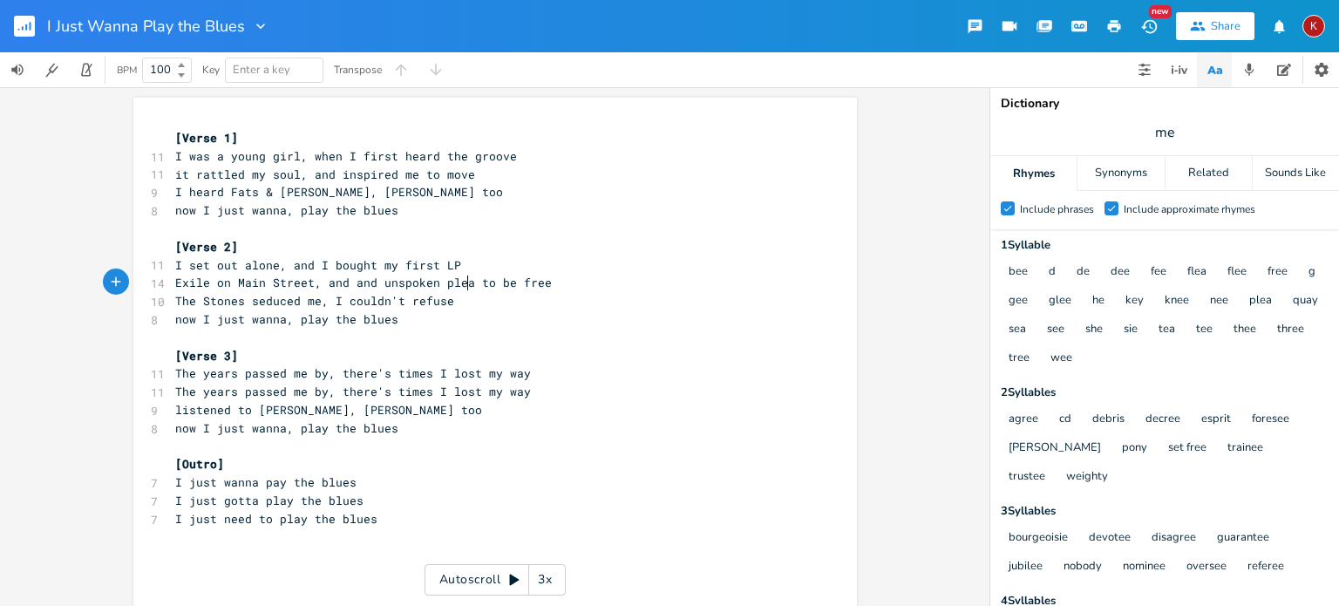
scroll to position [0, 42]
type textarea "provided the key"
click at [317, 284] on span "Exile on [GEOGRAPHIC_DATA], provided the key" at bounding box center [328, 283] width 307 height 16
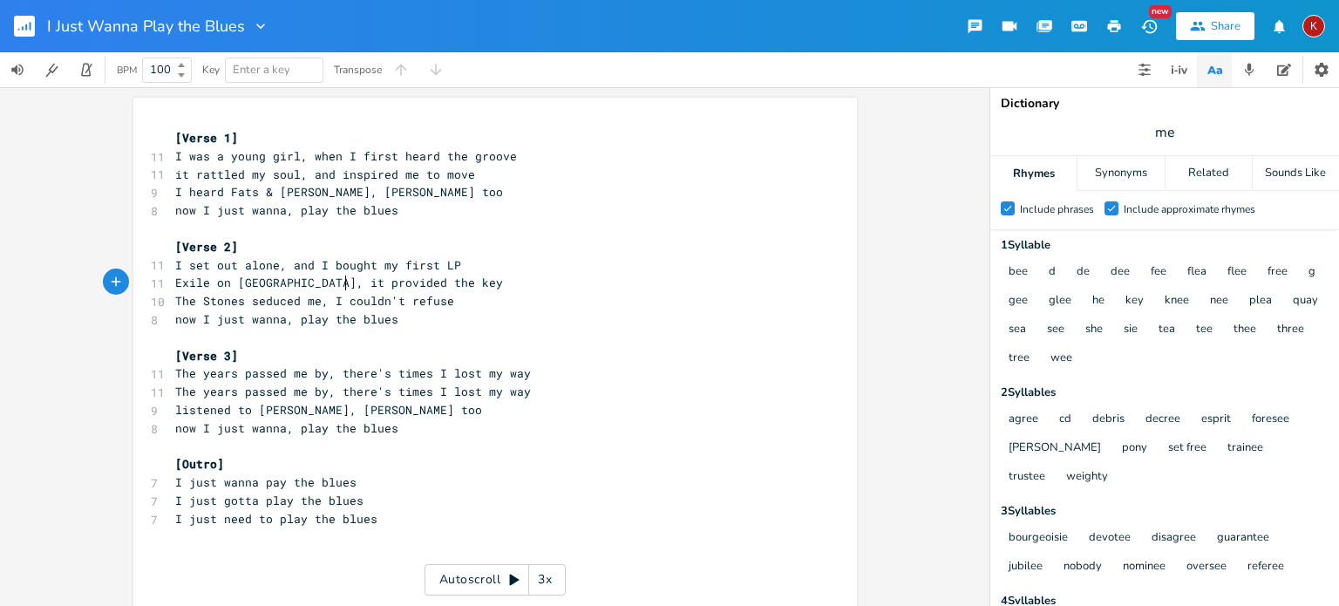
type textarea "it"
click at [450, 277] on pre "Exile on [GEOGRAPHIC_DATA], it provided the key" at bounding box center [487, 283] width 630 height 18
type textarea "you'll agree"
click at [317, 289] on span "Exile on [GEOGRAPHIC_DATA], you'll agree" at bounding box center [314, 283] width 279 height 16
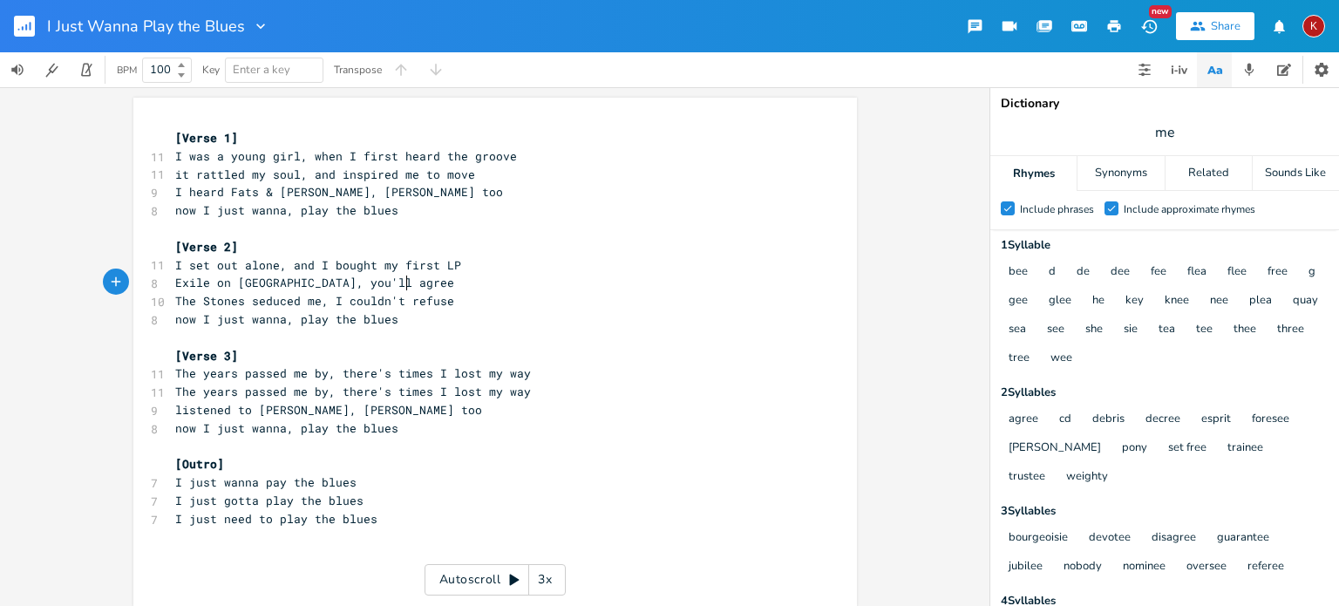
click at [410, 277] on pre "Exile on [GEOGRAPHIC_DATA], you'll agree" at bounding box center [487, 283] width 630 height 18
type textarea "helped me discover me"
click at [336, 276] on span "Exile on [GEOGRAPHIC_DATA], helped me discover me" at bounding box center [346, 283] width 342 height 16
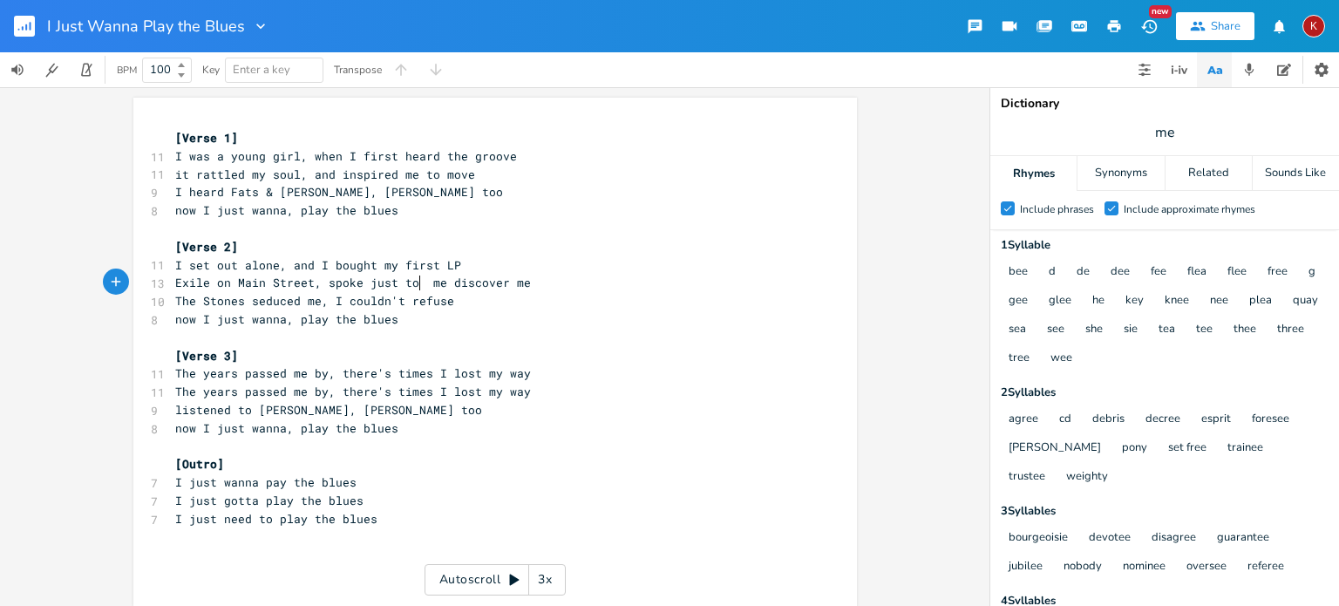
scroll to position [0, 84]
type textarea "spoke just to me"
click at [344, 282] on span "Exile on [GEOGRAPHIC_DATA], spoke just to me" at bounding box center [328, 283] width 307 height 16
type textarea "deep within"
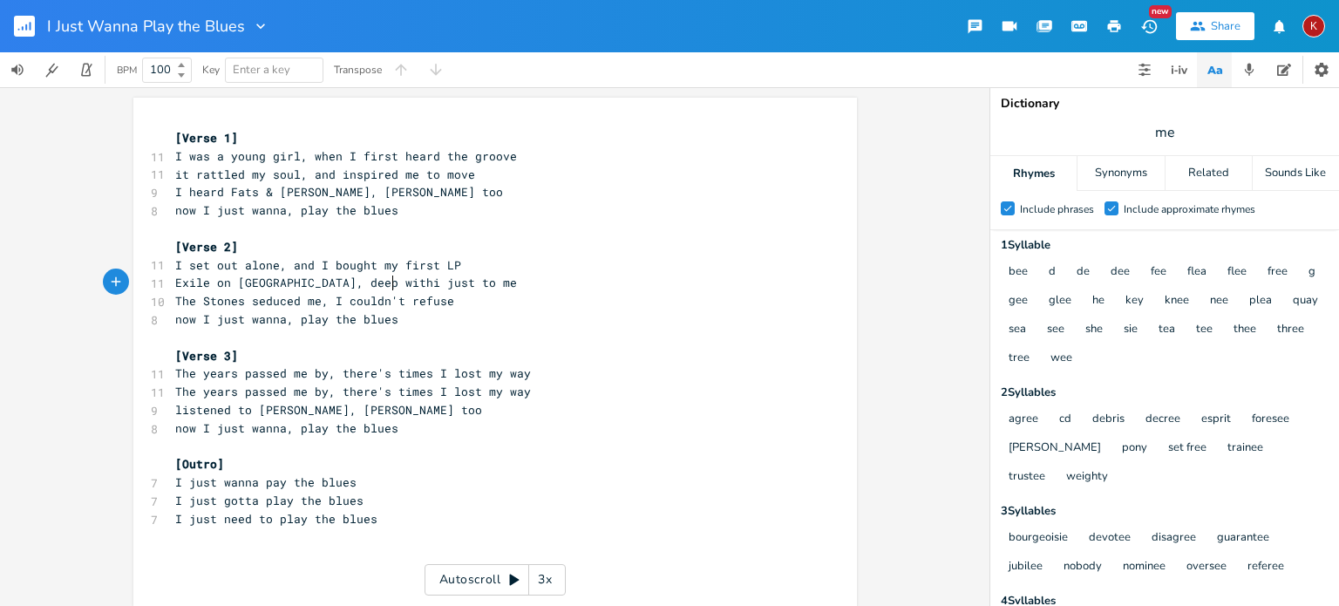
scroll to position [0, 63]
click at [319, 283] on span "Exile on [GEOGRAPHIC_DATA], deep within me" at bounding box center [321, 283] width 293 height 16
type textarea "settled"
click at [303, 298] on span "The Stones seduced me, I couldn't refuse" at bounding box center [314, 301] width 279 height 16
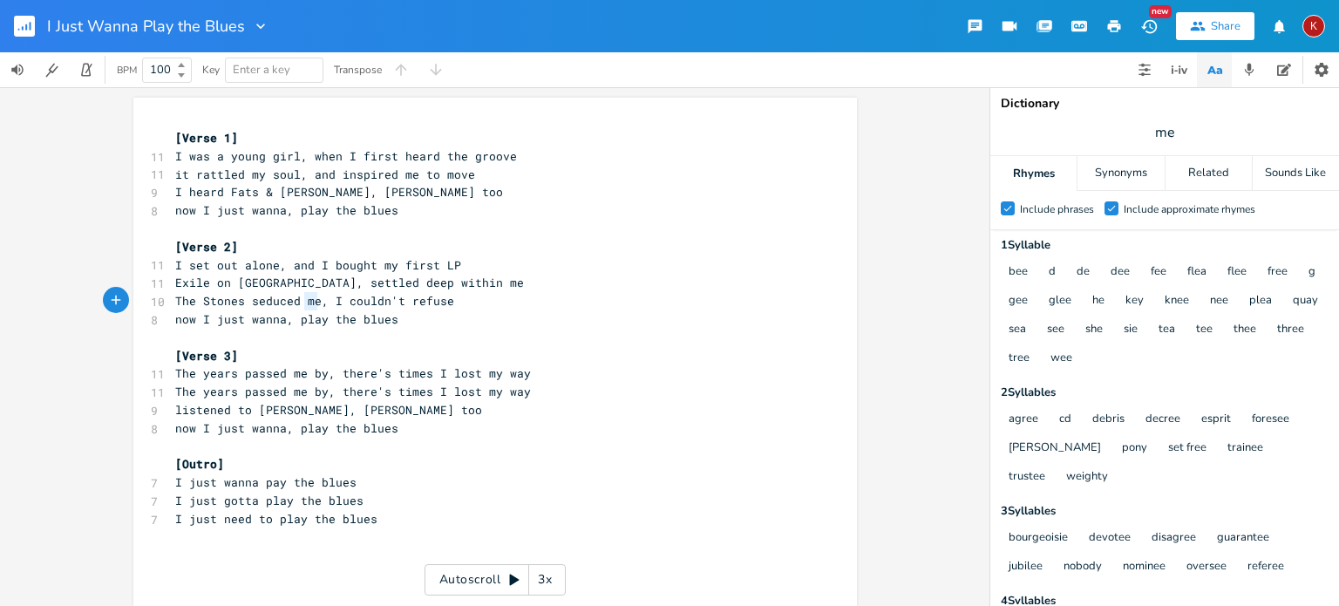
click at [303, 298] on span "The Stones seduced me, I couldn't refuse" at bounding box center [314, 301] width 279 height 16
type textarea "and"
click at [1162, 132] on input "me" at bounding box center [1165, 132] width 20 height 19
type input "way"
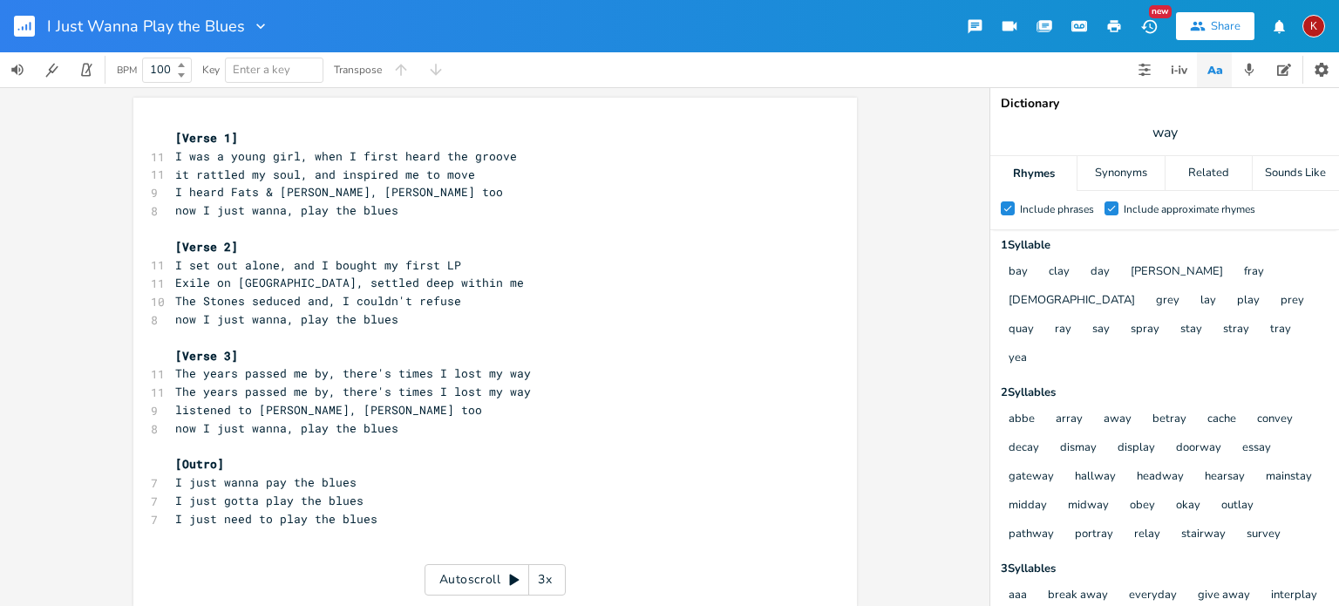
click at [176, 392] on span "The years passed me by, there's times I lost my way" at bounding box center [353, 392] width 356 height 16
type textarea "I remembered the rhytj"
type textarea "hm,"
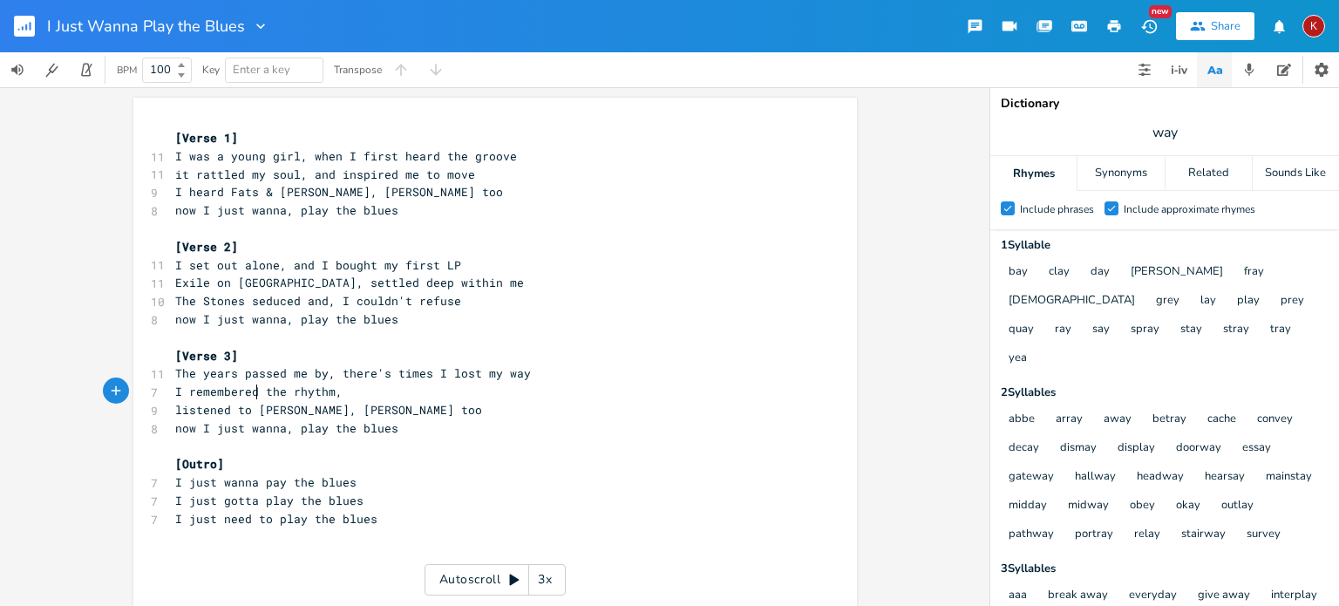
click at [252, 392] on span "I remembered the rhythm," at bounding box center [258, 392] width 167 height 16
type textarea "ed"
click at [341, 389] on pre "I remembered the rhythm," at bounding box center [487, 392] width 630 height 18
click at [199, 392] on span "I remembered the rhythm," at bounding box center [258, 392] width 167 height 16
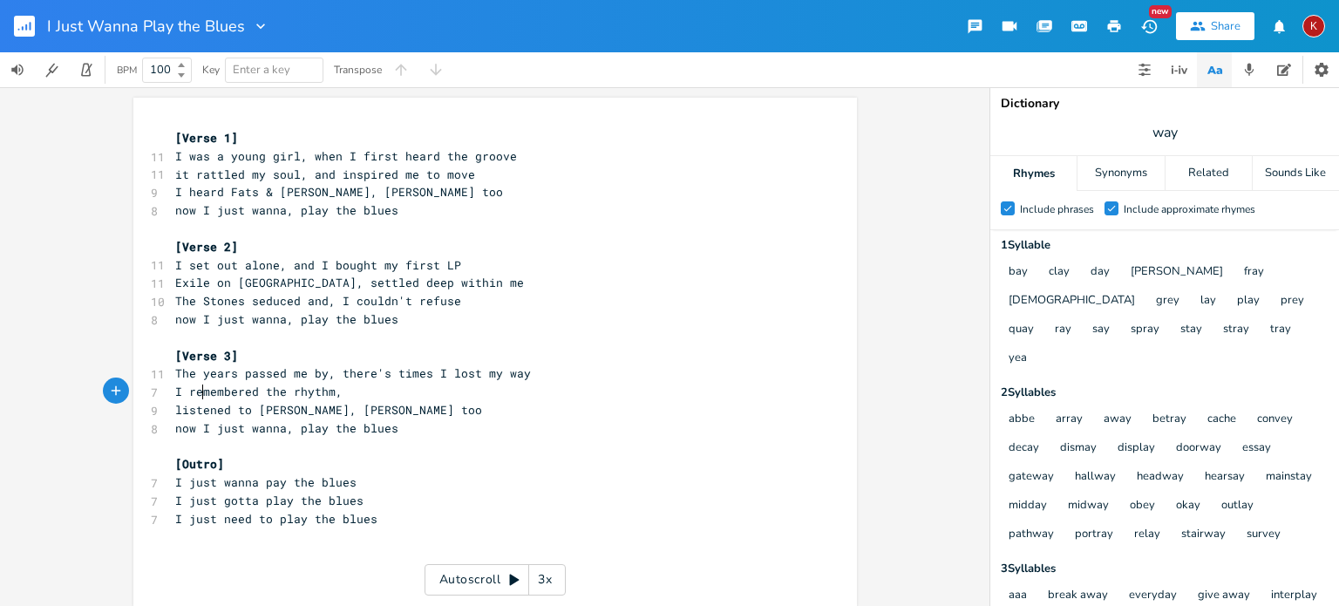
click at [199, 392] on span "I remembered the rhythm," at bounding box center [258, 392] width 167 height 16
type textarea "recalled"
click at [353, 390] on pre "I recalled the rhythm," at bounding box center [487, 392] width 630 height 18
type textarea "knew I'd be okay"
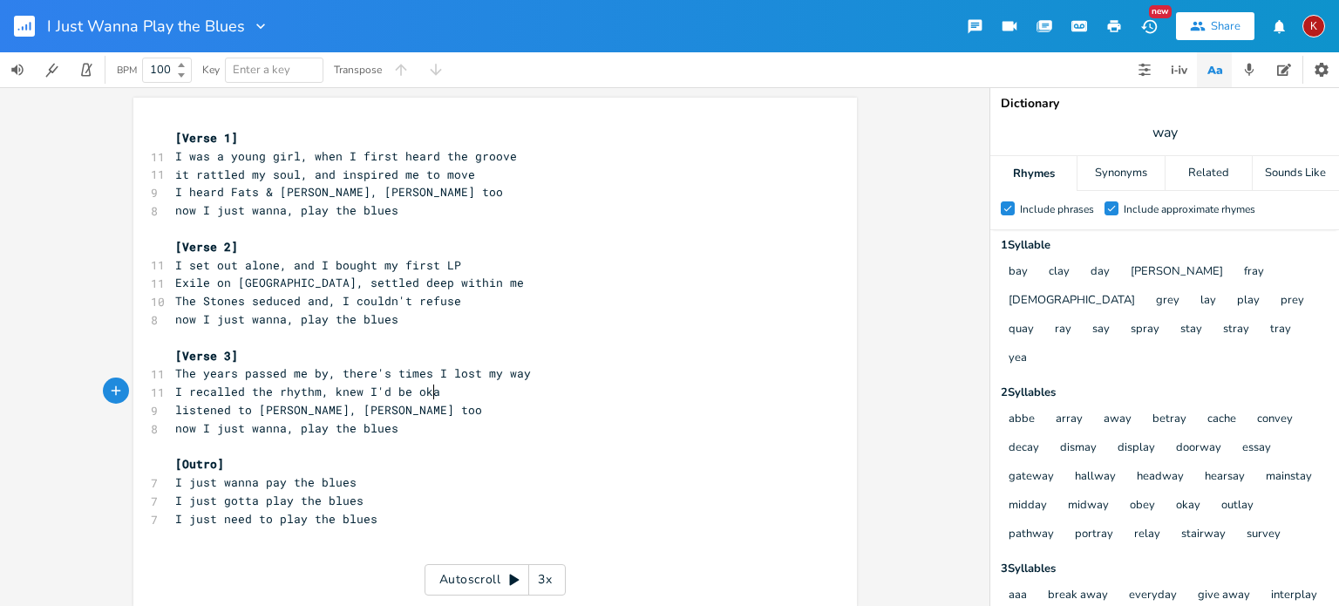
scroll to position [0, 85]
click at [353, 390] on span "I recalled the rhythm, knew I'd be okay" at bounding box center [311, 392] width 272 height 16
type textarea "that"
type textarea "ettled deep within me"
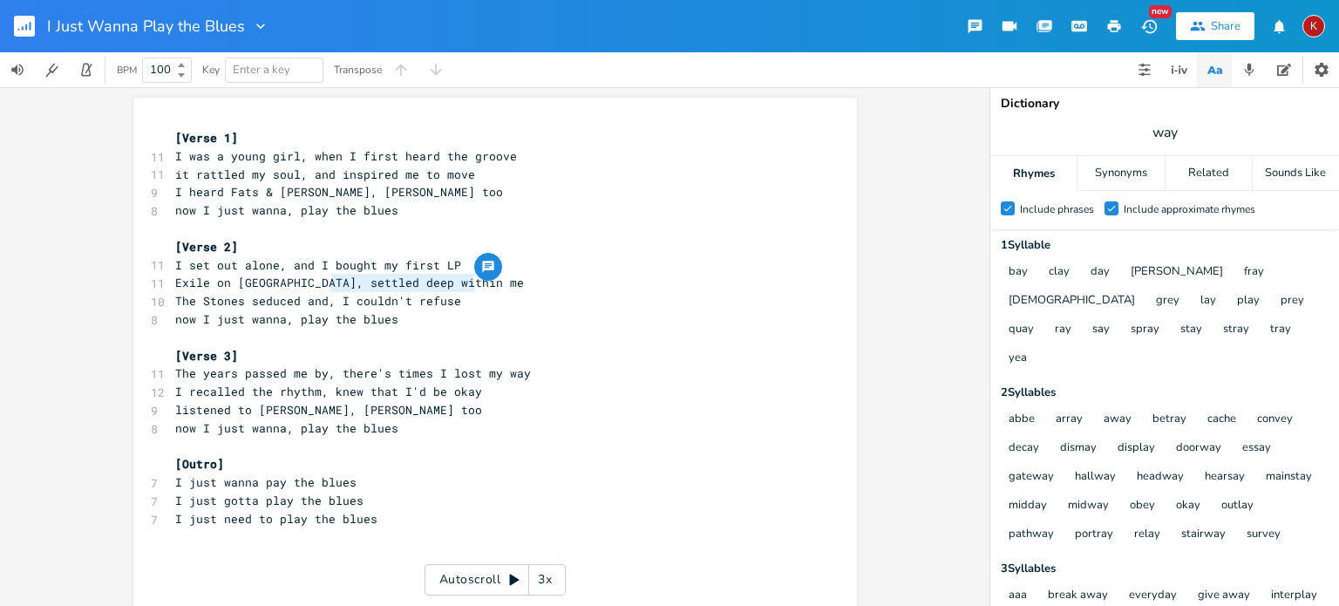
drag, startPoint x: 478, startPoint y: 284, endPoint x: 324, endPoint y: 278, distance: 153.6
click at [324, 278] on pre "Exile on [GEOGRAPHIC_DATA], settled deep within me" at bounding box center [487, 283] width 630 height 18
type textarea "gave me all the feels"
click at [321, 276] on span "Exile on [GEOGRAPHIC_DATA], gave me all the feels" at bounding box center [346, 283] width 342 height 16
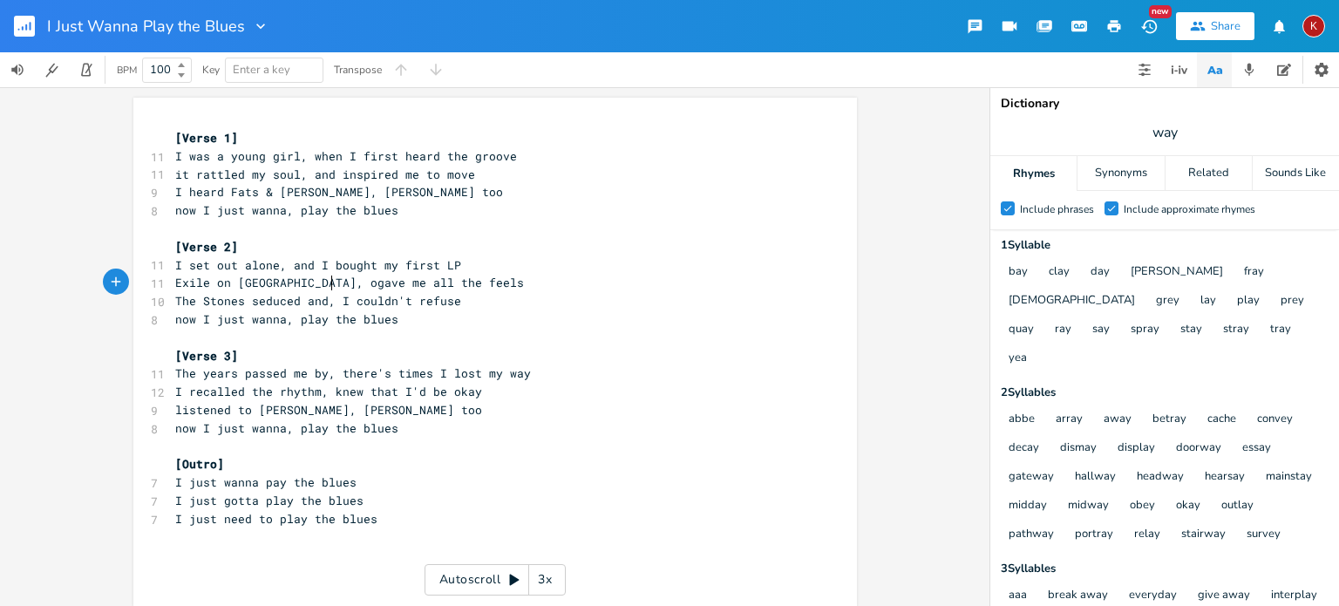
type textarea "oh"
click at [261, 481] on span "I just wanna pay the blues" at bounding box center [265, 482] width 181 height 16
type textarea "l"
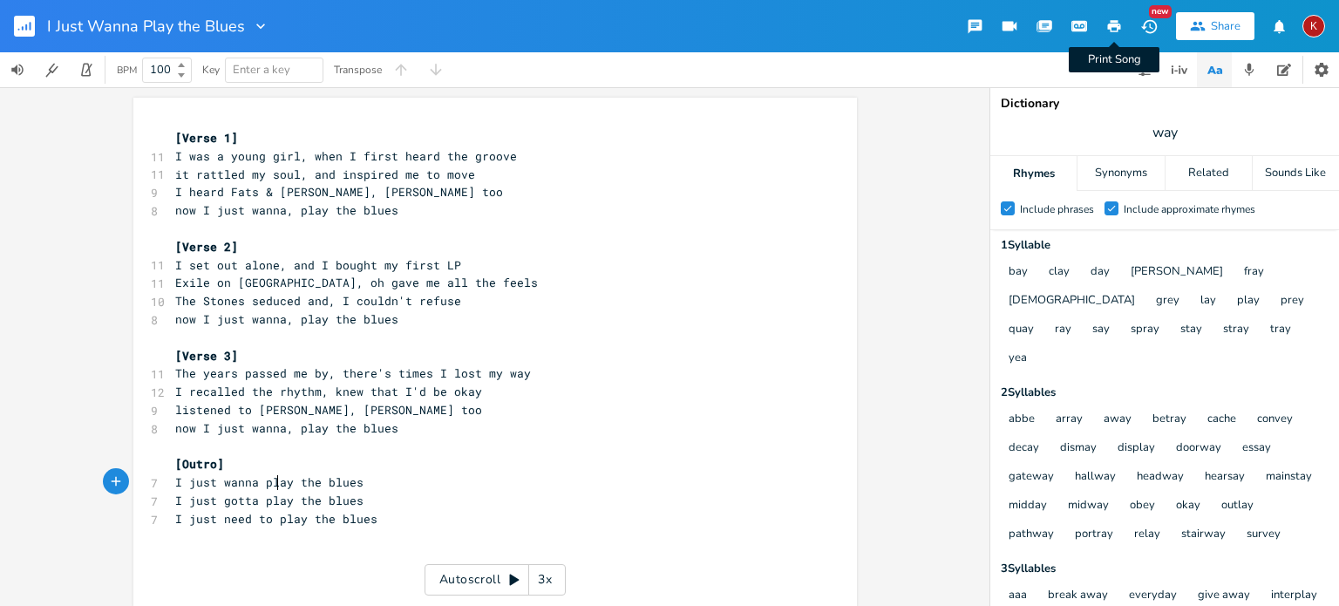
type textarea "l"
click at [1116, 24] on icon "button" at bounding box center [1114, 26] width 13 height 12
